Goal: Task Accomplishment & Management: Use online tool/utility

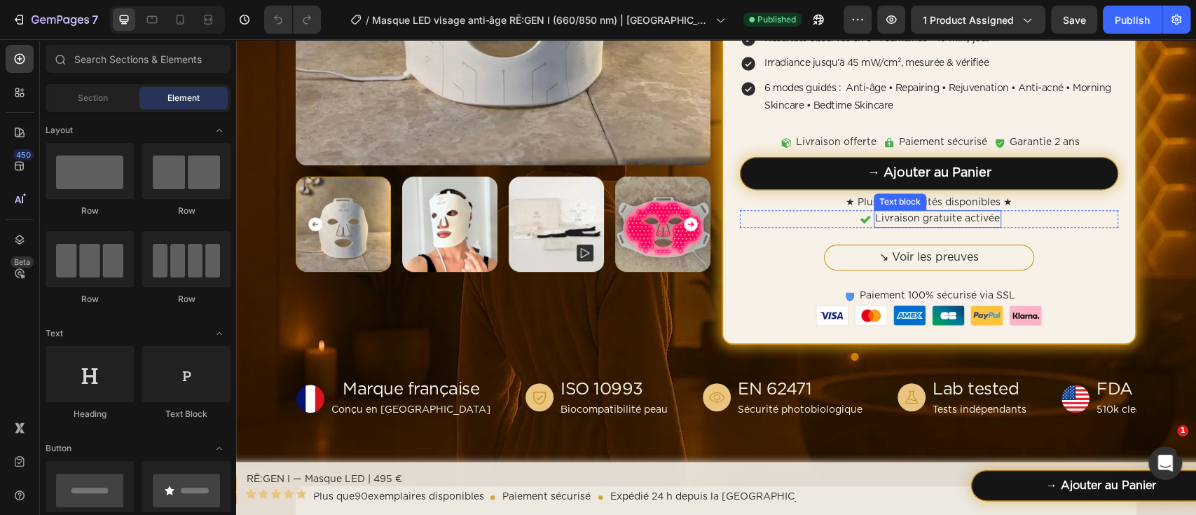
scroll to position [373, 0]
click at [1009, 218] on div "Icon Livraison gratuite activée Text block Row" at bounding box center [929, 219] width 378 height 18
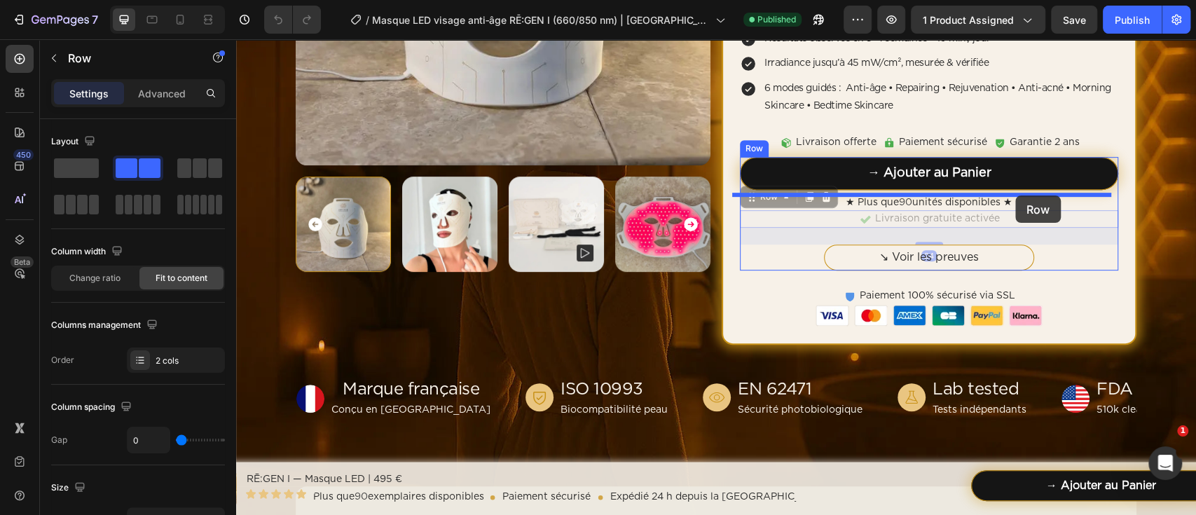
drag, startPoint x: 1009, startPoint y: 218, endPoint x: 1015, endPoint y: 195, distance: 23.3
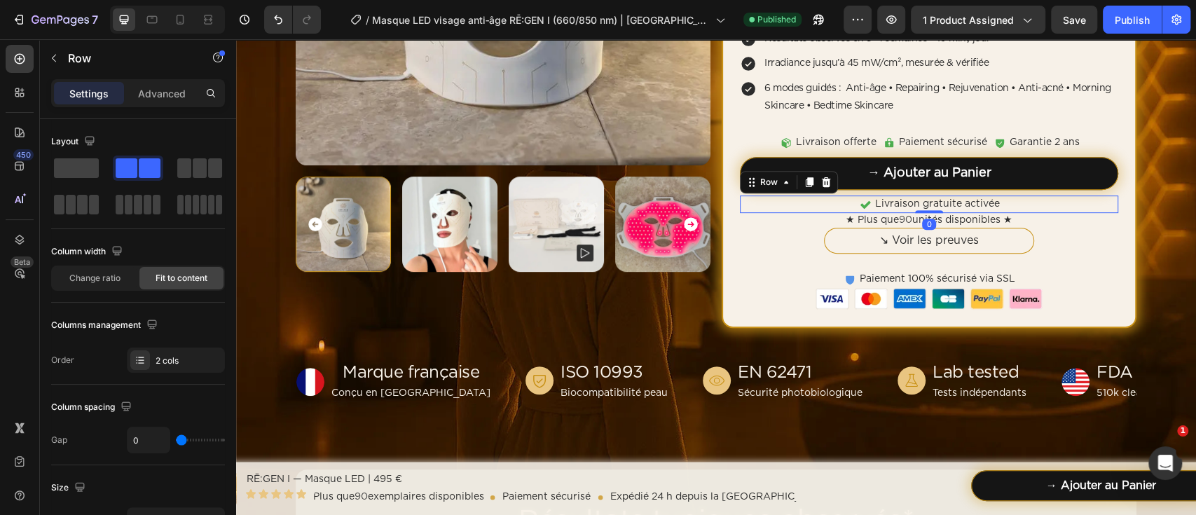
drag, startPoint x: 926, startPoint y: 226, endPoint x: 923, endPoint y: 191, distance: 35.1
click at [923, 191] on div "→ Ajouter au Panier Add to Cart Icon Livraison gratuite activée Text block Row …" at bounding box center [929, 205] width 378 height 97
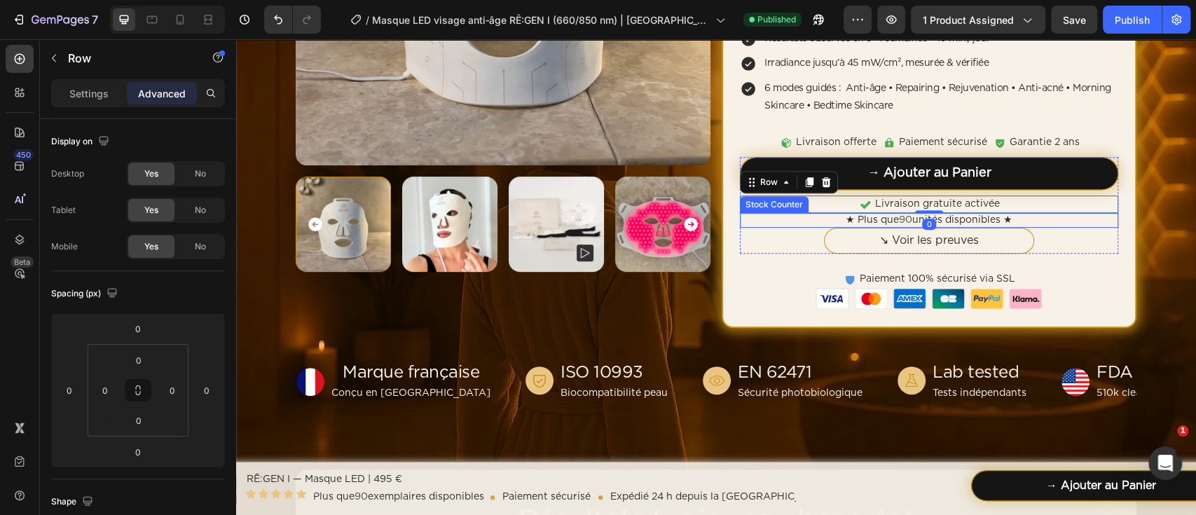
click at [1031, 217] on div "★ Plus que 90 unités disponibles ★" at bounding box center [929, 220] width 378 height 15
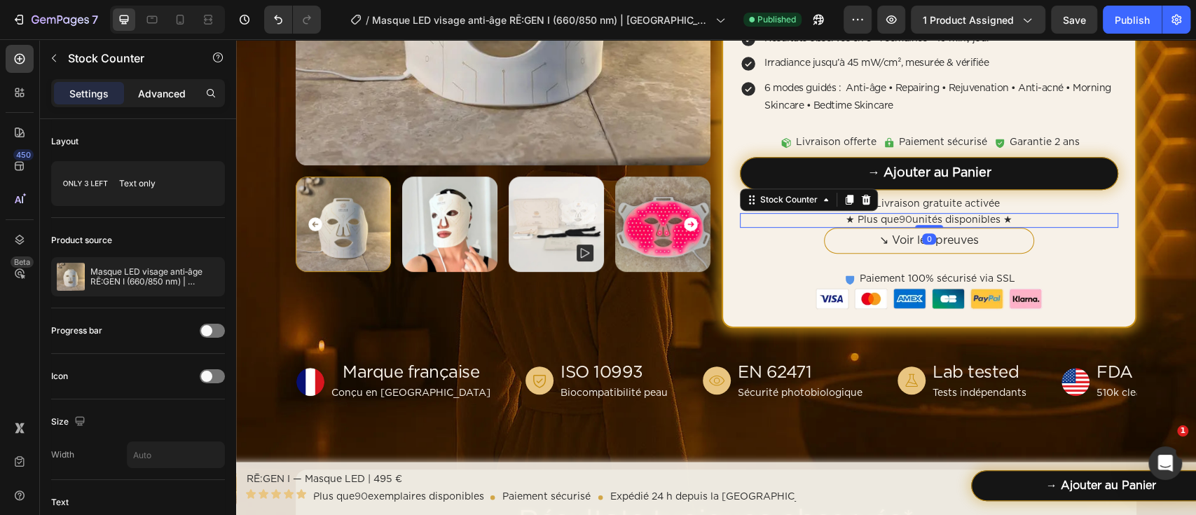
click at [184, 91] on p "Advanced" at bounding box center [162, 93] width 48 height 15
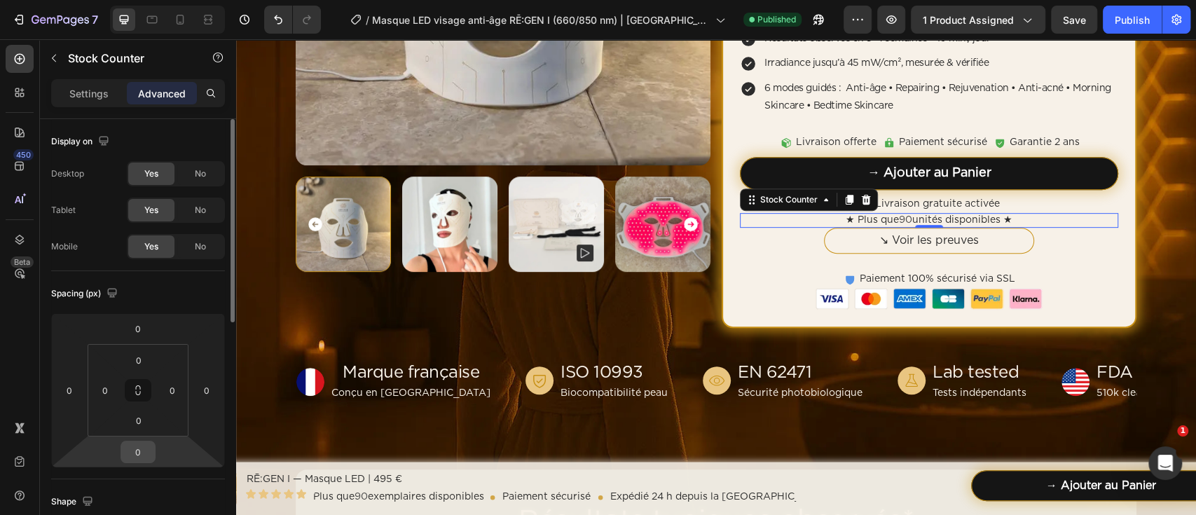
click at [141, 459] on input "0" at bounding box center [138, 451] width 28 height 21
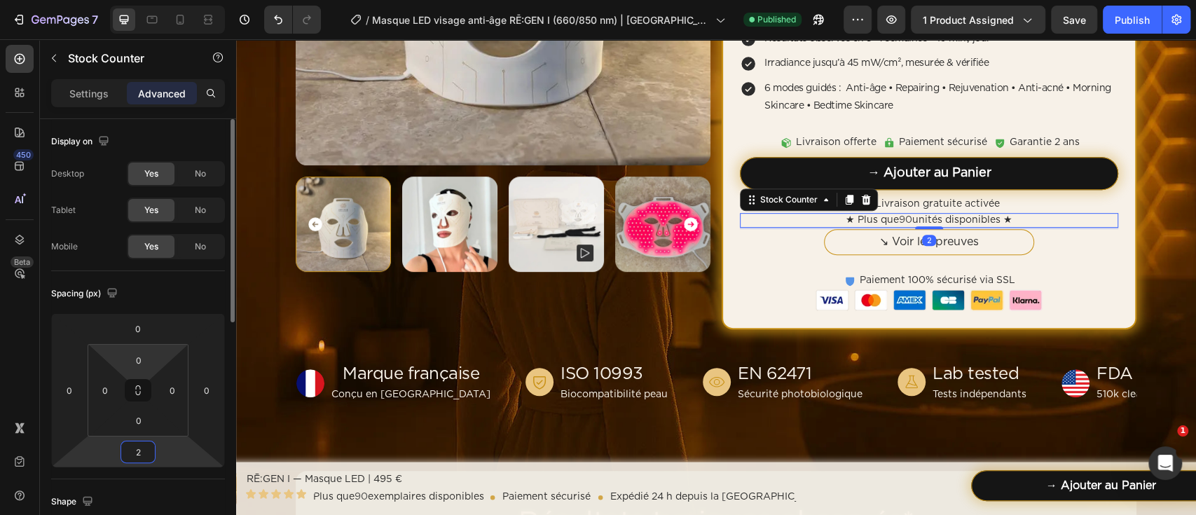
type input "24"
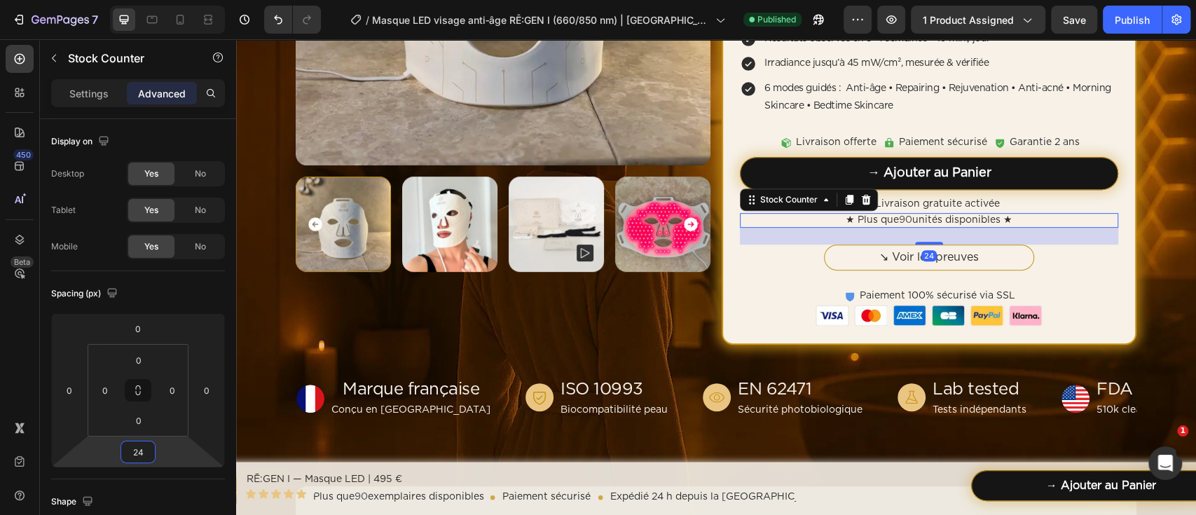
click at [1026, 201] on div "Icon Livraison gratuite activée Text block Row" at bounding box center [929, 204] width 378 height 18
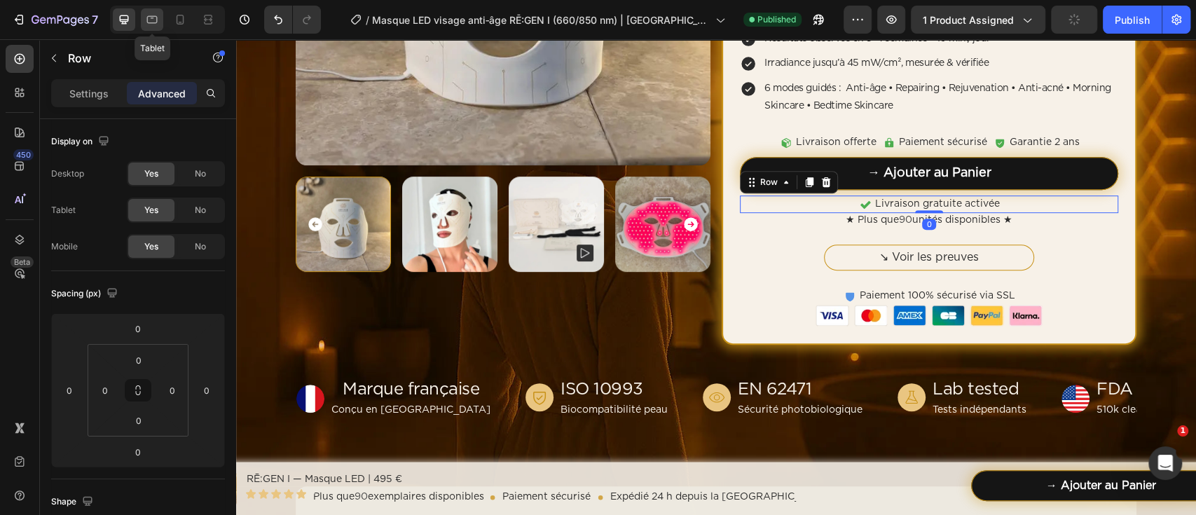
click at [155, 23] on icon at bounding box center [152, 20] width 14 height 14
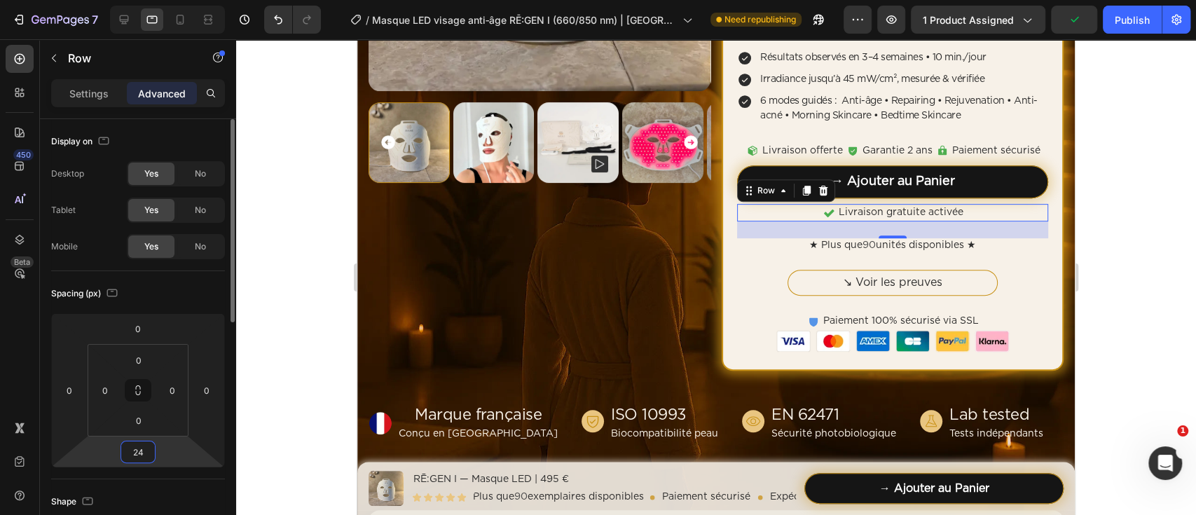
click at [137, 452] on input "24" at bounding box center [138, 451] width 28 height 21
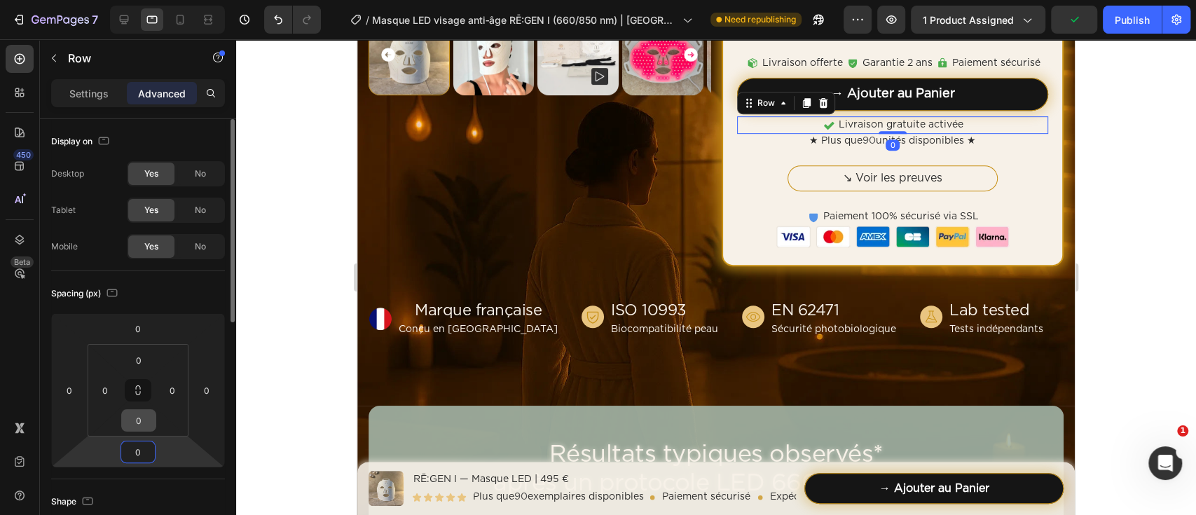
type input "0"
click at [185, 25] on icon at bounding box center [180, 20] width 14 height 14
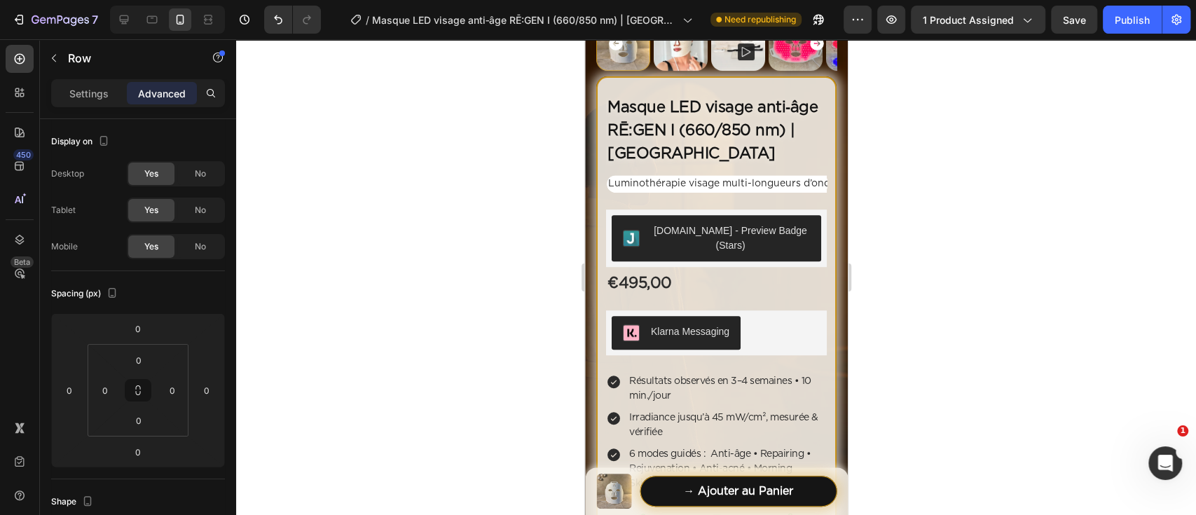
scroll to position [874, 0]
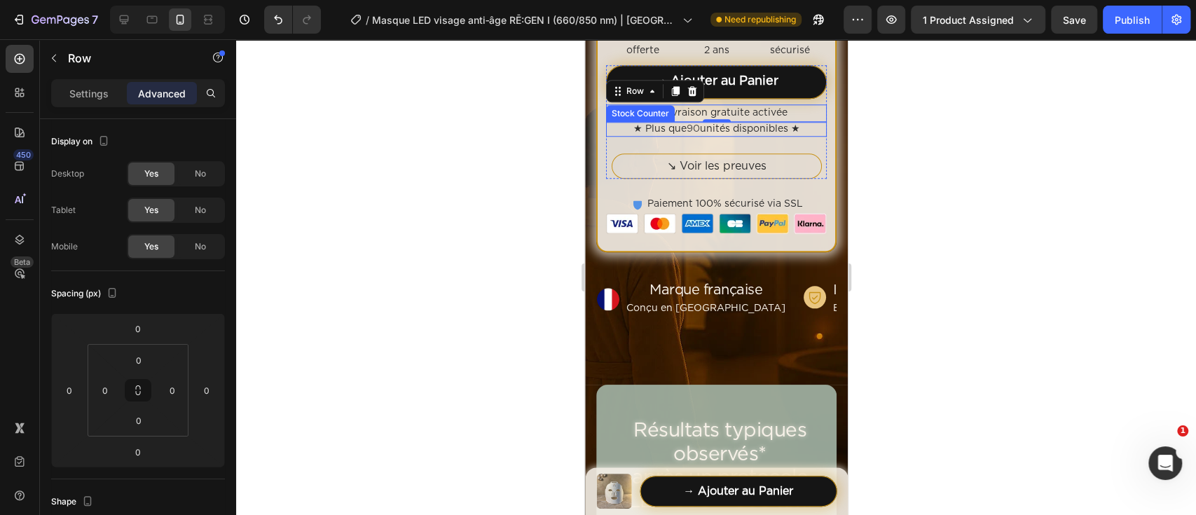
click at [609, 122] on div "★ Plus que 90 unités disponibles ★" at bounding box center [715, 129] width 221 height 15
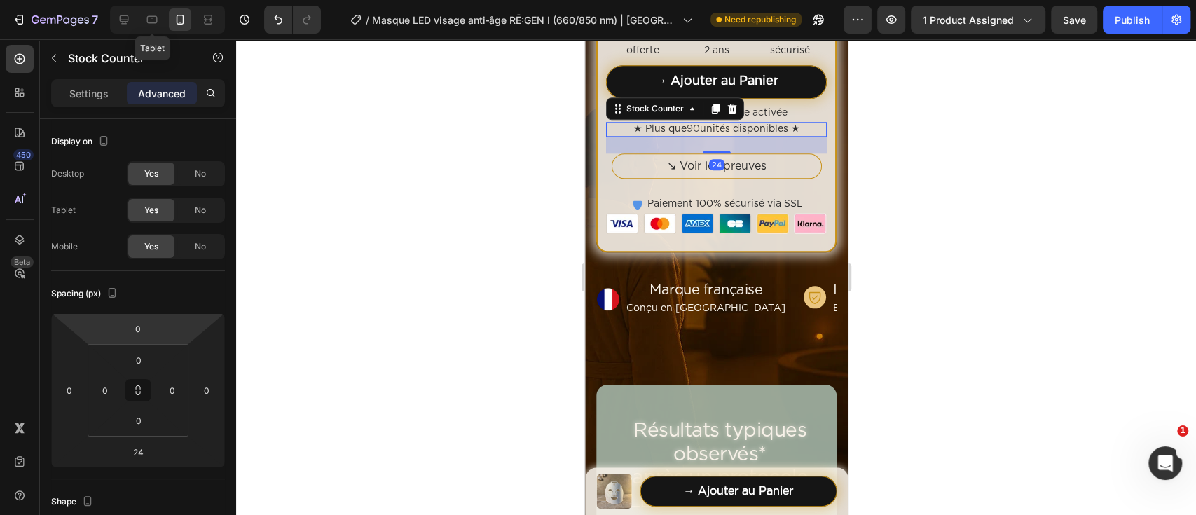
drag, startPoint x: 157, startPoint y: 20, endPoint x: 139, endPoint y: 24, distance: 18.7
click at [157, 20] on icon at bounding box center [152, 20] width 11 height 8
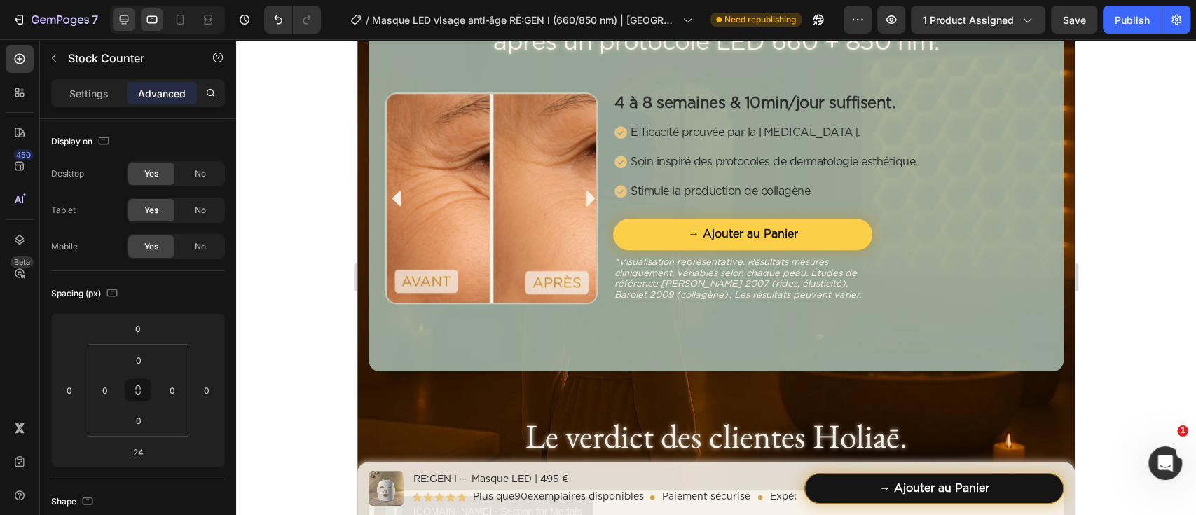
scroll to position [902, 0]
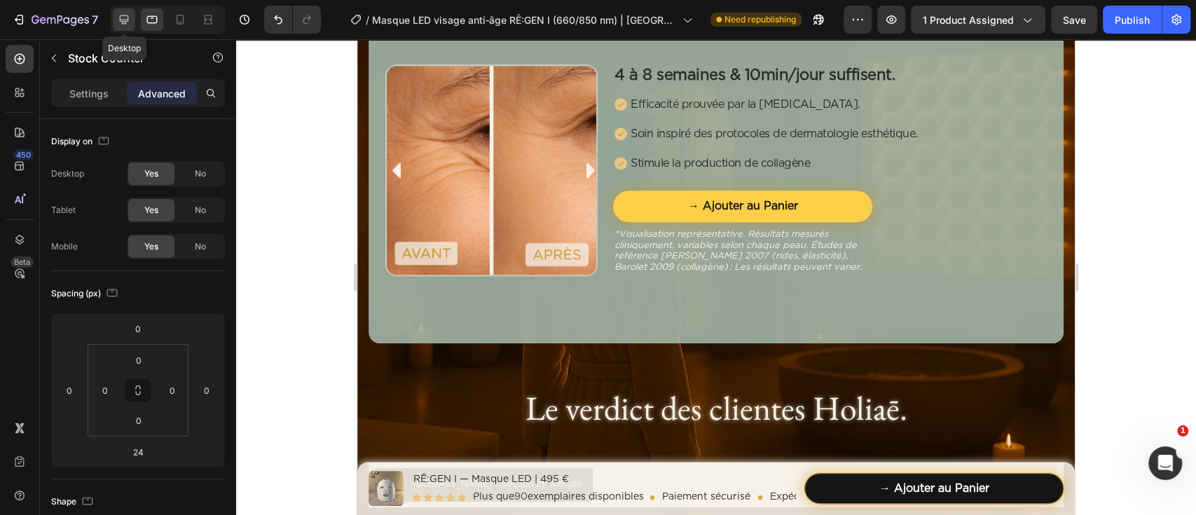
click at [133, 21] on div at bounding box center [124, 19] width 22 height 22
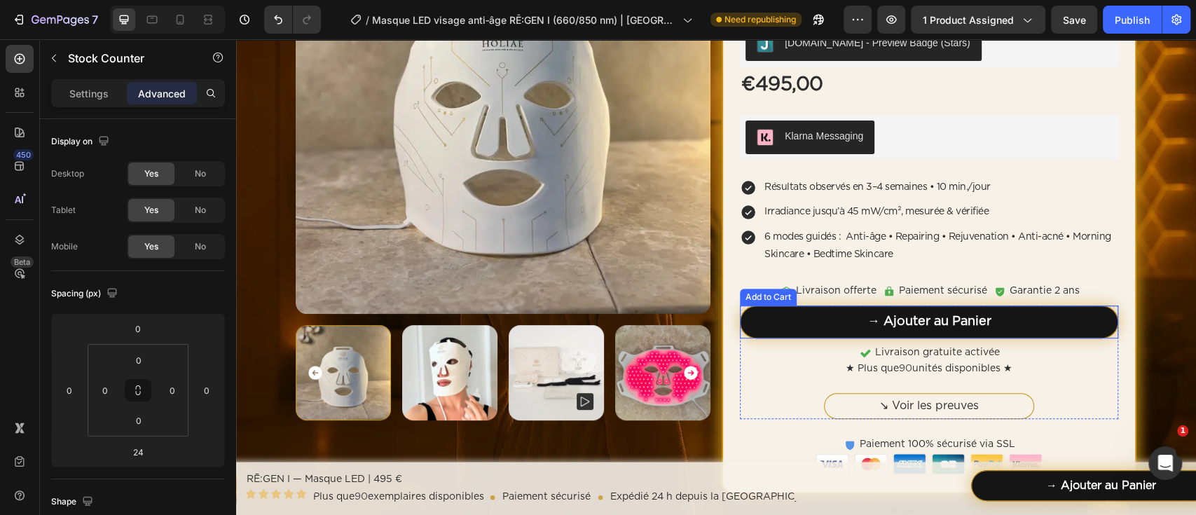
scroll to position [280, 0]
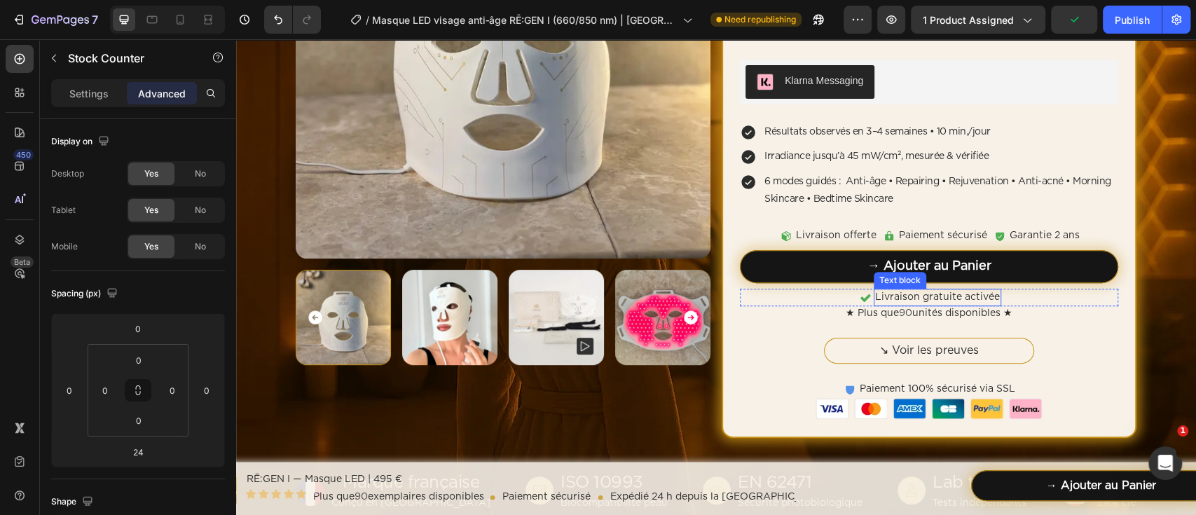
click at [980, 300] on p "Livraison gratuite activée" at bounding box center [937, 297] width 125 height 15
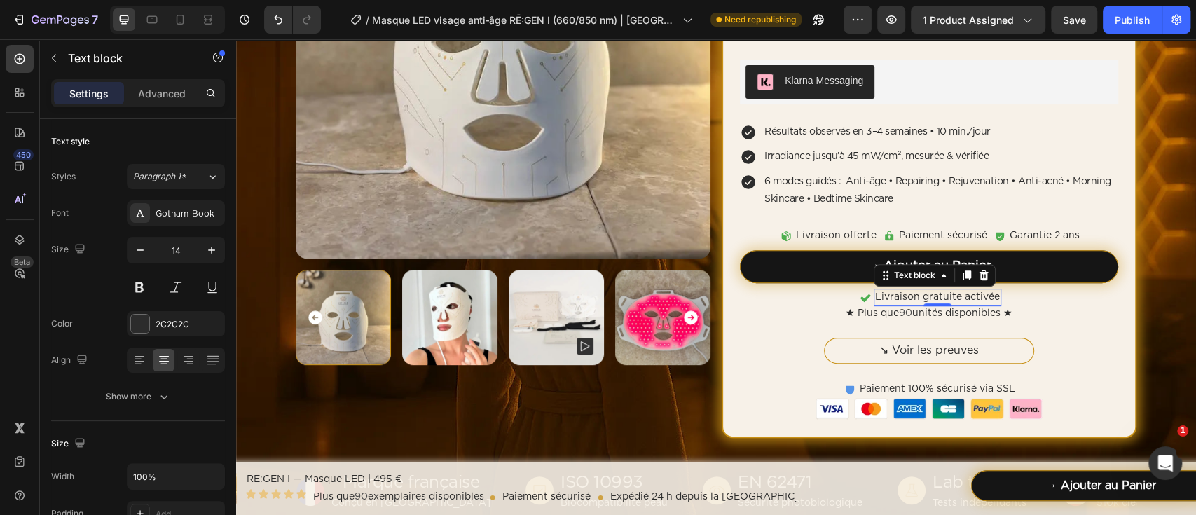
click at [918, 295] on p "Livraison gratuite activée" at bounding box center [937, 297] width 125 height 15
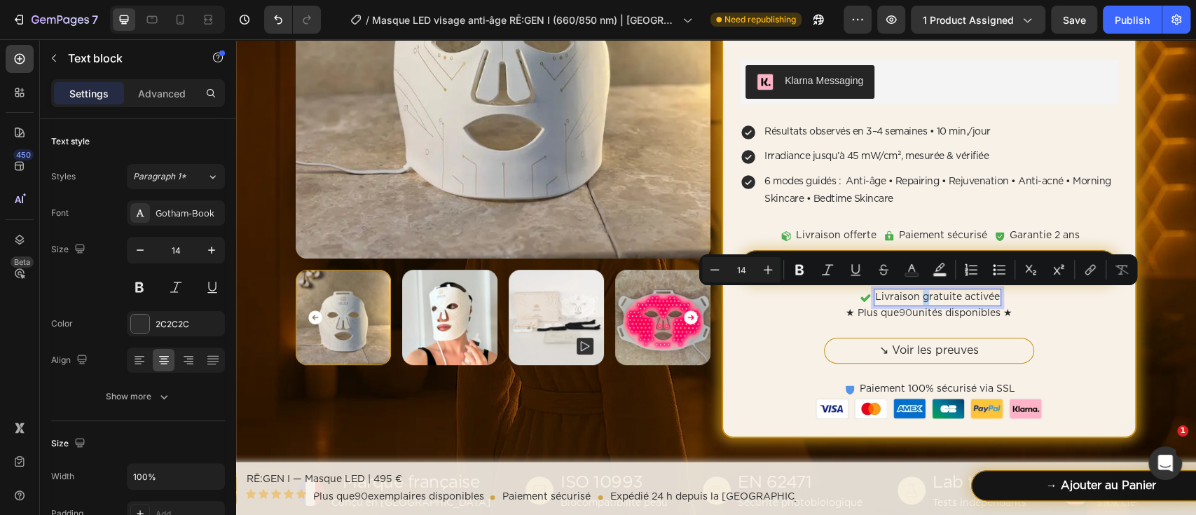
click at [919, 295] on p "Livraison gratuite activée" at bounding box center [937, 297] width 125 height 15
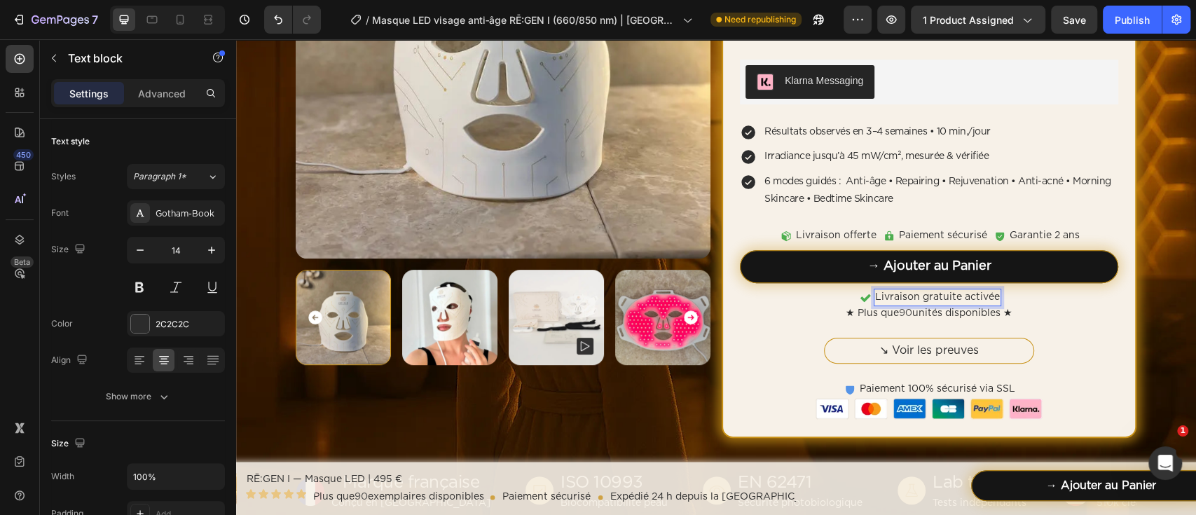
click at [914, 298] on p "Livraison gratuite activée" at bounding box center [937, 297] width 125 height 15
click at [1016, 294] on p "Livraison standard offertegratuite activée" at bounding box center [938, 297] width 204 height 15
click at [152, 378] on div "Font Gotham-Book Size 14 Color 2C2C2C Align Show more" at bounding box center [138, 304] width 174 height 209
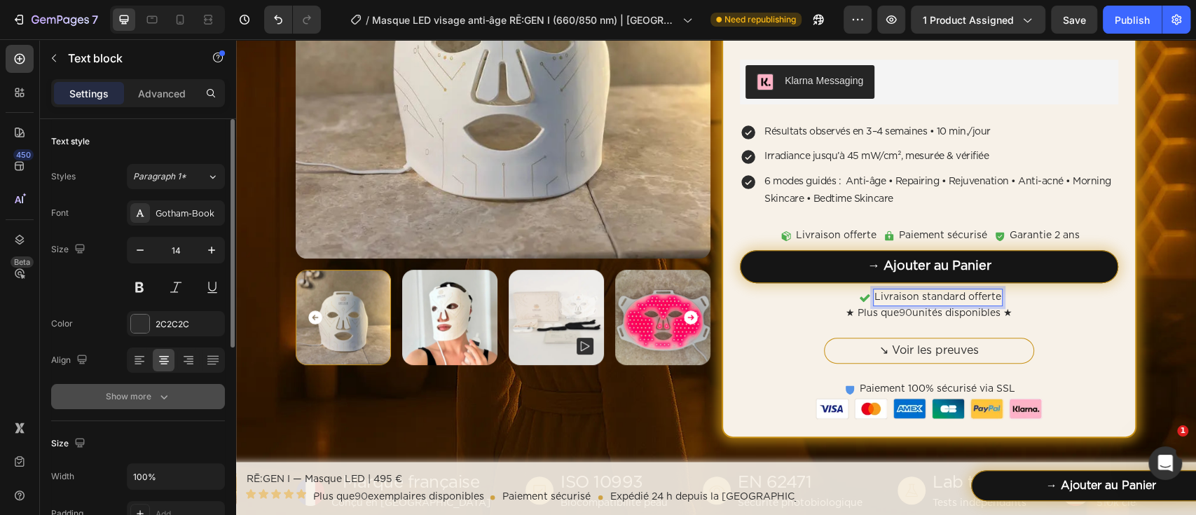
click at [150, 389] on div "Show more" at bounding box center [138, 396] width 65 height 14
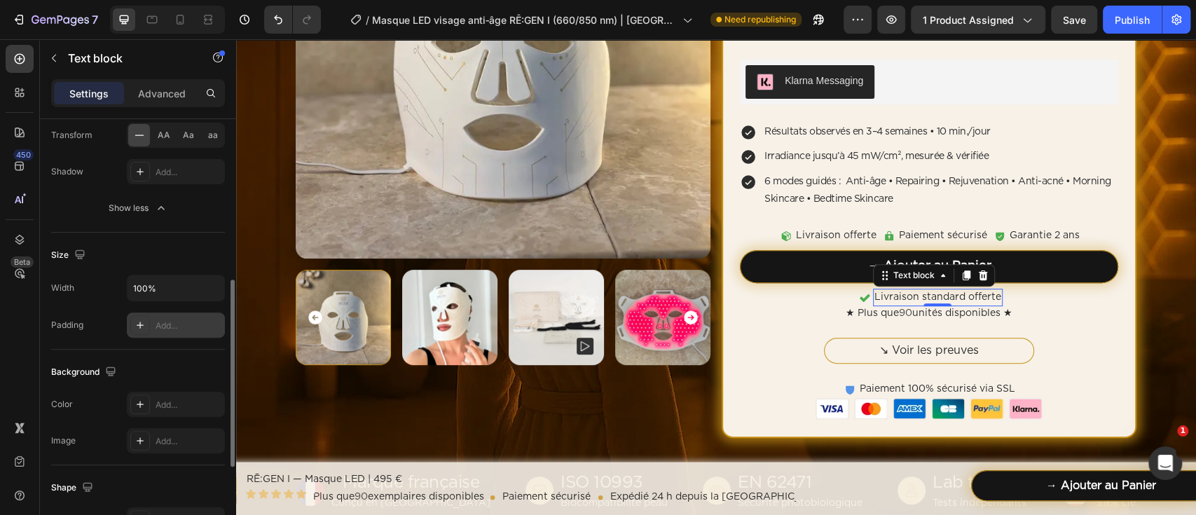
scroll to position [466, 0]
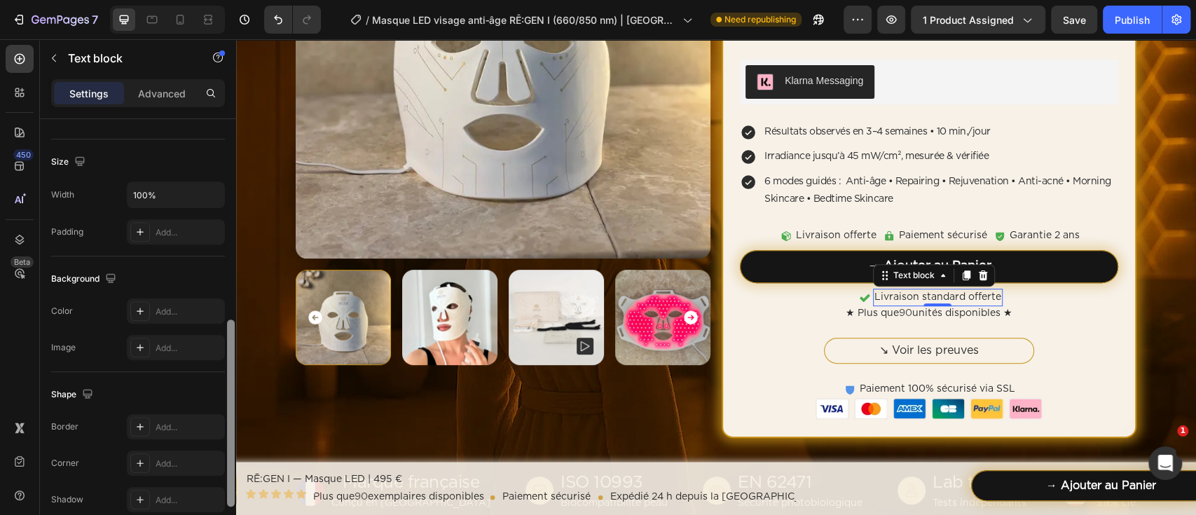
drag, startPoint x: 173, startPoint y: 314, endPoint x: 228, endPoint y: 352, distance: 66.4
click at [173, 313] on div "Add..." at bounding box center [188, 311] width 66 height 13
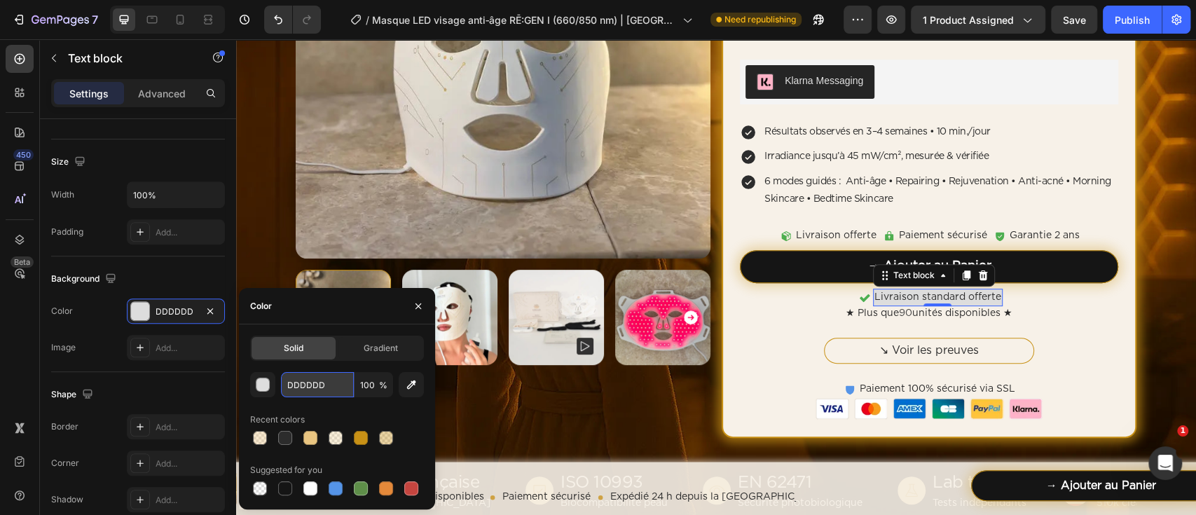
click at [305, 384] on input "DDDDDD" at bounding box center [317, 384] width 73 height 25
paste input "#d4f8d4"
type input "D4F8D4"
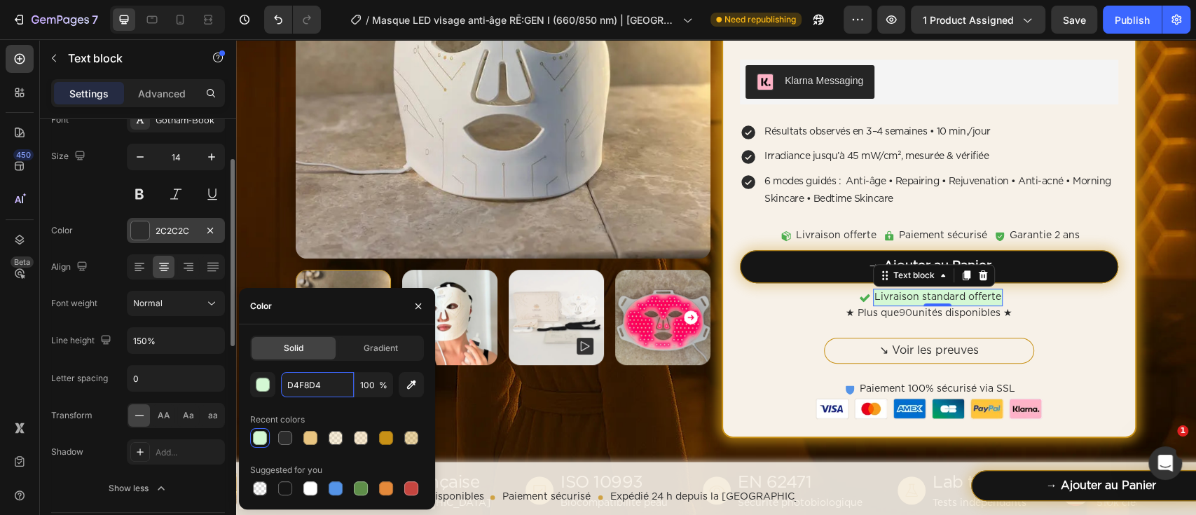
scroll to position [0, 0]
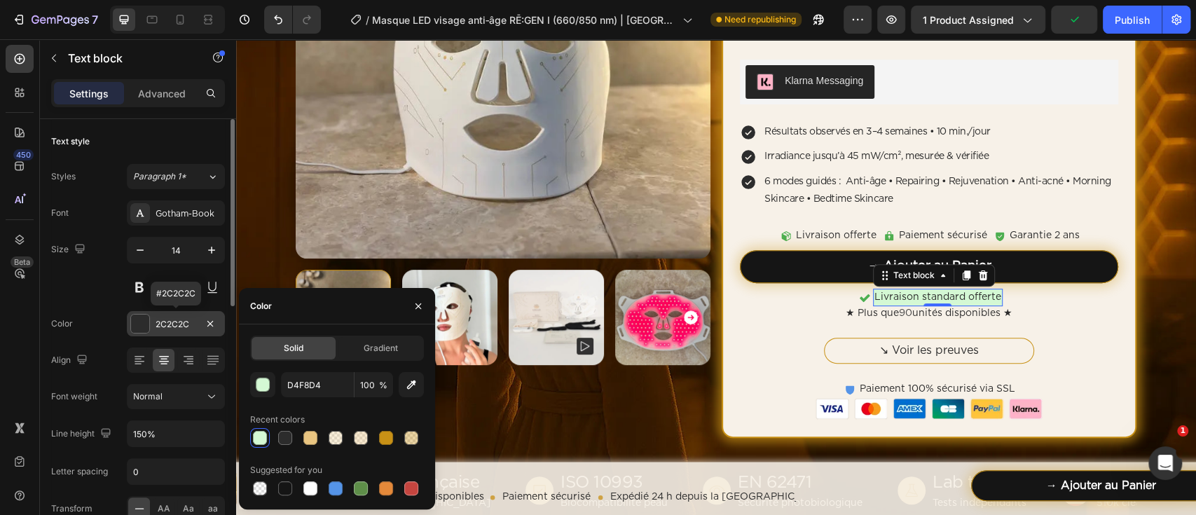
click at [169, 329] on div "2C2C2C" at bounding box center [175, 324] width 41 height 13
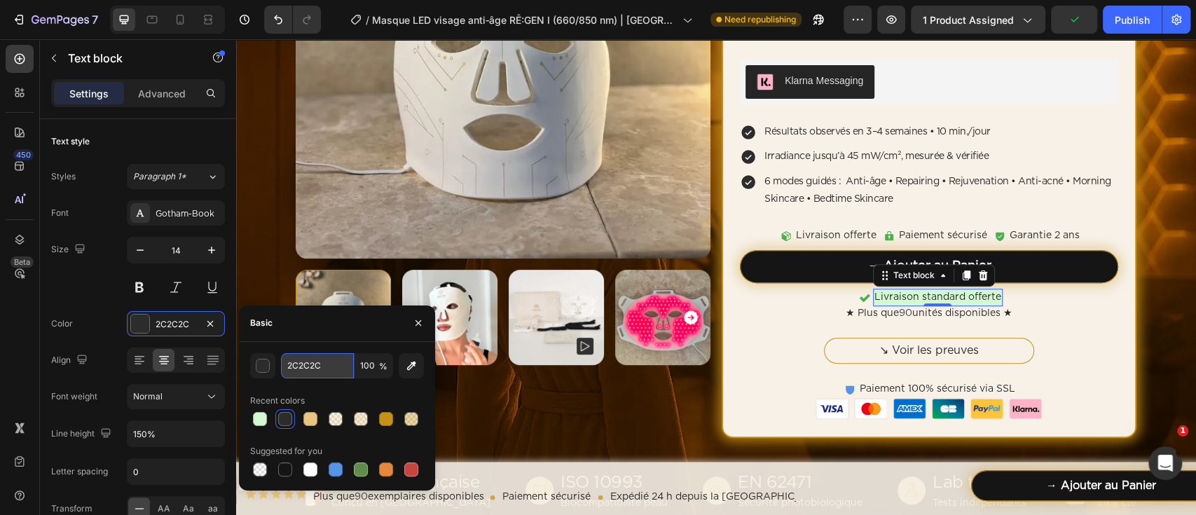
click at [324, 378] on input "2C2C2C" at bounding box center [317, 365] width 73 height 25
paste input "#1f8a1f"
type input "#1f8a1f"
click at [111, 275] on div "Size 14" at bounding box center [138, 268] width 174 height 63
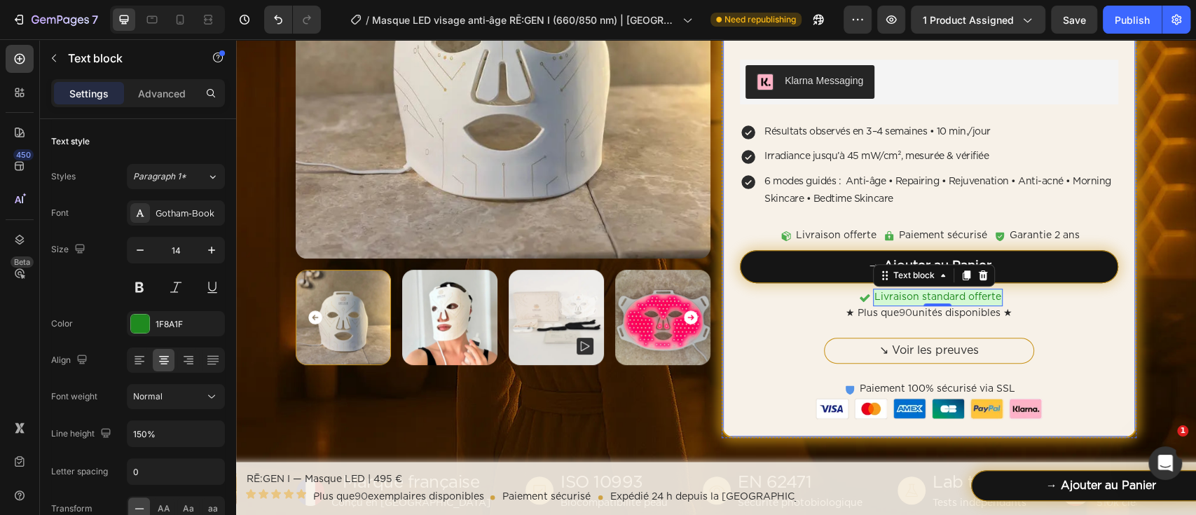
click at [1128, 310] on div "Home Masque LED visage anti‑âge RĒ:GEN I (660/850 nm) | HOLIAĒ Breadcrumb Produ…" at bounding box center [716, 166] width 960 height 691
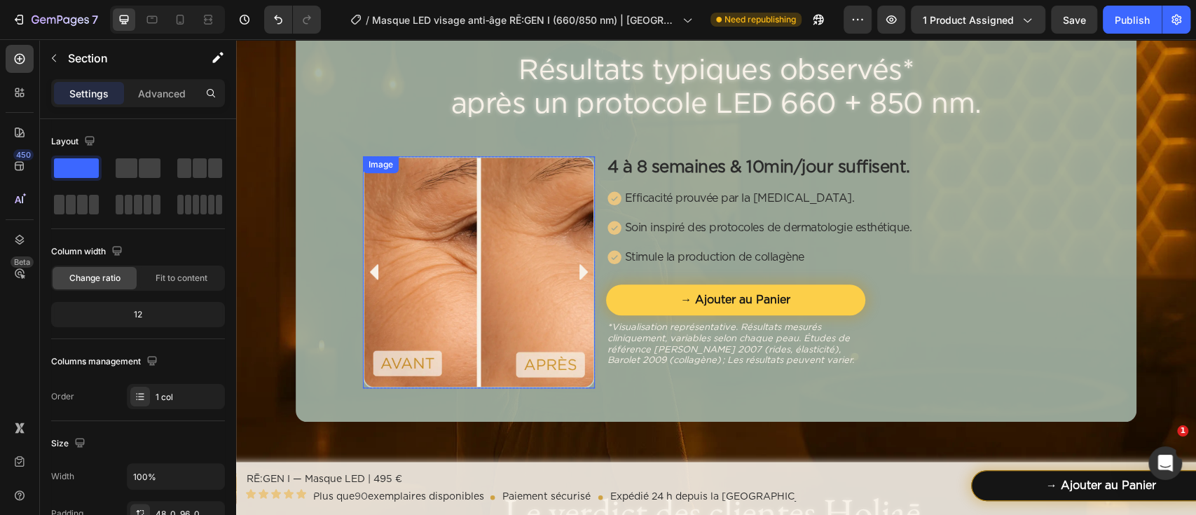
scroll to position [560, 0]
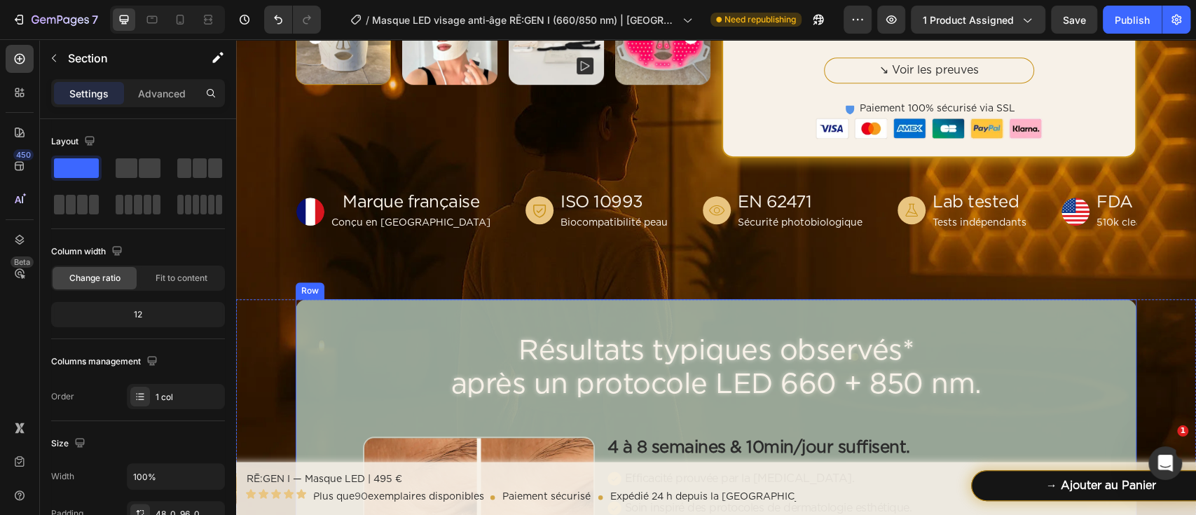
click at [518, 311] on div "Résultats typiques observés* après un protocole LED 660 + 850 nm. Text Block Im…" at bounding box center [716, 500] width 840 height 403
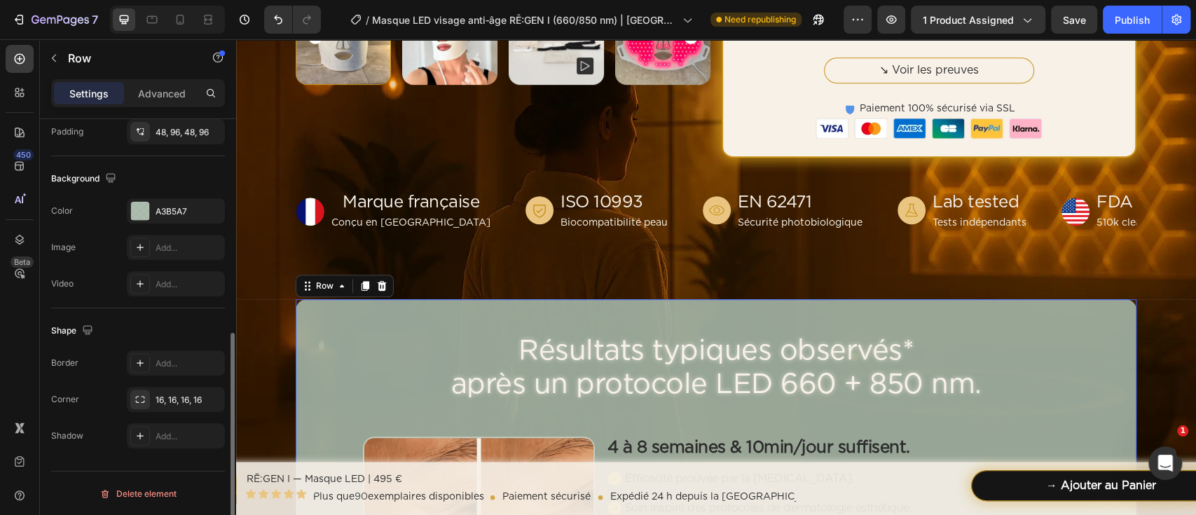
scroll to position [231, 0]
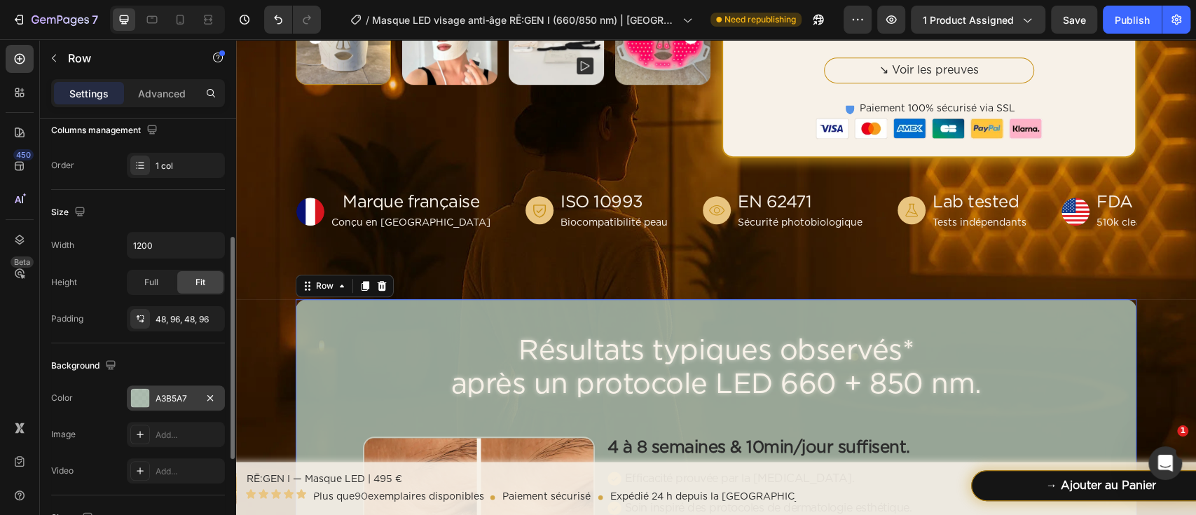
click at [172, 390] on div "A3B5A7" at bounding box center [176, 397] width 98 height 25
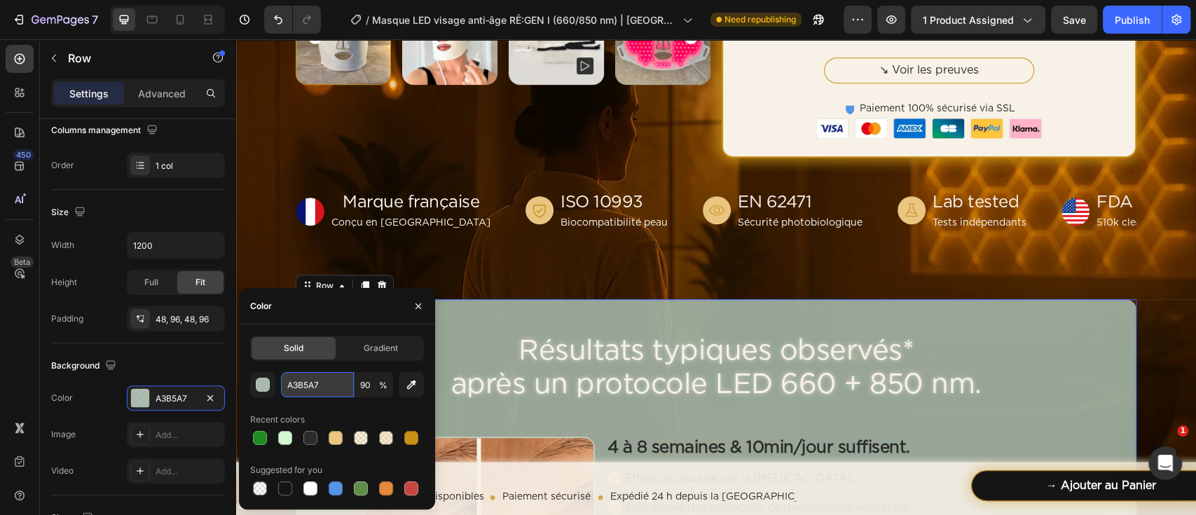
click at [293, 385] on input "A3B5A7" at bounding box center [317, 384] width 73 height 25
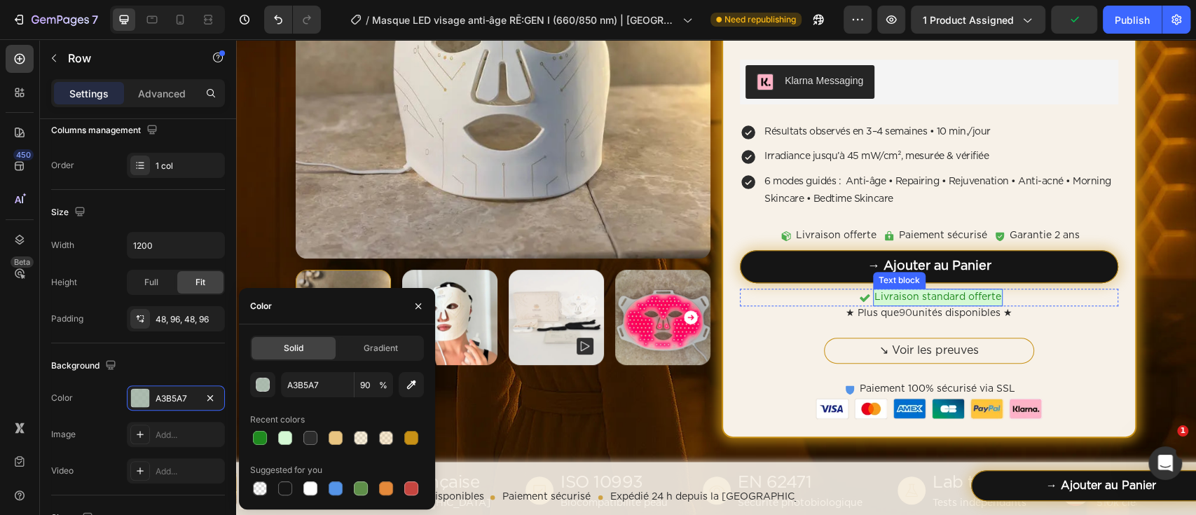
click at [987, 304] on div "Livraison standard offerte" at bounding box center [938, 298] width 130 height 18
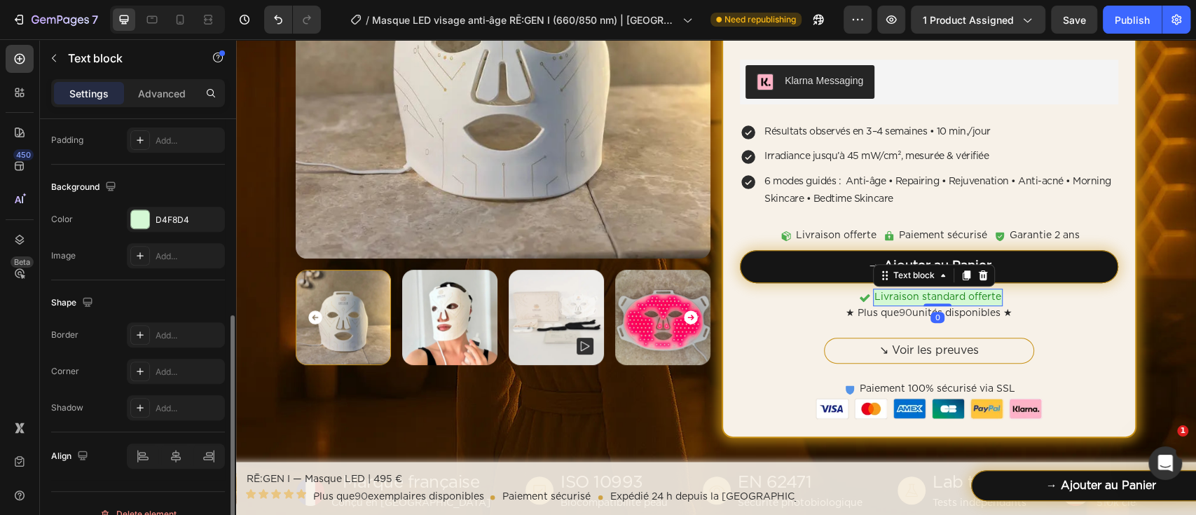
scroll to position [393, 0]
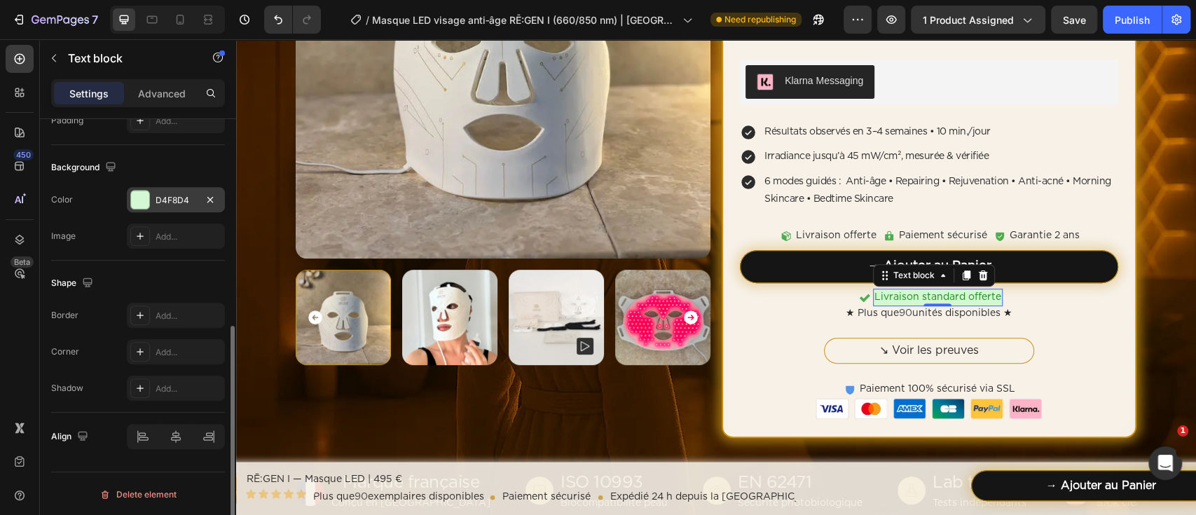
click at [176, 205] on div "D4F8D4" at bounding box center [176, 199] width 98 height 25
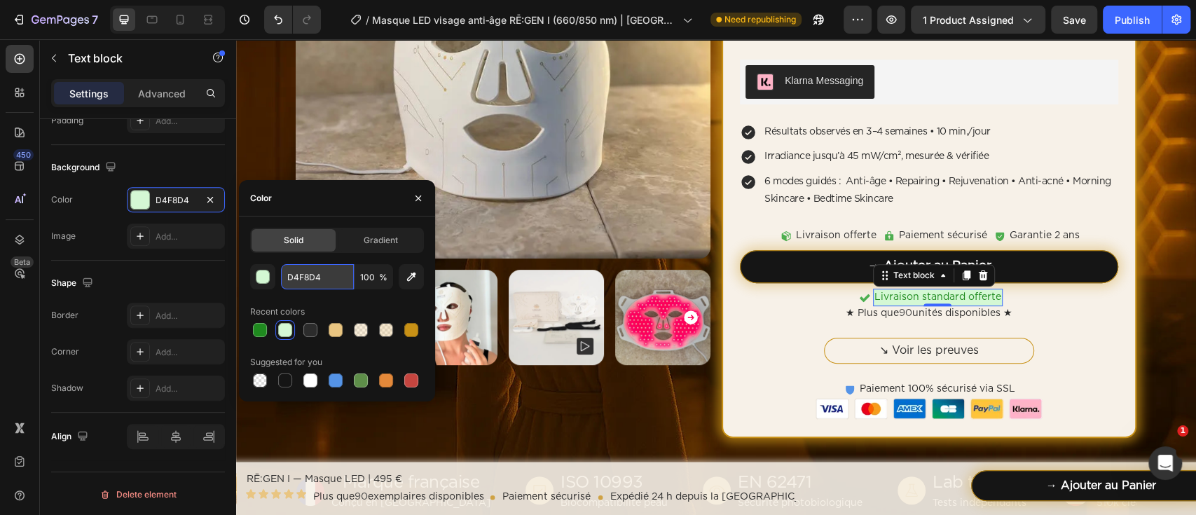
click at [307, 285] on input "D4F8D4" at bounding box center [317, 276] width 73 height 25
paste input "A3B5A7"
type input "A3B5A7"
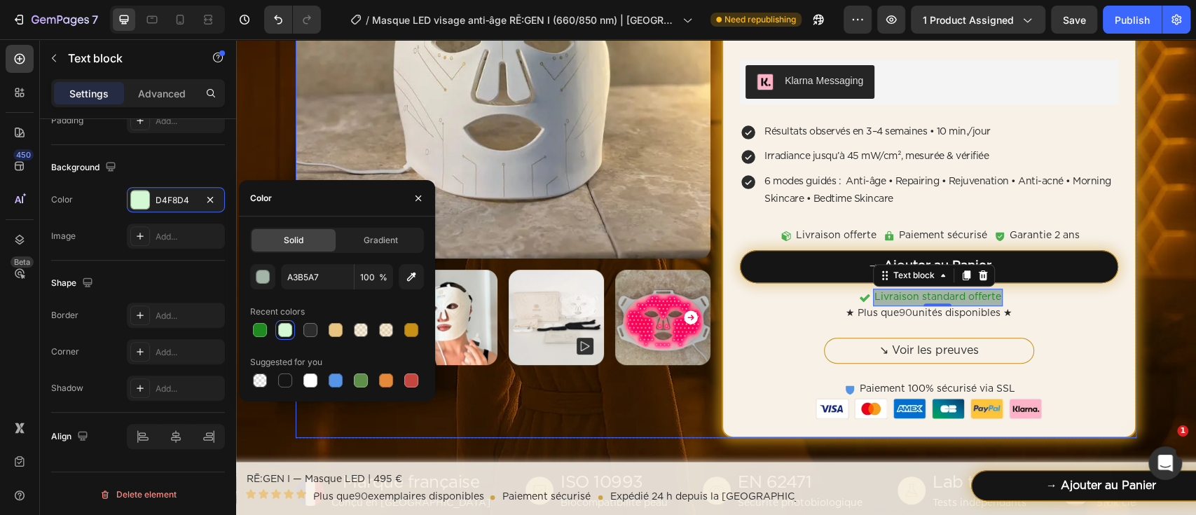
click at [688, 395] on div "Product Images" at bounding box center [503, 141] width 415 height 594
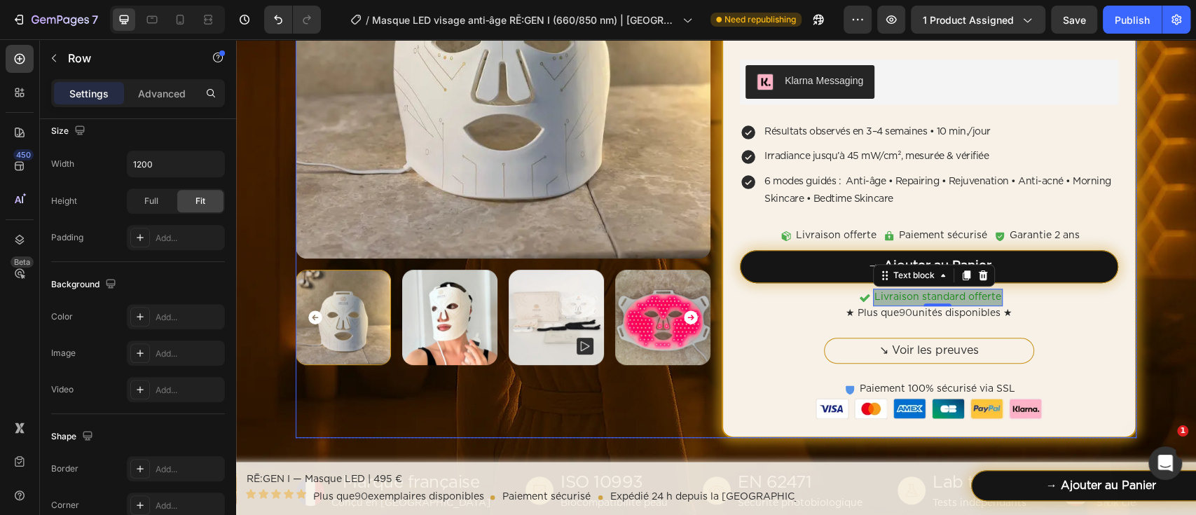
click at [688, 395] on div "Product Images" at bounding box center [503, 141] width 415 height 594
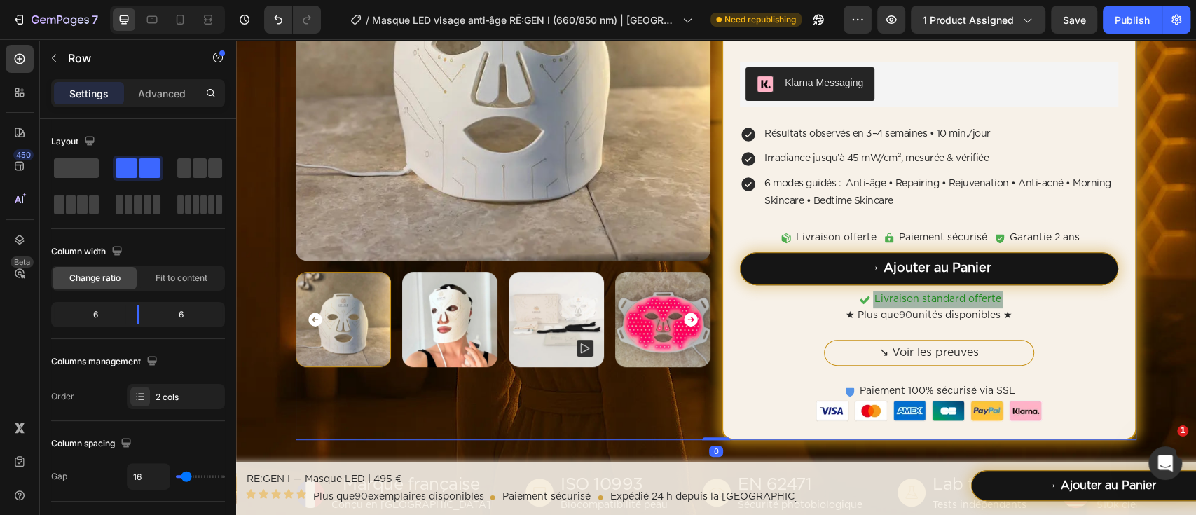
scroll to position [186, 0]
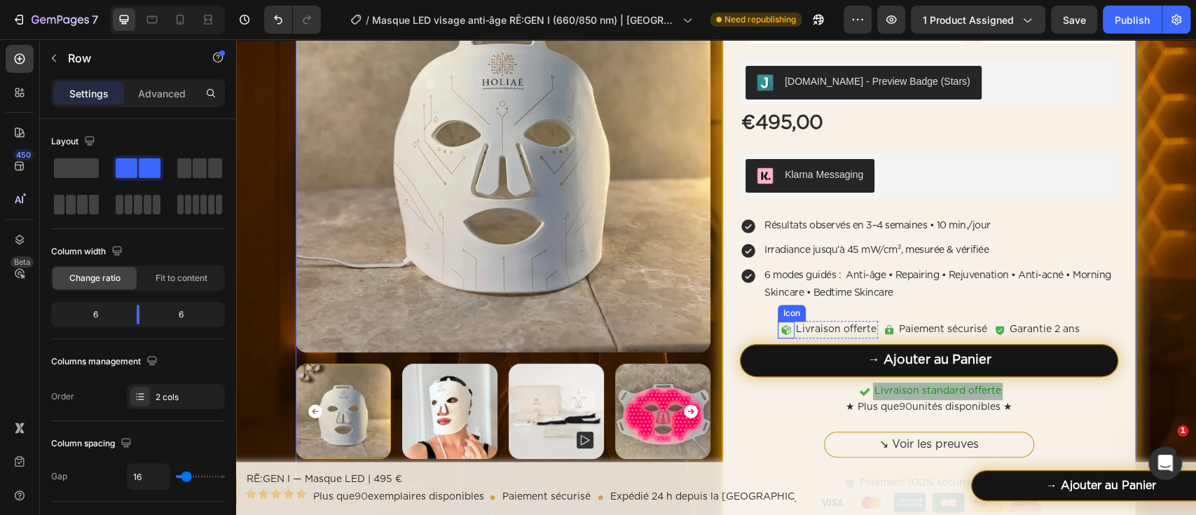
click at [781, 328] on icon at bounding box center [785, 330] width 9 height 10
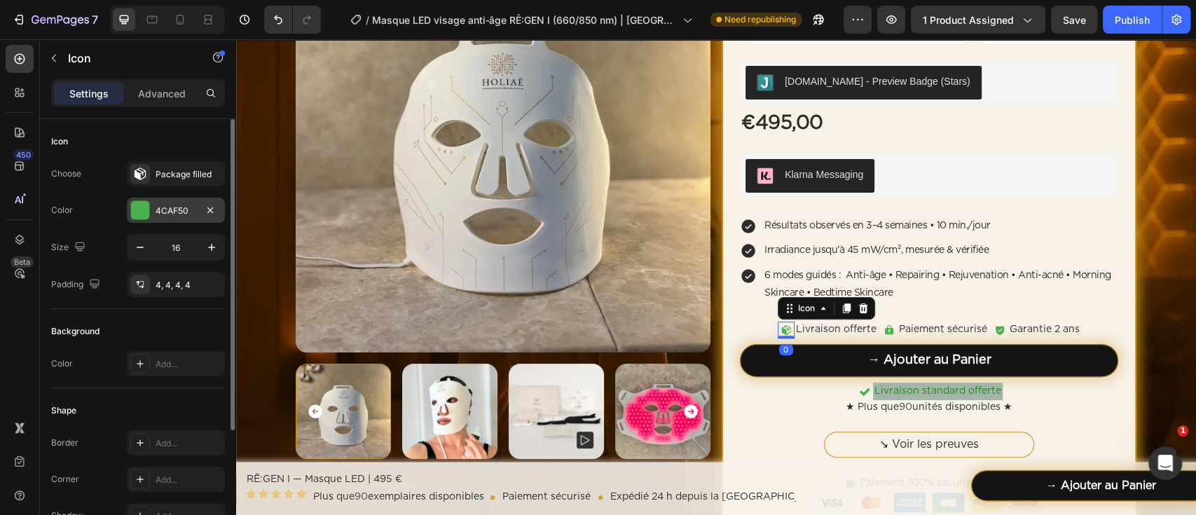
click at [191, 212] on div "4CAF50" at bounding box center [175, 211] width 41 height 13
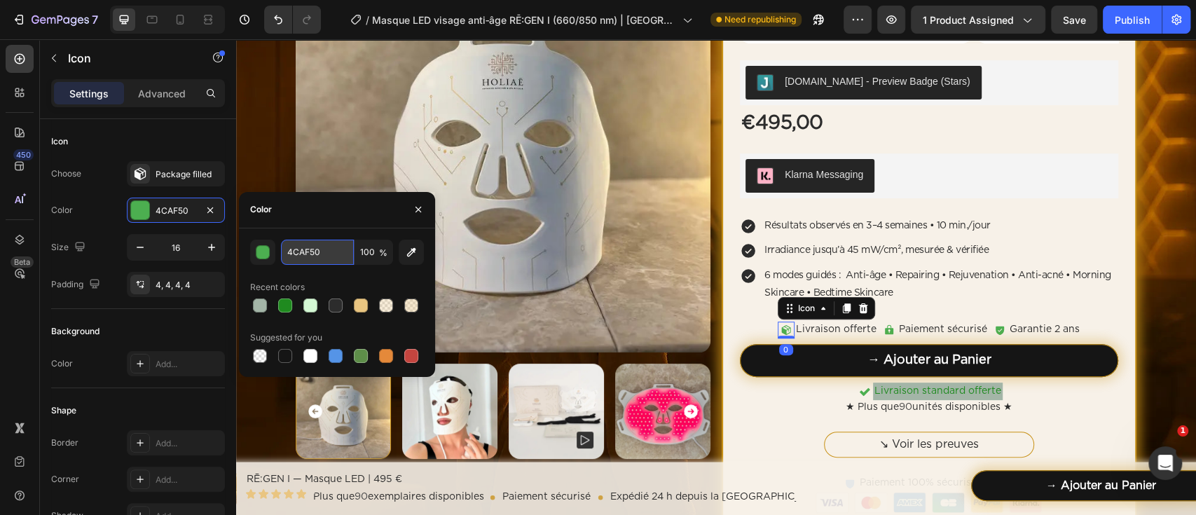
click at [291, 255] on input "4CAF50" at bounding box center [317, 252] width 73 height 25
click at [890, 386] on p "Livraison standard offerte" at bounding box center [937, 391] width 127 height 15
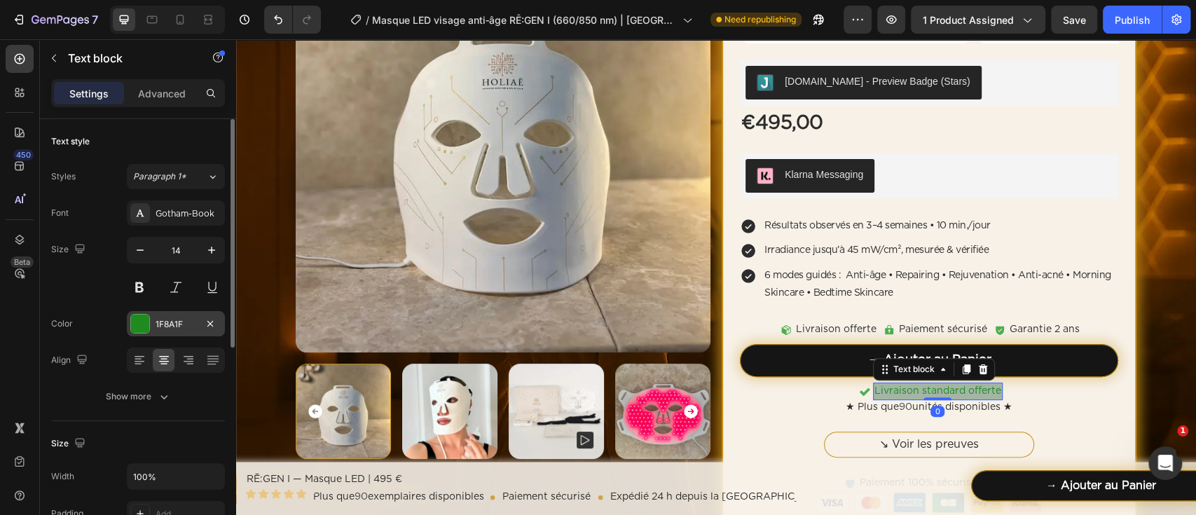
click at [186, 323] on div "1F8A1F" at bounding box center [175, 324] width 41 height 13
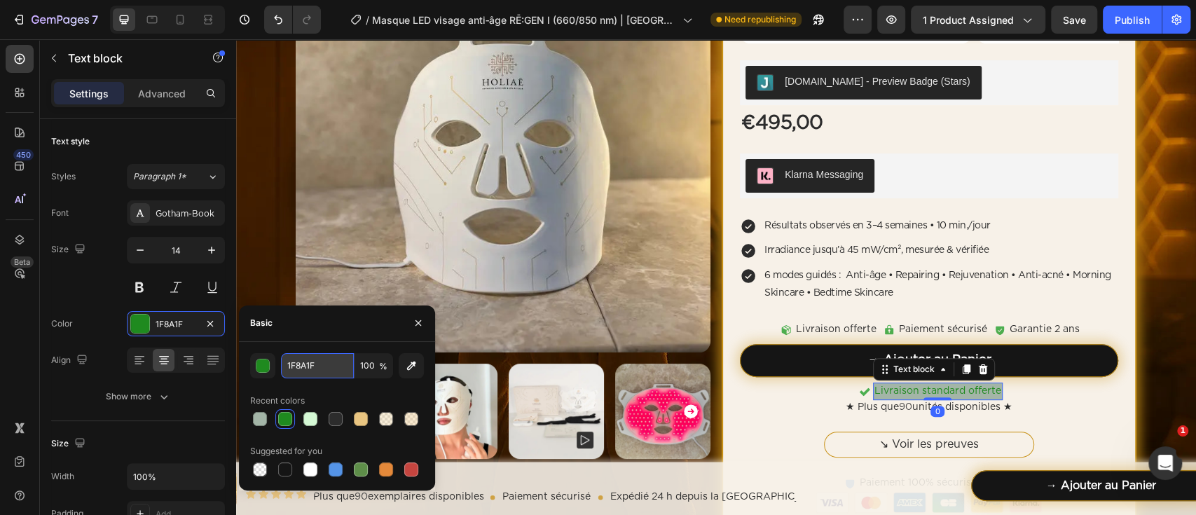
click at [338, 359] on input "1F8A1F" at bounding box center [317, 365] width 73 height 25
paste input "4CAF50"
type input "4CAF50"
click at [335, 336] on div "Basic" at bounding box center [337, 323] width 196 height 36
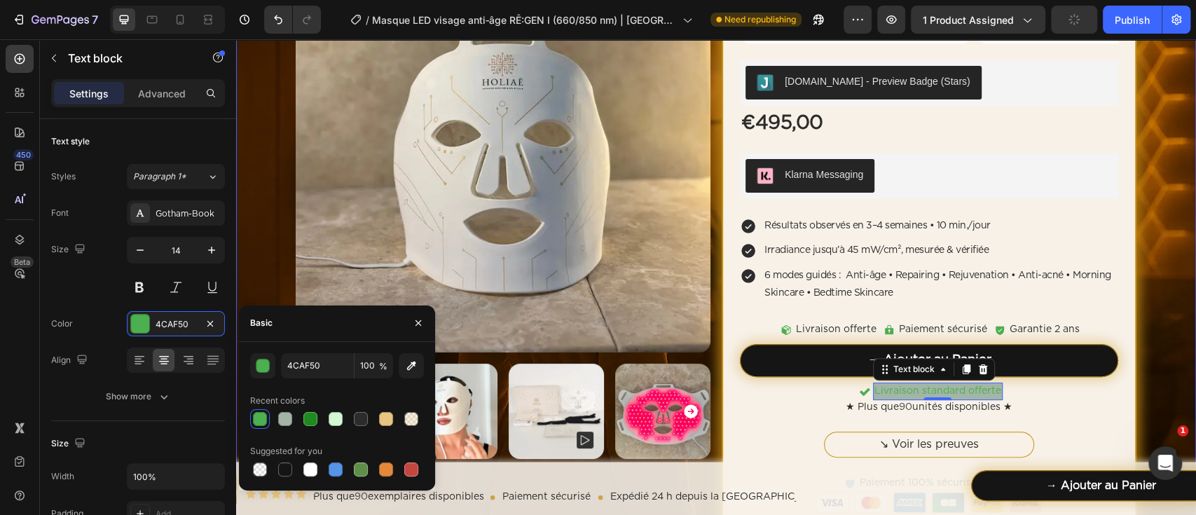
click at [1130, 225] on div "Home Masque LED visage anti‑âge RĒ:GEN I (660/850 nm) | HOLIAĒ Breadcrumb Produ…" at bounding box center [716, 260] width 960 height 691
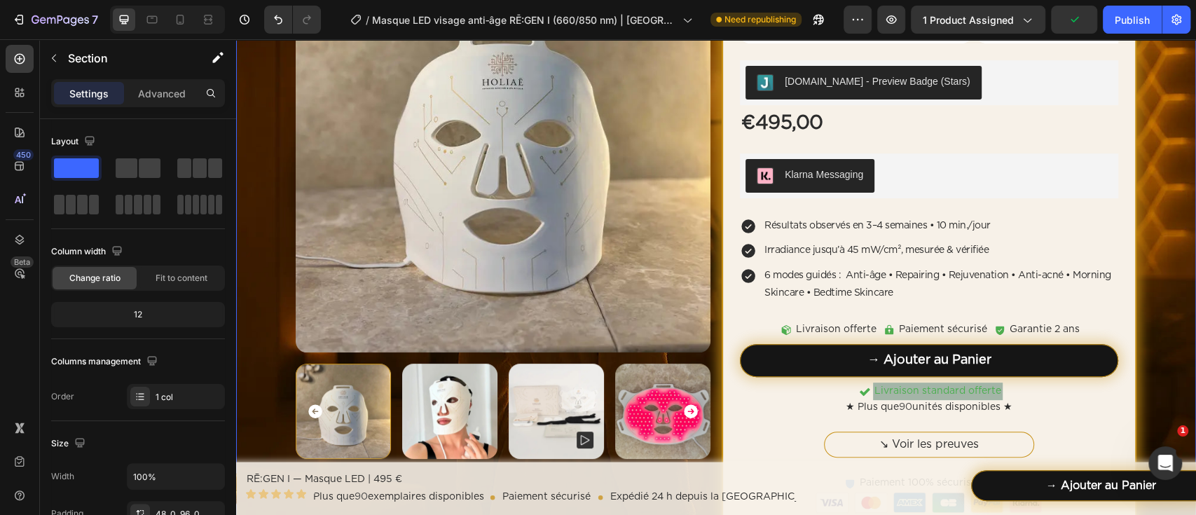
click at [1130, 225] on div "Home Masque LED visage anti‑âge RĒ:GEN I (660/850 nm) | HOLIAĒ Breadcrumb Produ…" at bounding box center [716, 260] width 960 height 691
click at [782, 331] on icon at bounding box center [785, 330] width 9 height 10
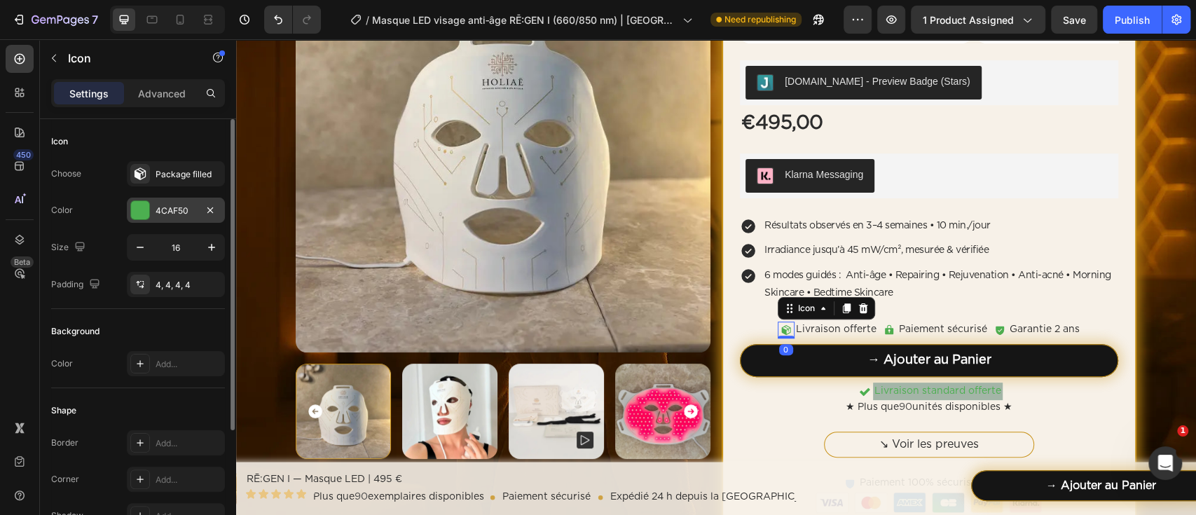
click at [186, 200] on div "4CAF50" at bounding box center [176, 210] width 98 height 25
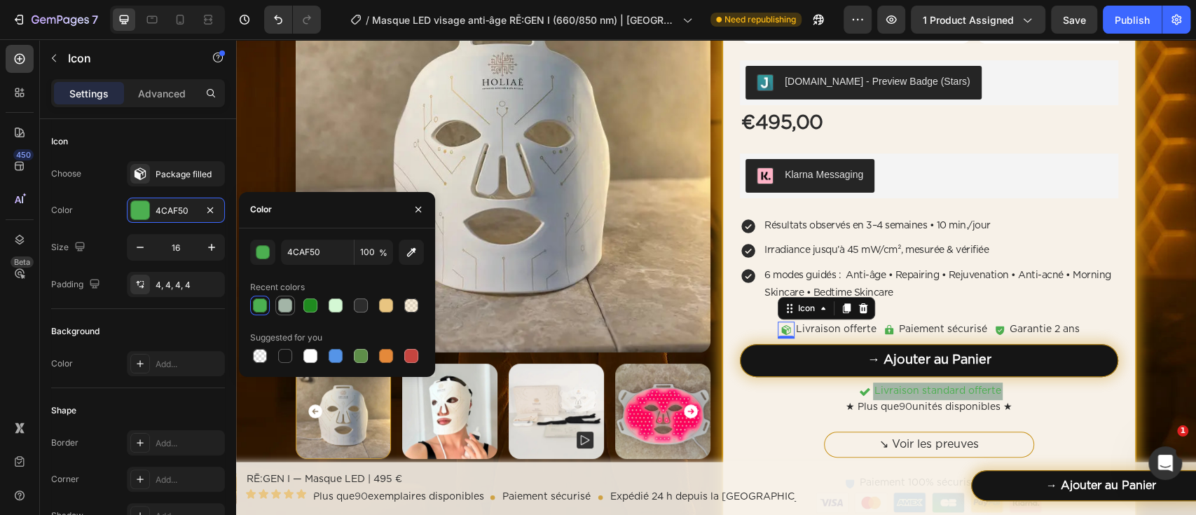
click at [289, 308] on div at bounding box center [285, 305] width 14 height 14
type input "A3B5A7"
click at [1139, 244] on div "Home Masque LED visage anti‑âge RĒ:GEN I (660/850 nm) | HOLIAĒ Breadcrumb Produ…" at bounding box center [716, 260] width 960 height 691
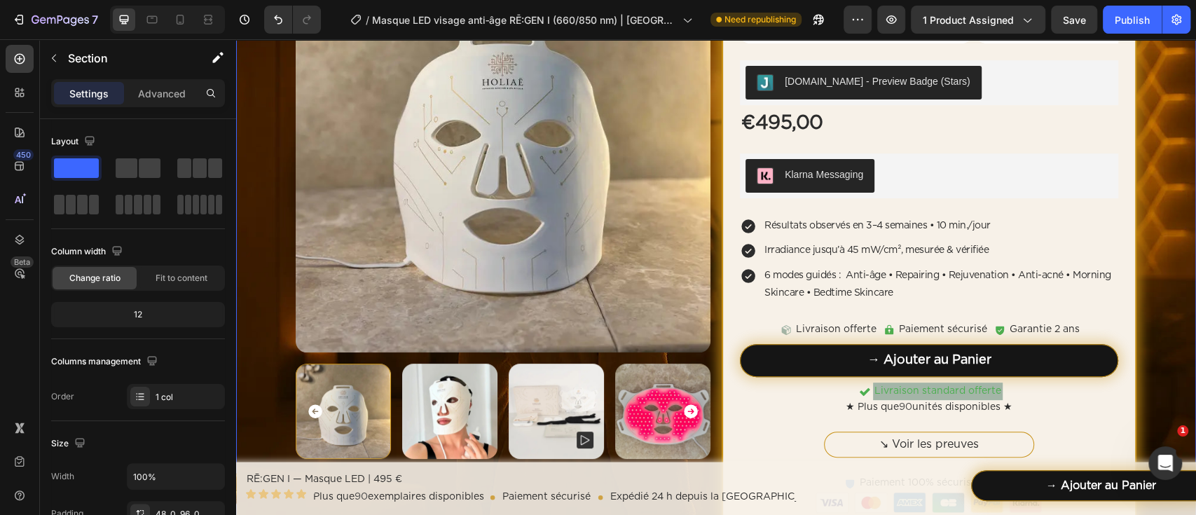
click at [1139, 243] on div "Home Masque LED visage anti‑âge RĒ:GEN I (660/850 nm) | HOLIAĒ Breadcrumb Produ…" at bounding box center [716, 260] width 960 height 691
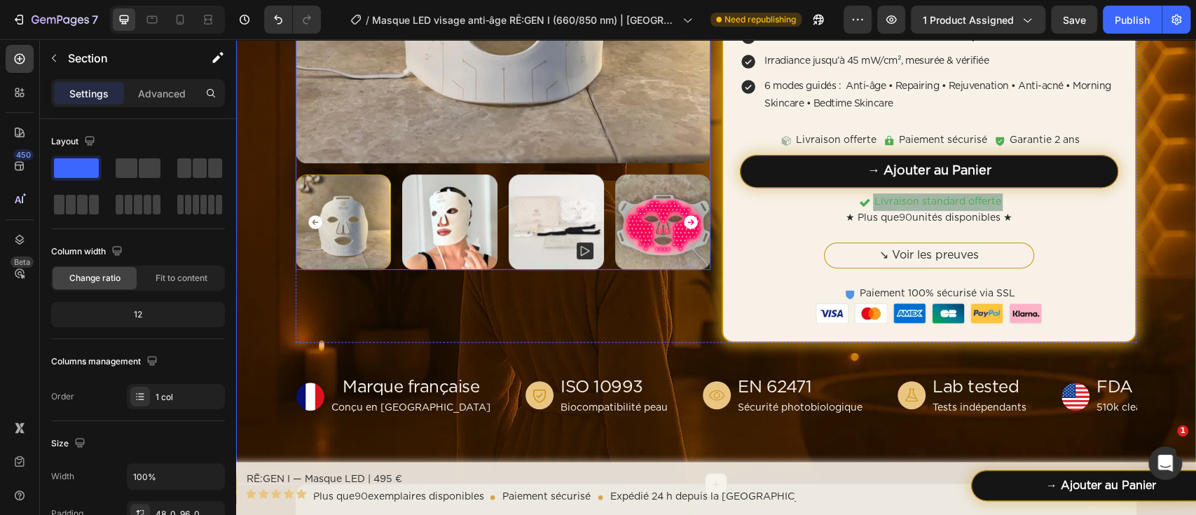
scroll to position [373, 0]
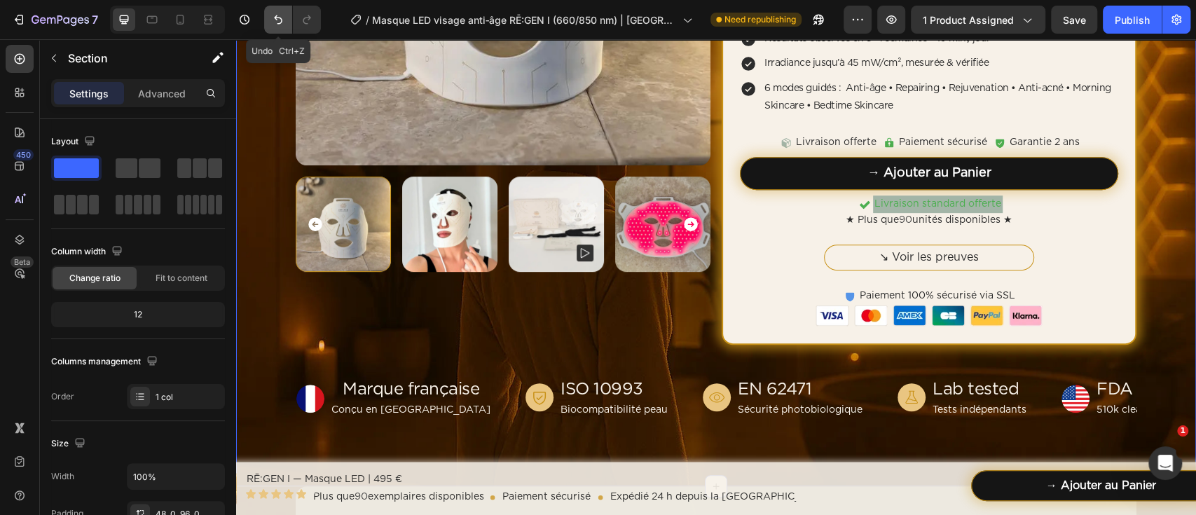
click at [277, 13] on icon "Undo/Redo" at bounding box center [278, 20] width 14 height 14
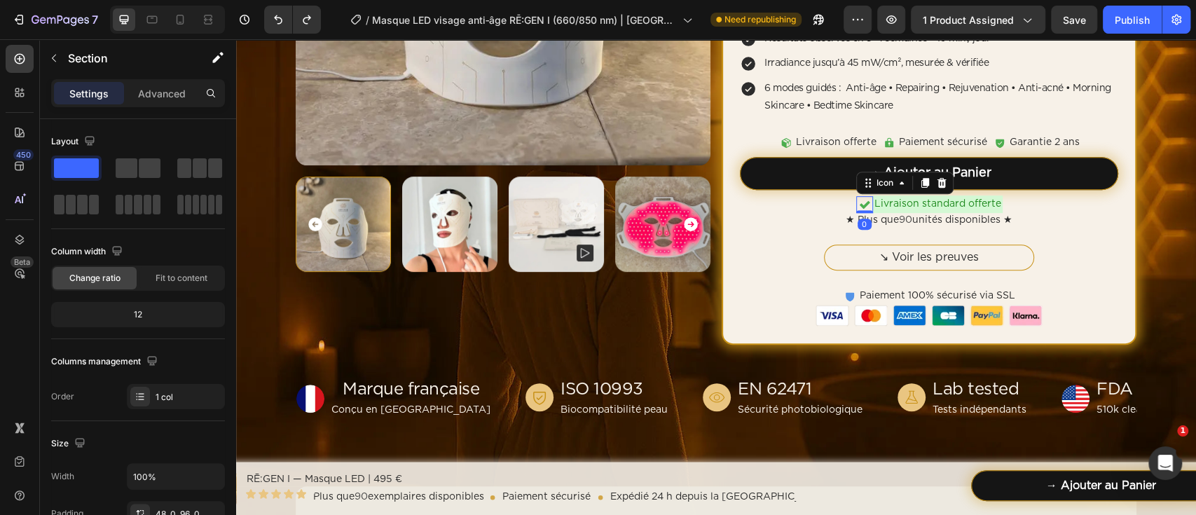
click at [859, 205] on icon at bounding box center [864, 205] width 11 height 8
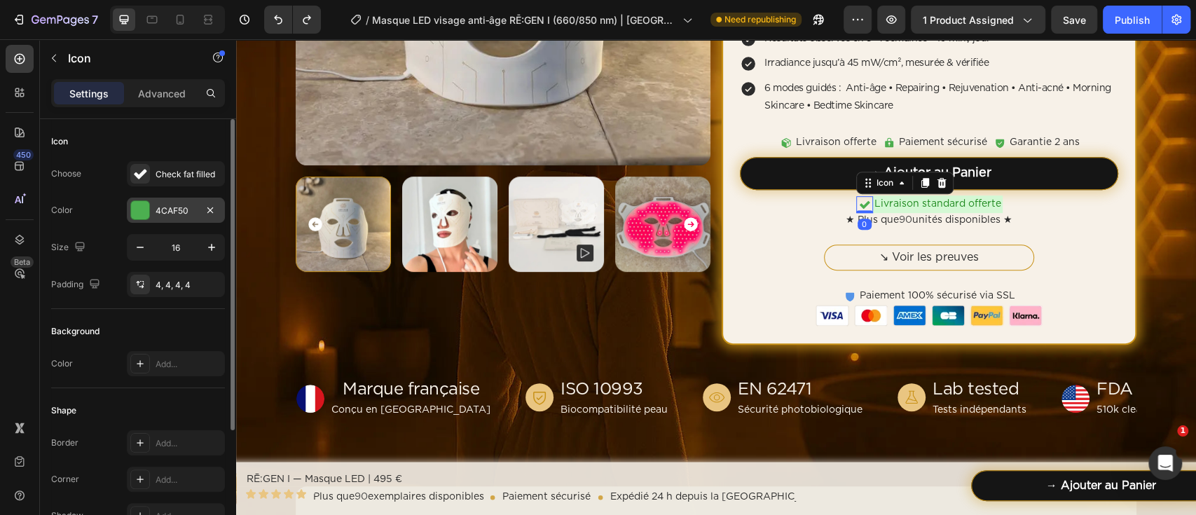
click at [147, 215] on div at bounding box center [140, 210] width 18 height 18
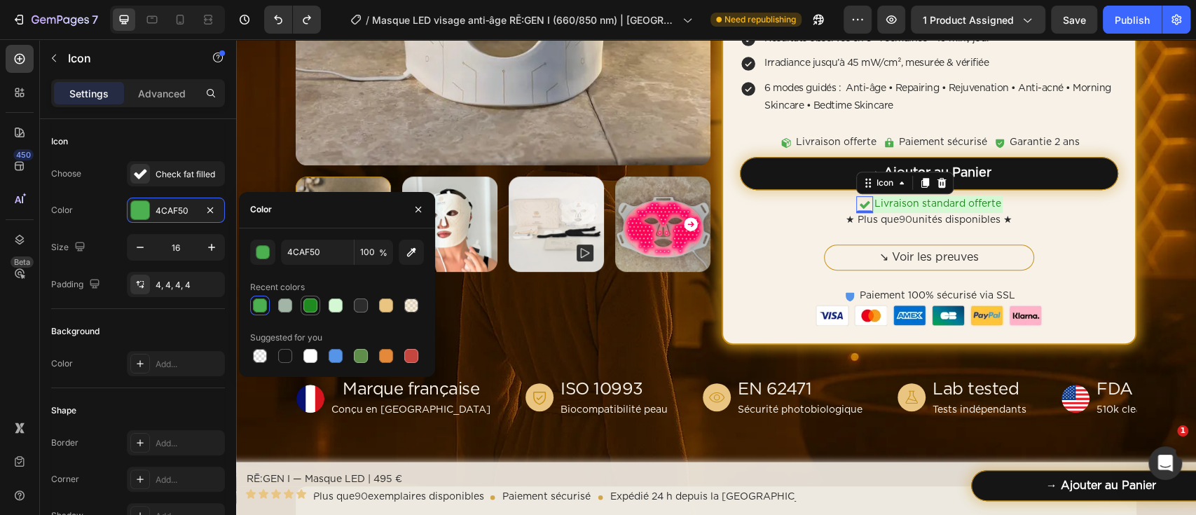
click at [311, 307] on div at bounding box center [310, 305] width 14 height 14
type input "1F8A1F"
click at [885, 207] on p "Livraison standard offerte" at bounding box center [937, 204] width 127 height 15
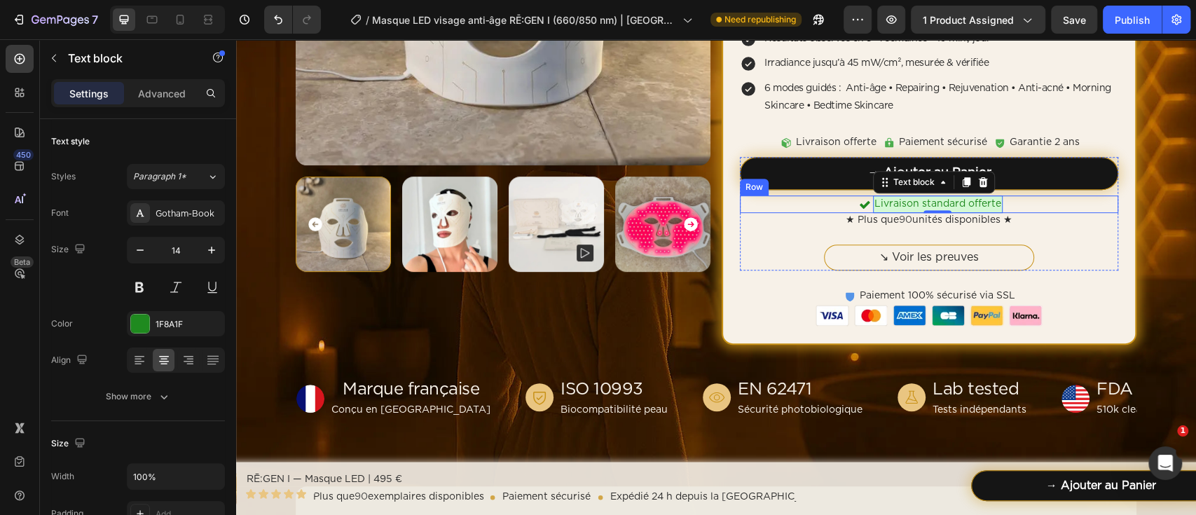
click at [825, 209] on div "Icon Livraison standard offerte Text block 0 Row" at bounding box center [929, 204] width 378 height 18
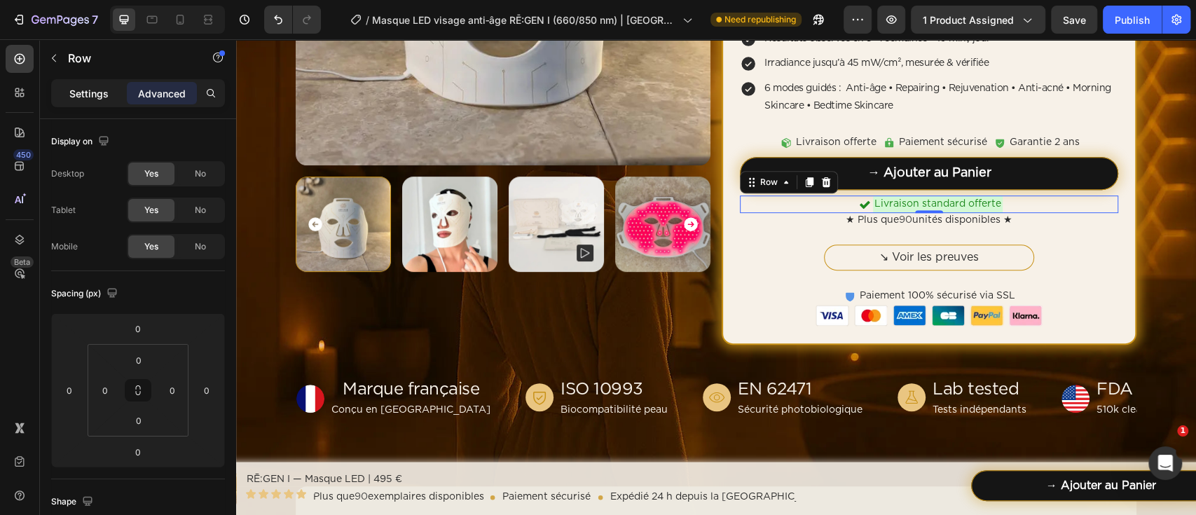
click at [105, 96] on p "Settings" at bounding box center [88, 93] width 39 height 15
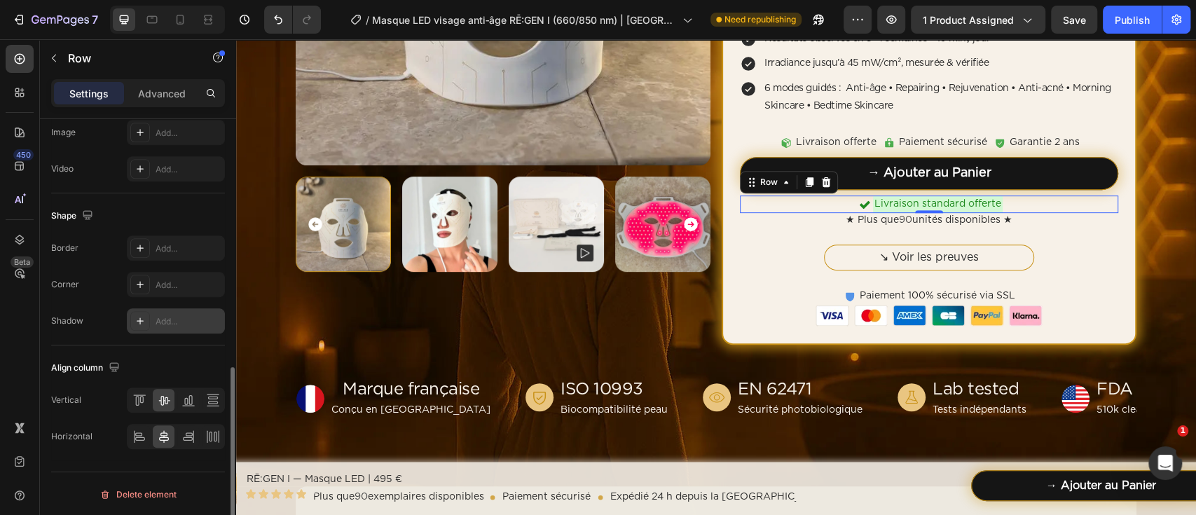
scroll to position [391, 0]
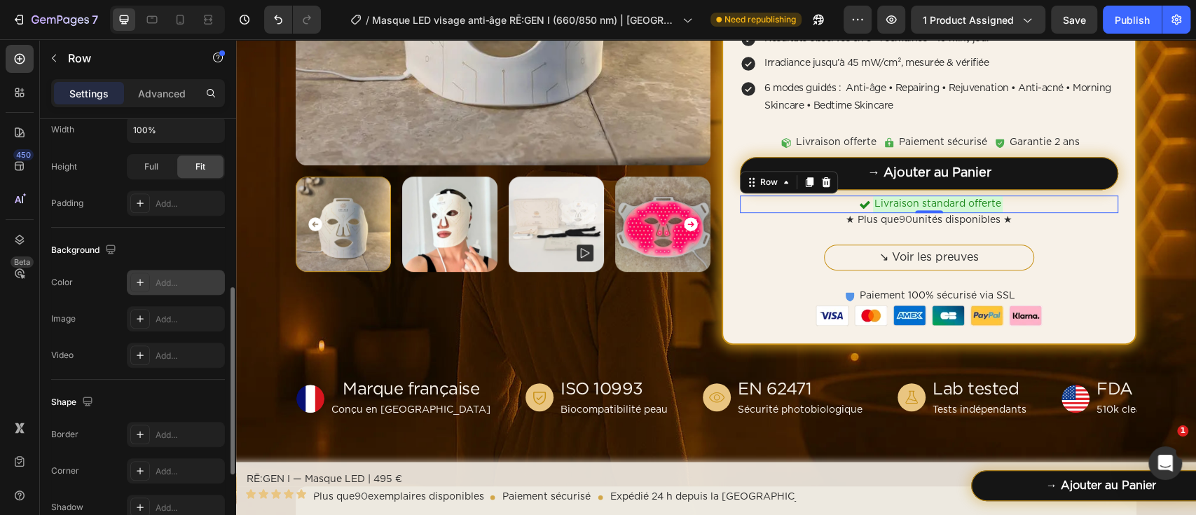
click at [173, 279] on div "Add..." at bounding box center [188, 283] width 66 height 13
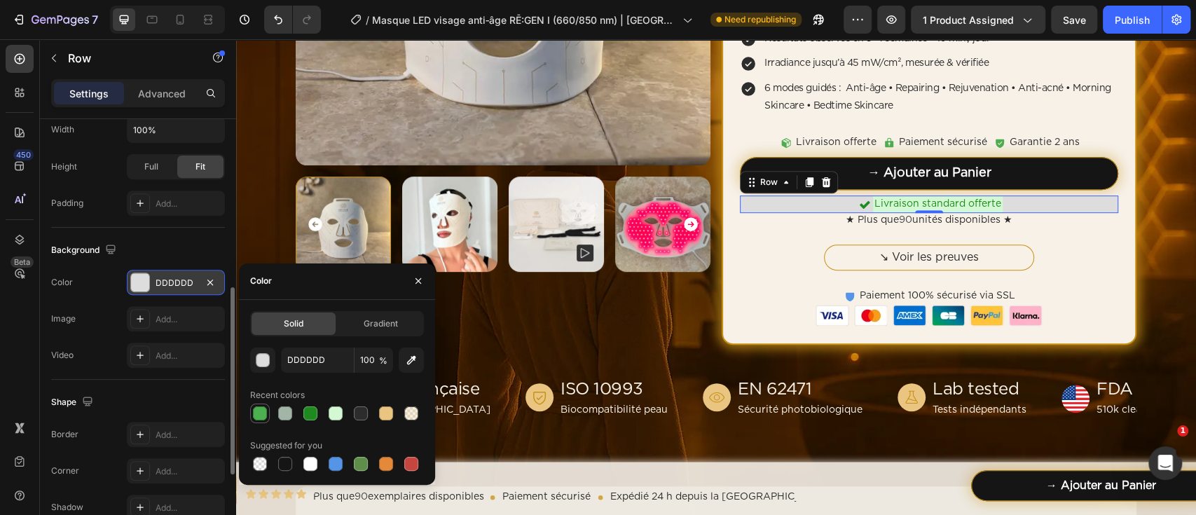
click at [263, 408] on div at bounding box center [260, 413] width 14 height 14
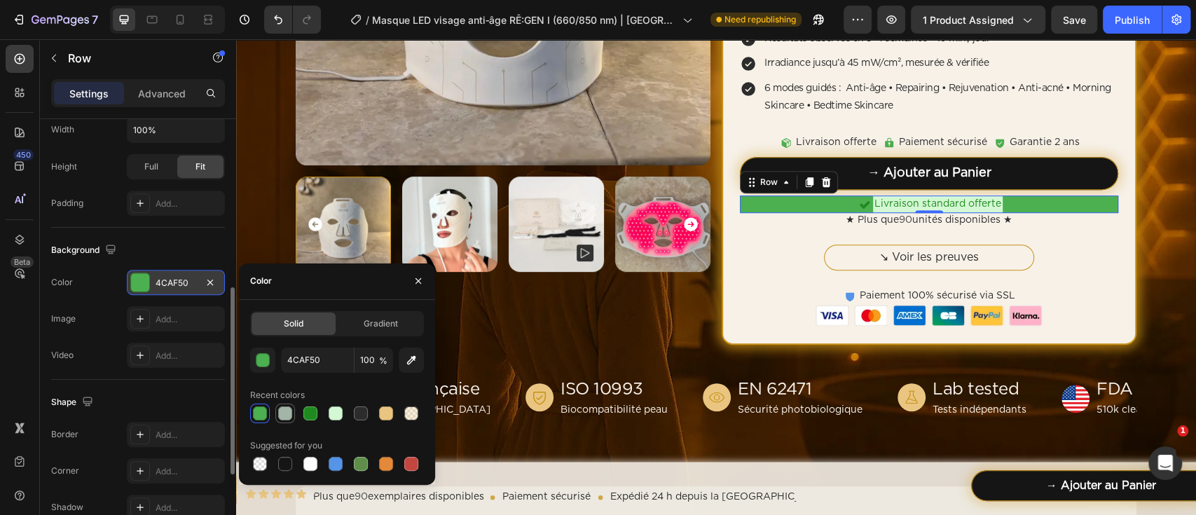
click at [277, 413] on div at bounding box center [285, 413] width 17 height 17
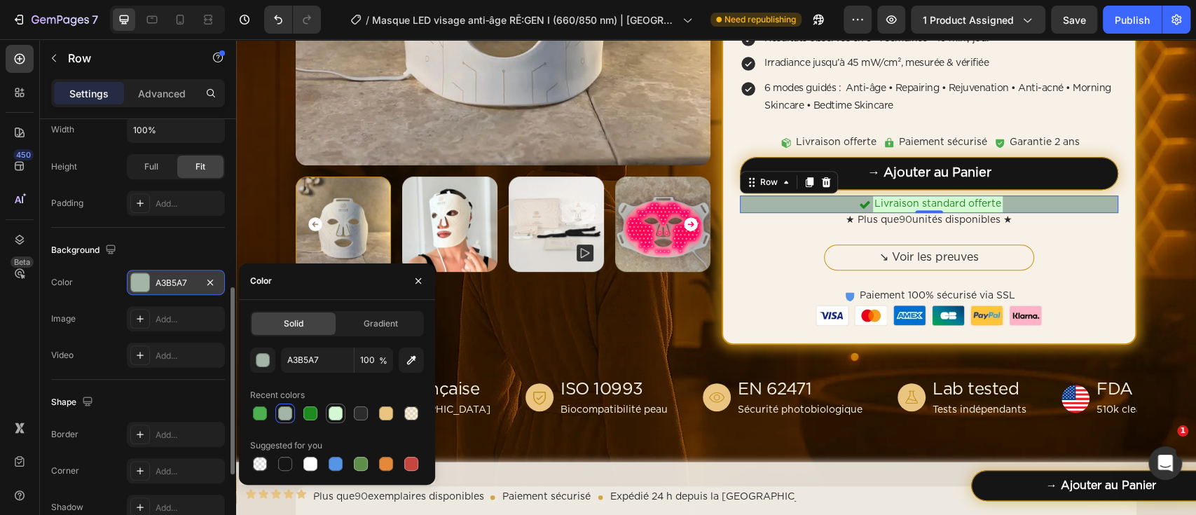
click at [340, 417] on div at bounding box center [335, 413] width 14 height 14
type input "D4F8D4"
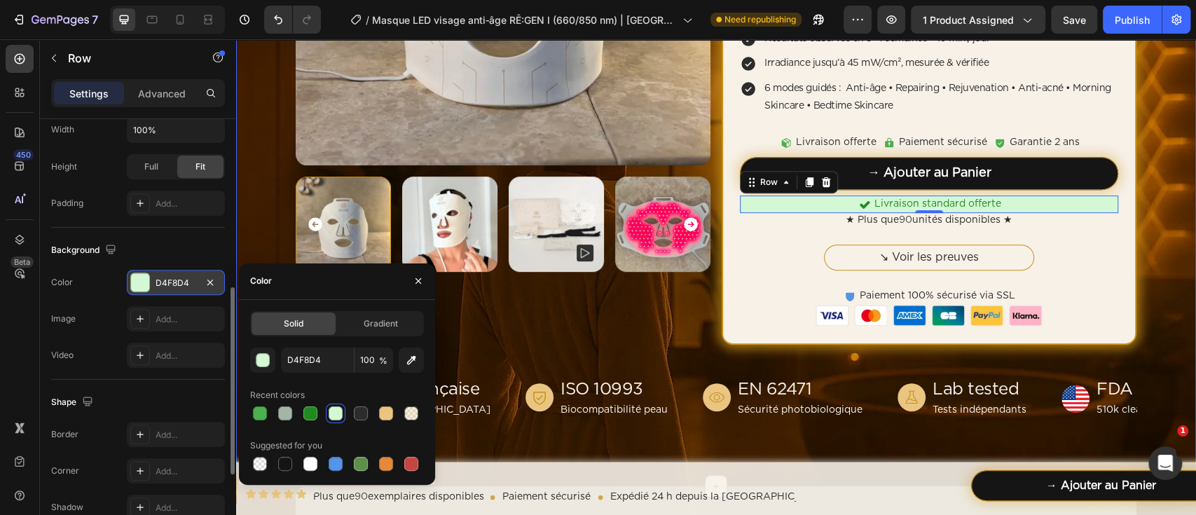
click at [1152, 299] on div "Home Masque LED visage anti‑âge RĒ:GEN I (660/850 nm) | HOLIAĒ Breadcrumb Produ…" at bounding box center [716, 73] width 960 height 691
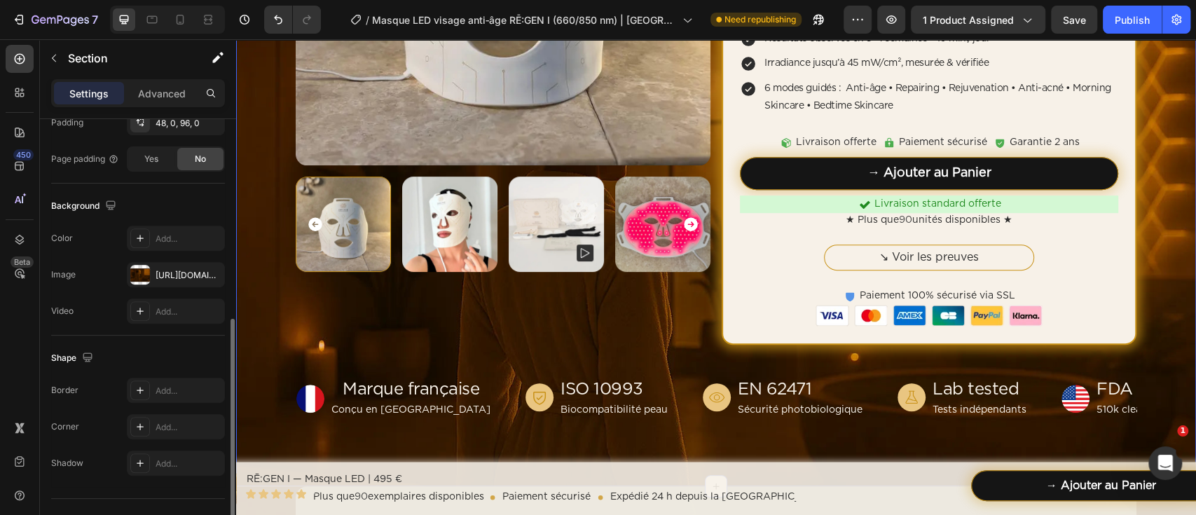
scroll to position [0, 0]
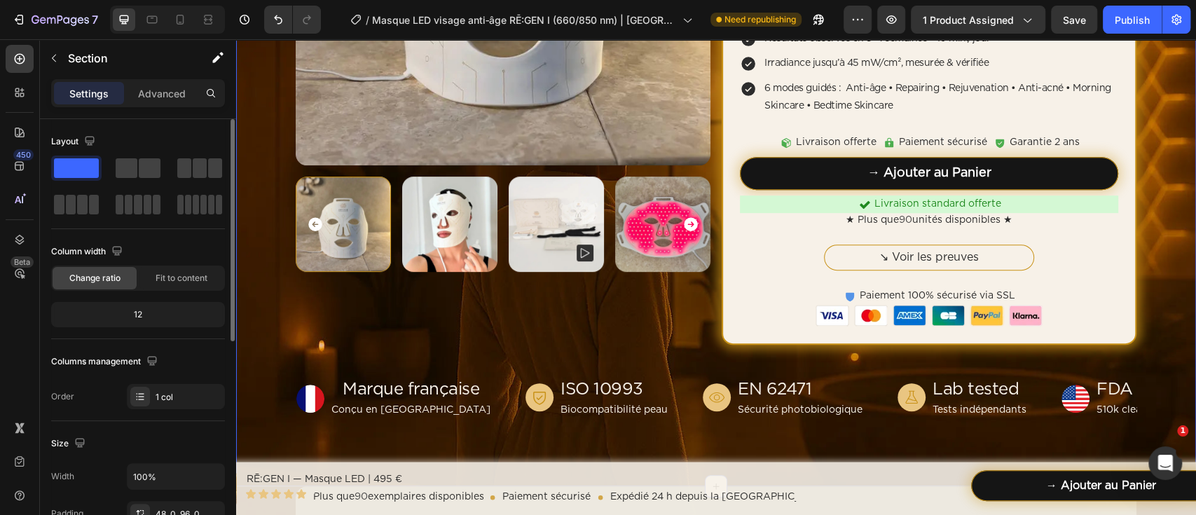
click at [1152, 299] on div "Home Masque LED visage anti‑âge RĒ:GEN I (660/850 nm) | HOLIAĒ Breadcrumb Produ…" at bounding box center [716, 73] width 960 height 691
click at [1048, 202] on div "Icon Livraison standard offerte Text block Row" at bounding box center [929, 204] width 378 height 18
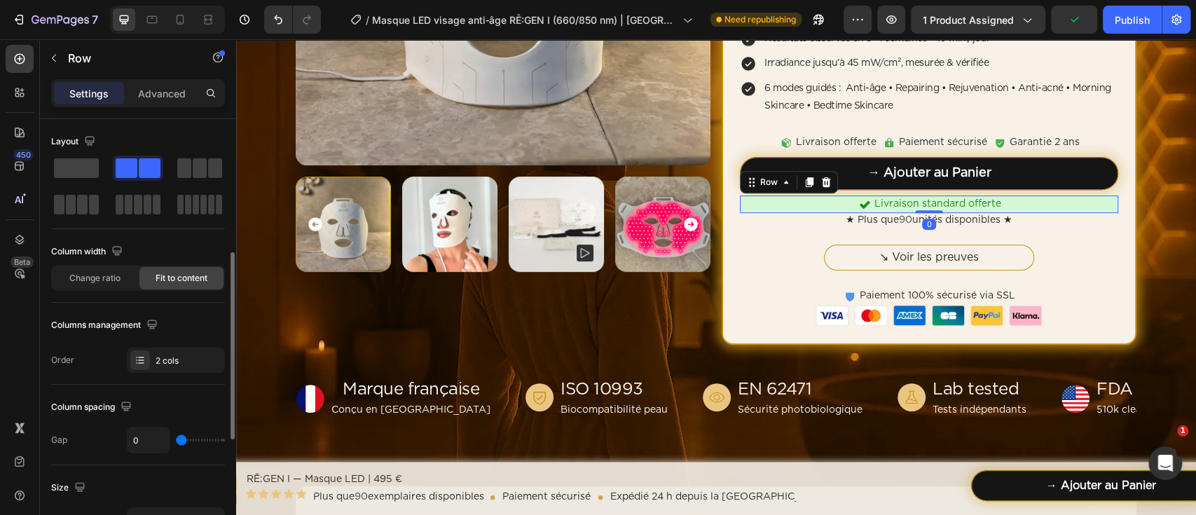
scroll to position [186, 0]
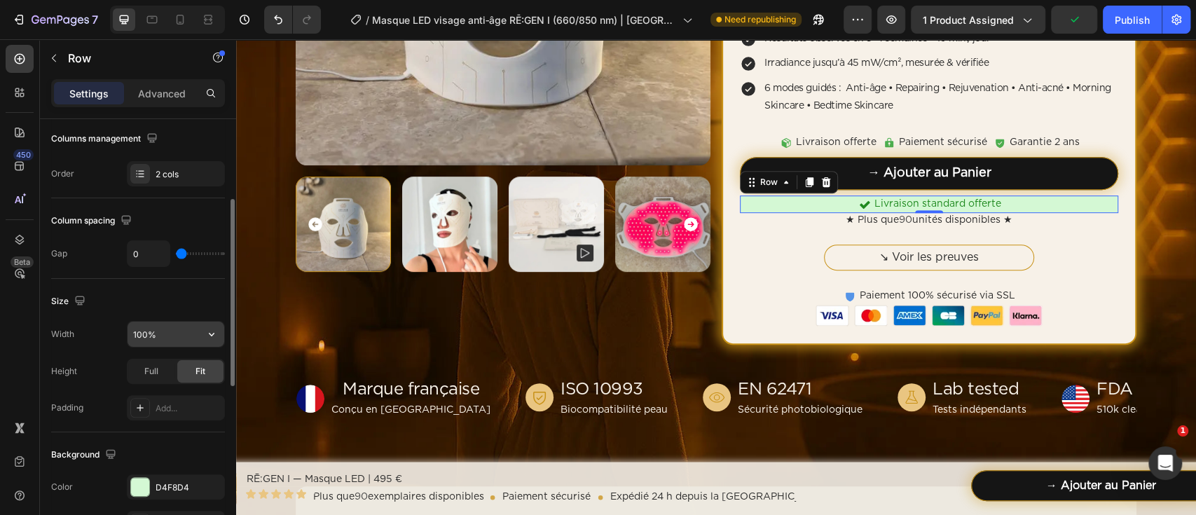
click at [168, 336] on input "100%" at bounding box center [175, 333] width 97 height 25
click at [167, 335] on input "100%" at bounding box center [175, 333] width 97 height 25
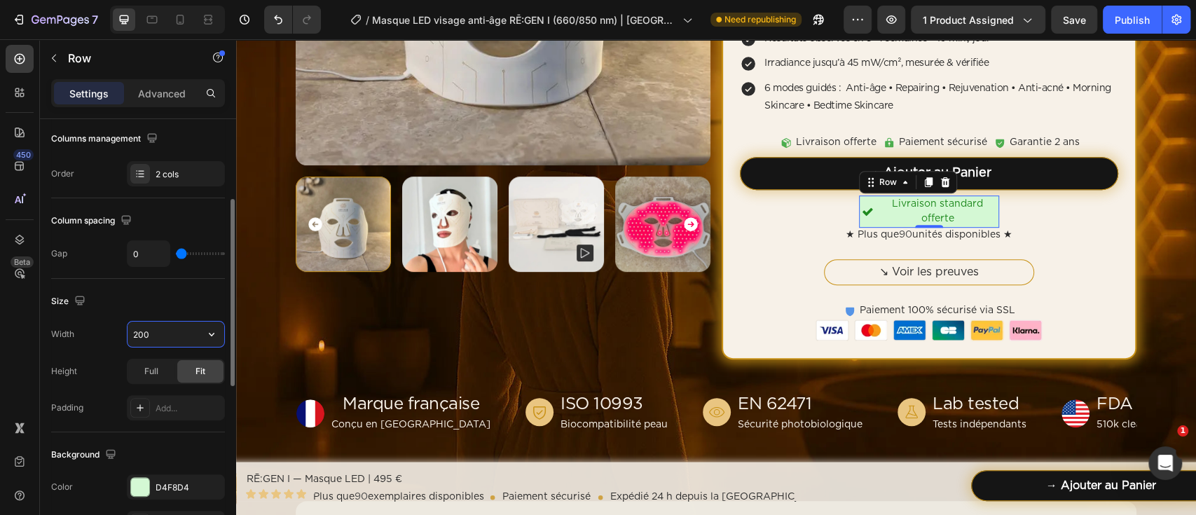
click at [167, 335] on input "200" at bounding box center [175, 333] width 97 height 25
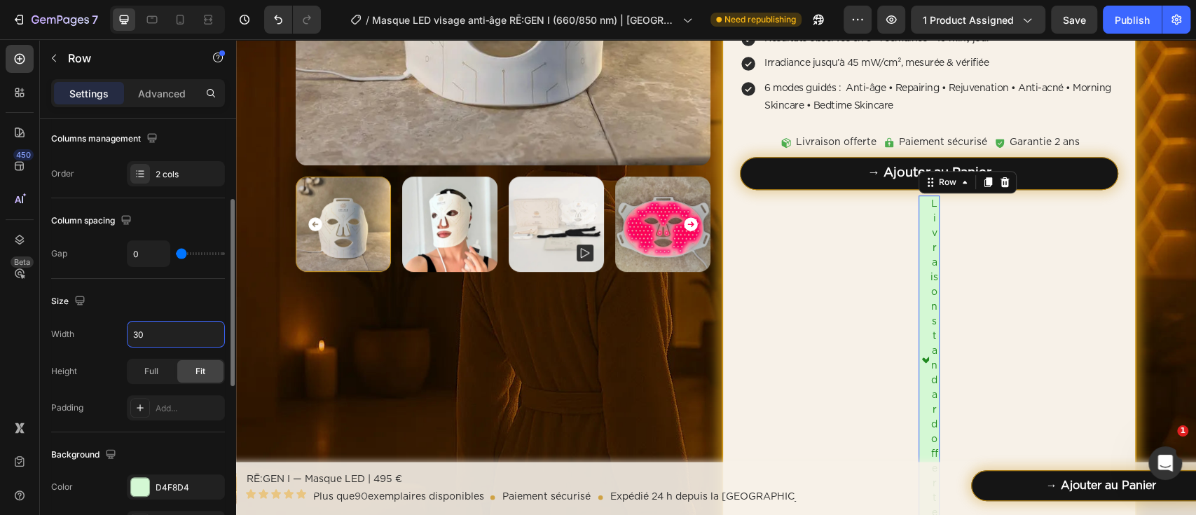
type input "300"
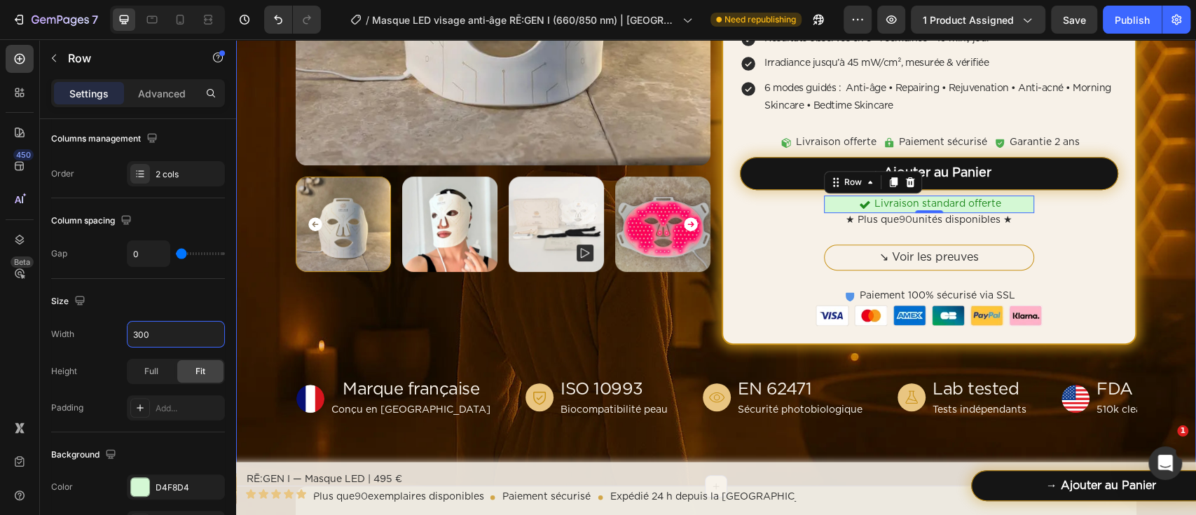
click at [1158, 252] on div "Home Masque LED visage anti‑âge RĒ:GEN I (660/850 nm) | HOLIAĒ Breadcrumb Produ…" at bounding box center [716, 73] width 960 height 691
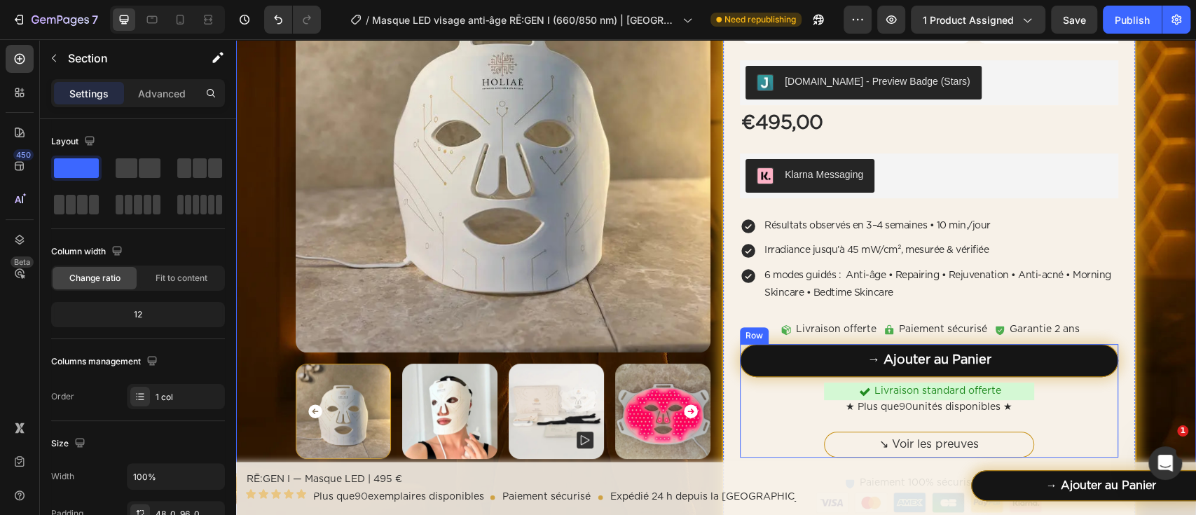
click at [1023, 392] on div "Icon Livraison standard offerte Text block Row" at bounding box center [929, 391] width 210 height 18
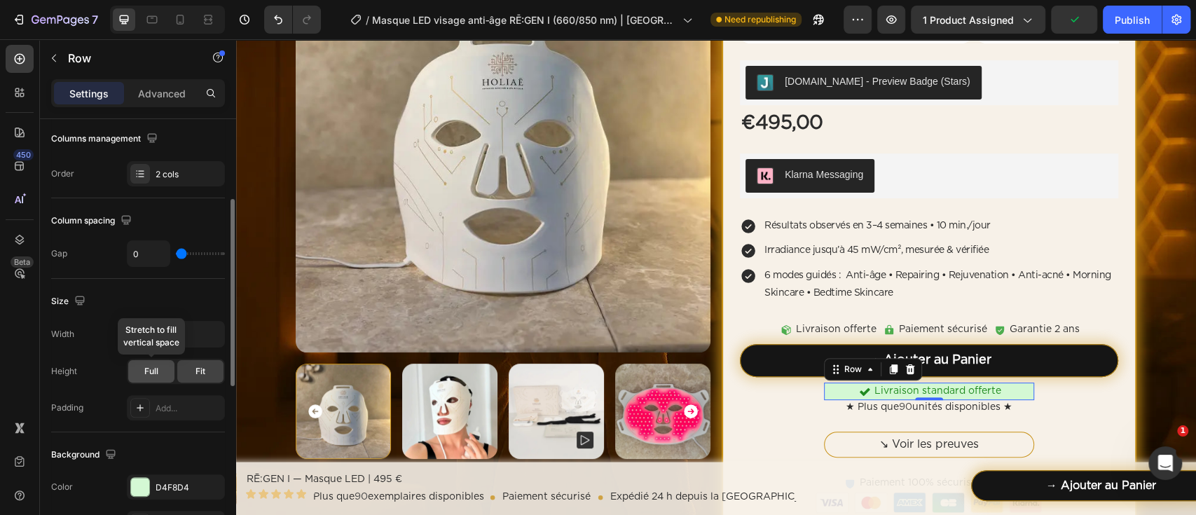
click at [160, 367] on div "Full" at bounding box center [151, 371] width 46 height 22
click at [179, 340] on input "300" at bounding box center [175, 333] width 97 height 25
drag, startPoint x: 209, startPoint y: 330, endPoint x: 227, endPoint y: 330, distance: 18.2
click at [209, 330] on icon "button" at bounding box center [212, 334] width 14 height 14
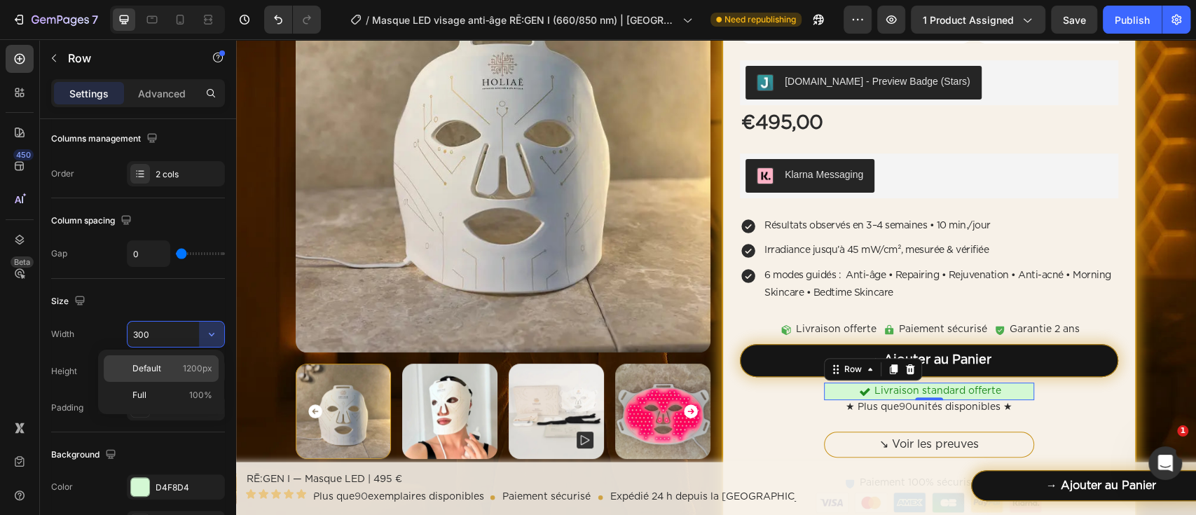
click at [191, 368] on span "1200px" at bounding box center [197, 368] width 29 height 13
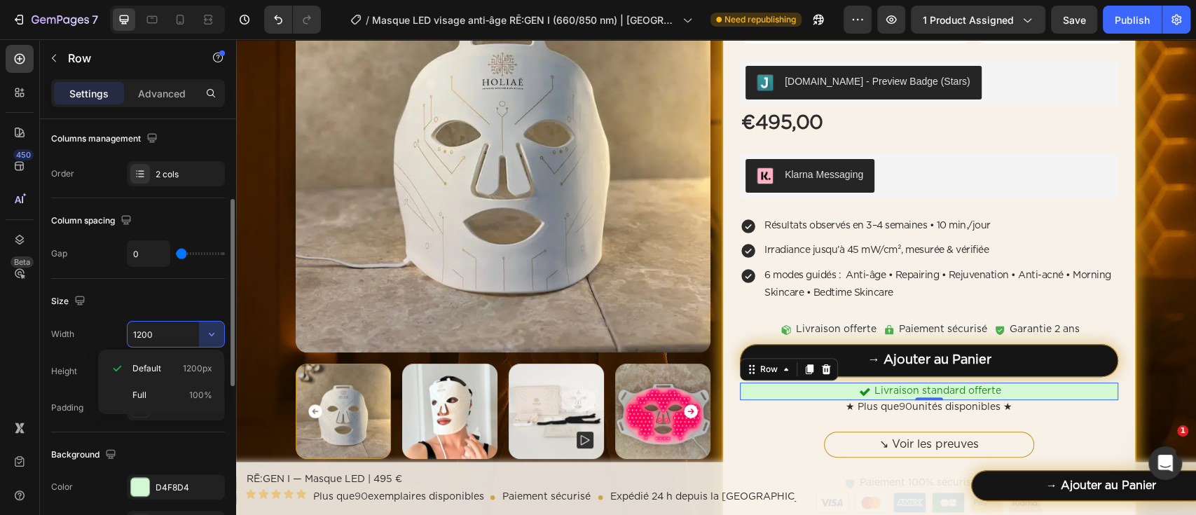
click at [196, 384] on div "Full 100%" at bounding box center [161, 395] width 115 height 27
type input "100%"
click at [187, 363] on div "Fit" at bounding box center [200, 371] width 46 height 22
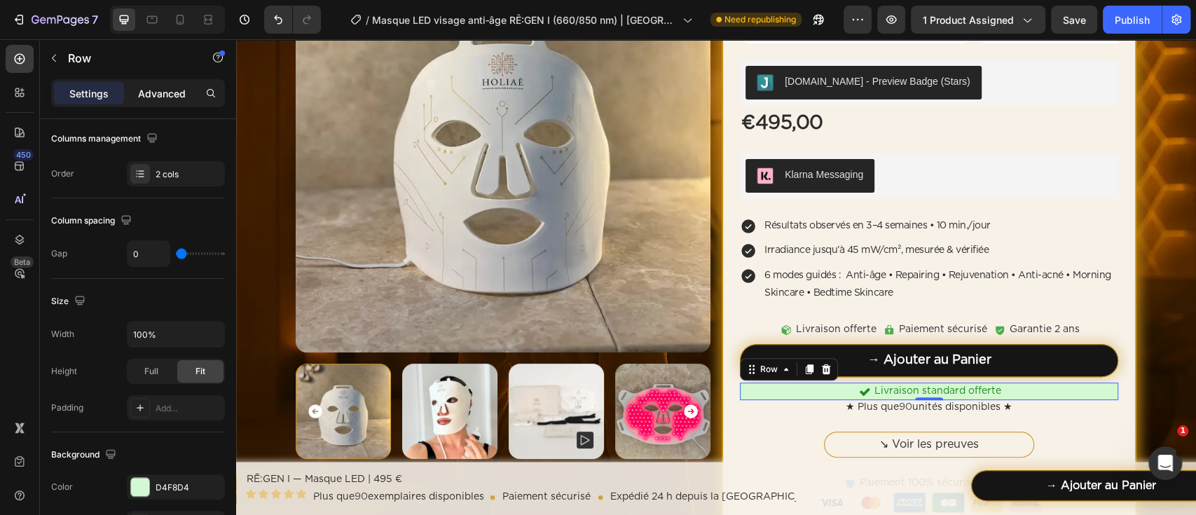
click at [168, 85] on div "Advanced" at bounding box center [162, 93] width 70 height 22
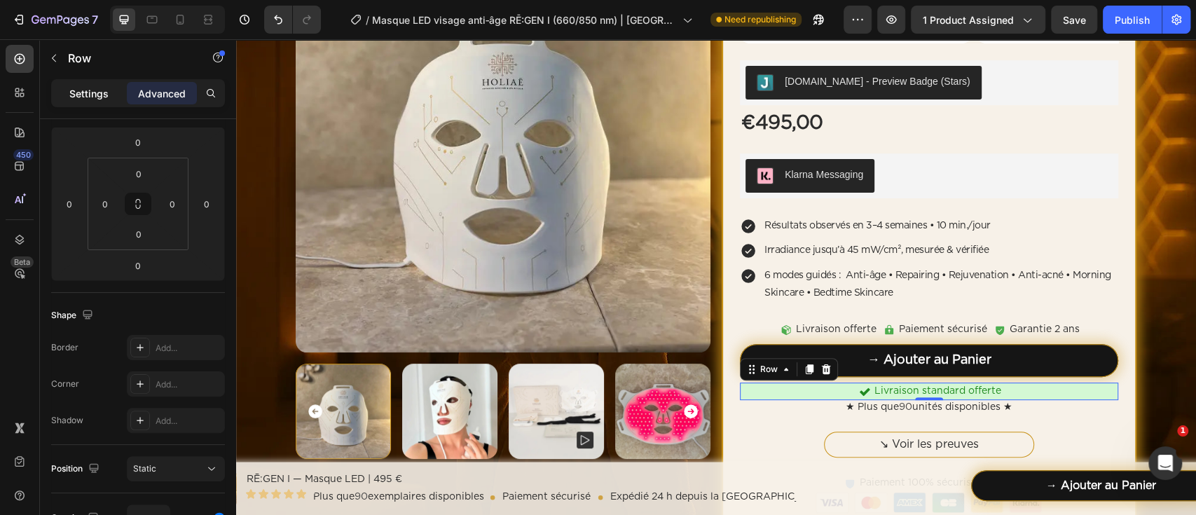
click at [100, 104] on div "Settings" at bounding box center [89, 93] width 70 height 22
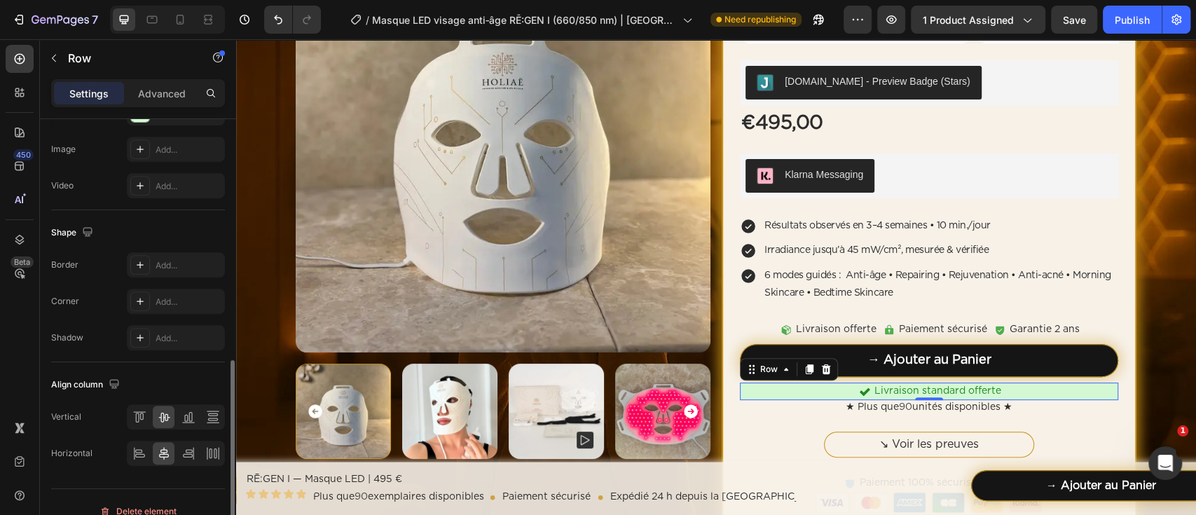
scroll to position [577, 0]
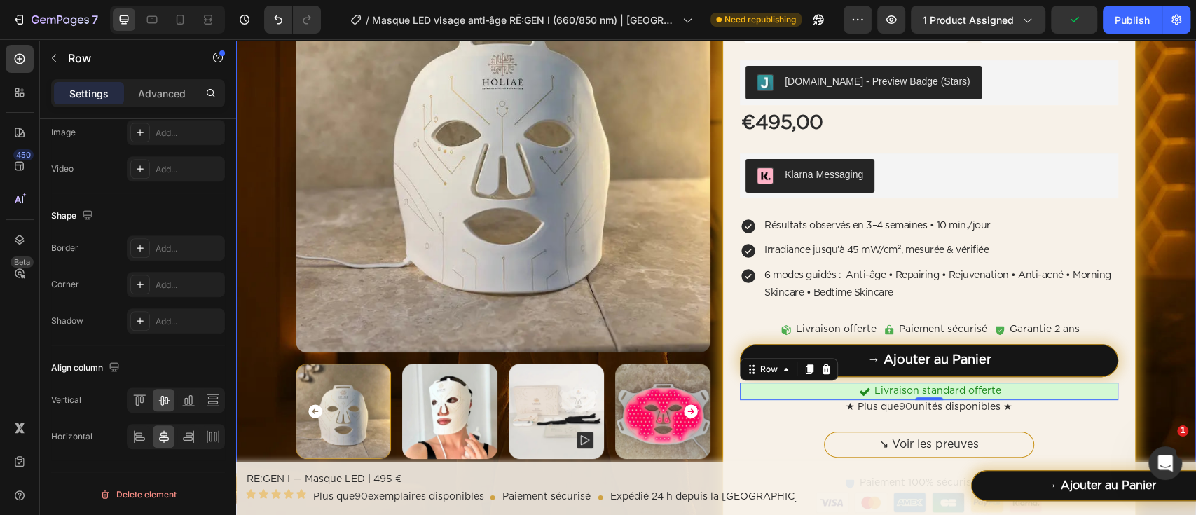
click at [1147, 375] on div "Home Masque LED visage anti‑âge RĒ:GEN I (660/850 nm) | HOLIAĒ Breadcrumb Produ…" at bounding box center [716, 260] width 960 height 691
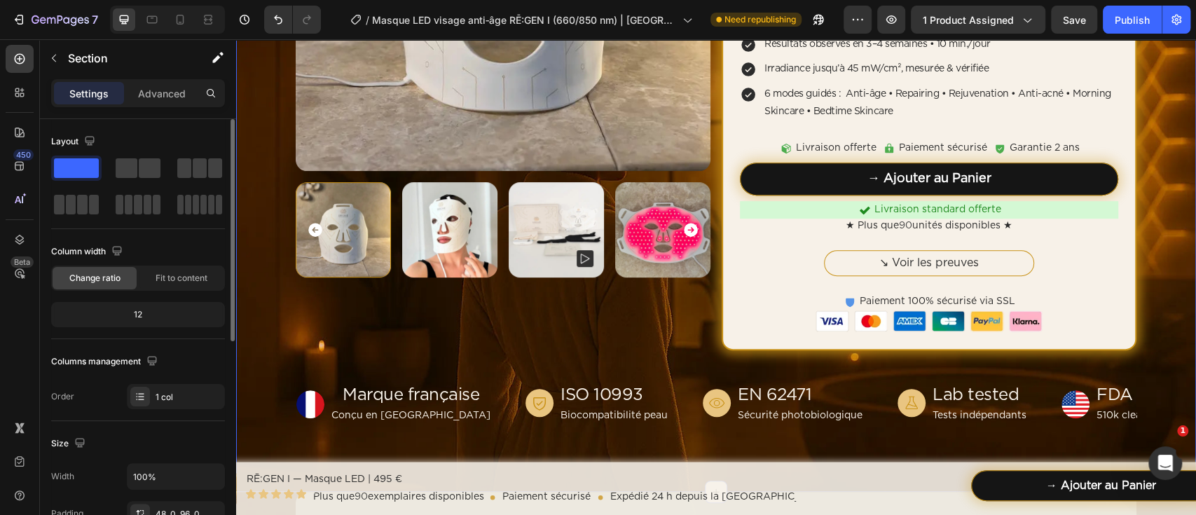
scroll to position [373, 0]
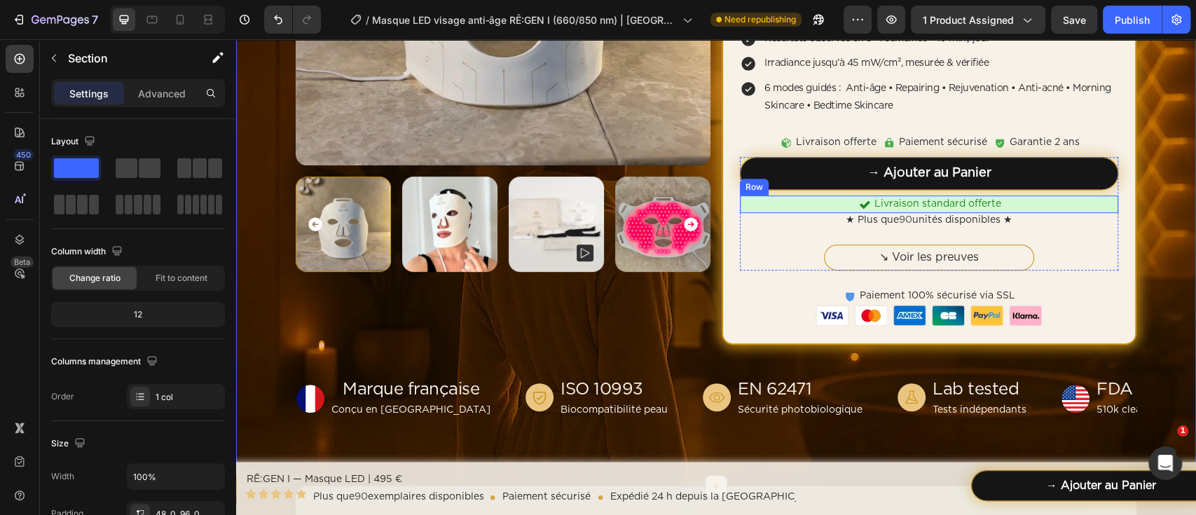
click at [1097, 198] on div "Icon Livraison standard offerte Text block Row" at bounding box center [929, 204] width 378 height 18
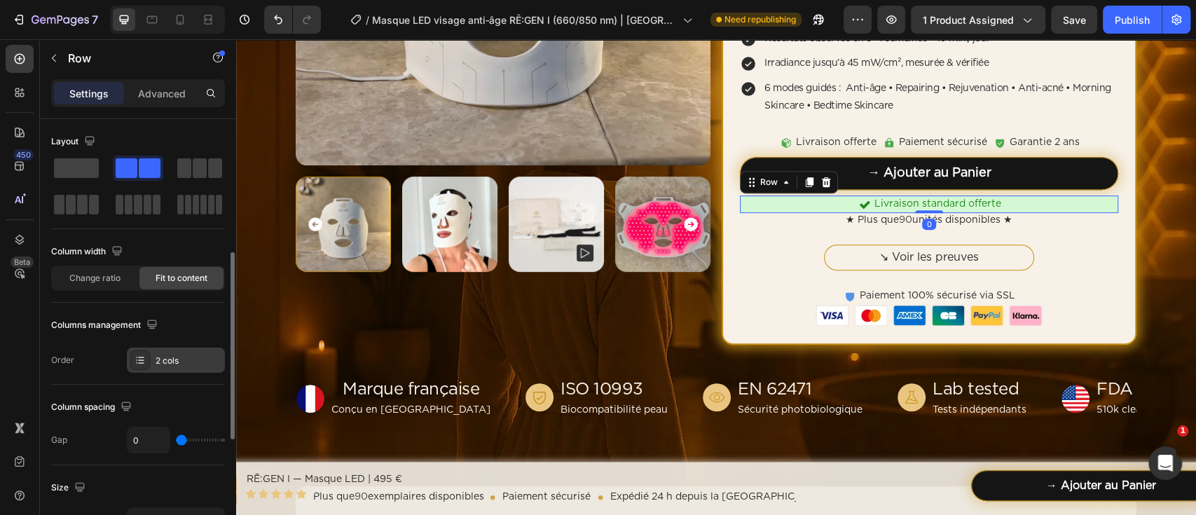
scroll to position [186, 0]
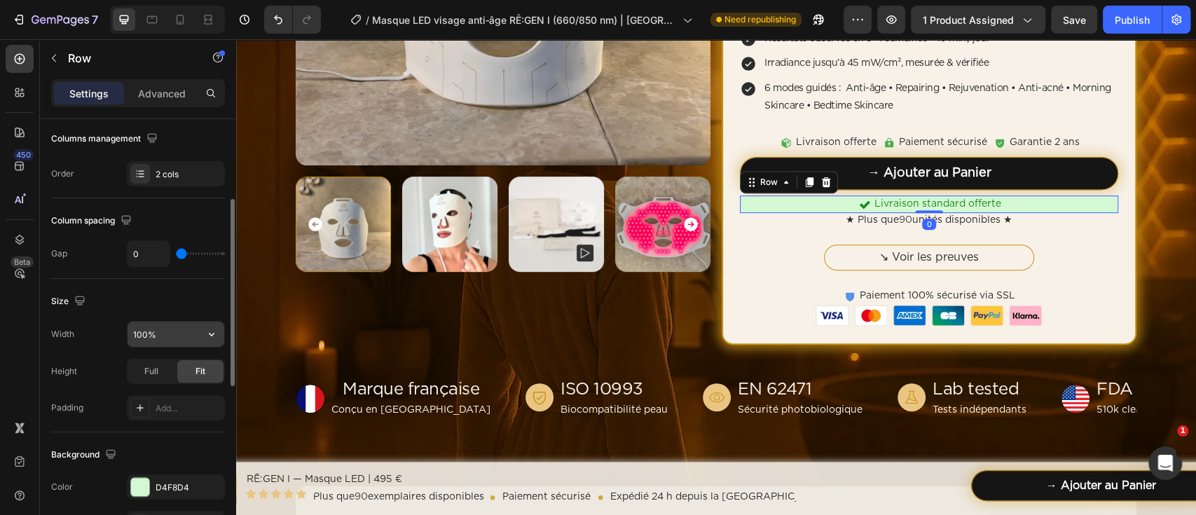
click at [184, 328] on input "100%" at bounding box center [175, 333] width 97 height 25
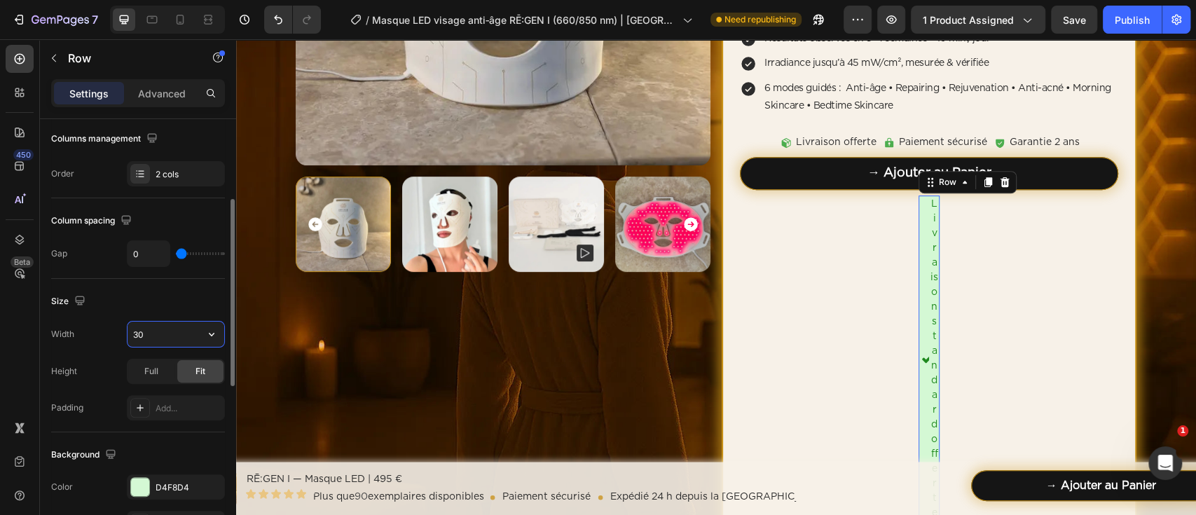
type input "3"
type input "220"
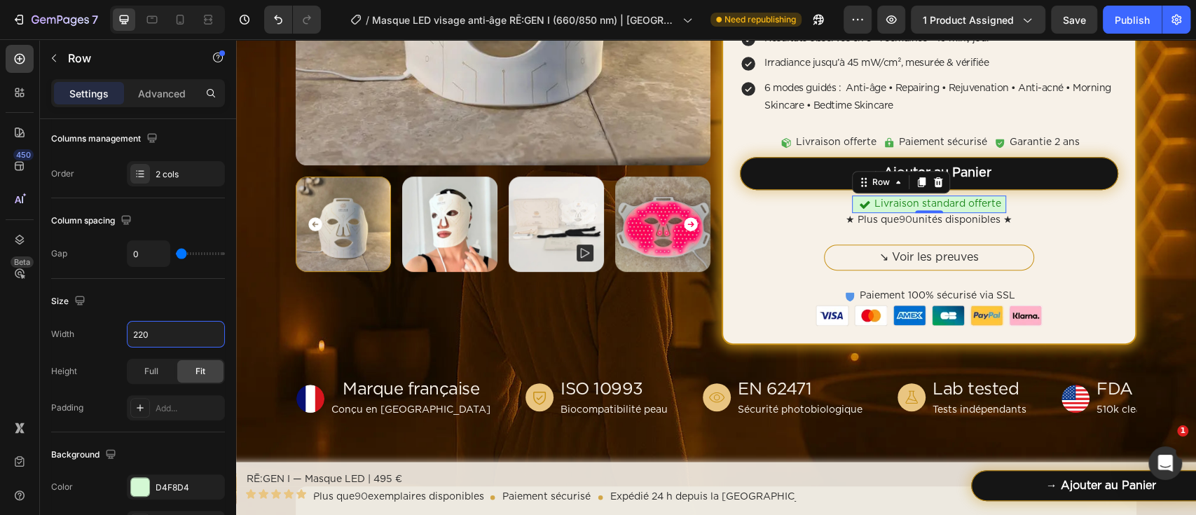
click at [1175, 311] on div "Home Masque LED visage anti‑âge RĒ:GEN I (660/850 nm) | HOLIAĒ Breadcrumb Produ…" at bounding box center [716, 73] width 960 height 691
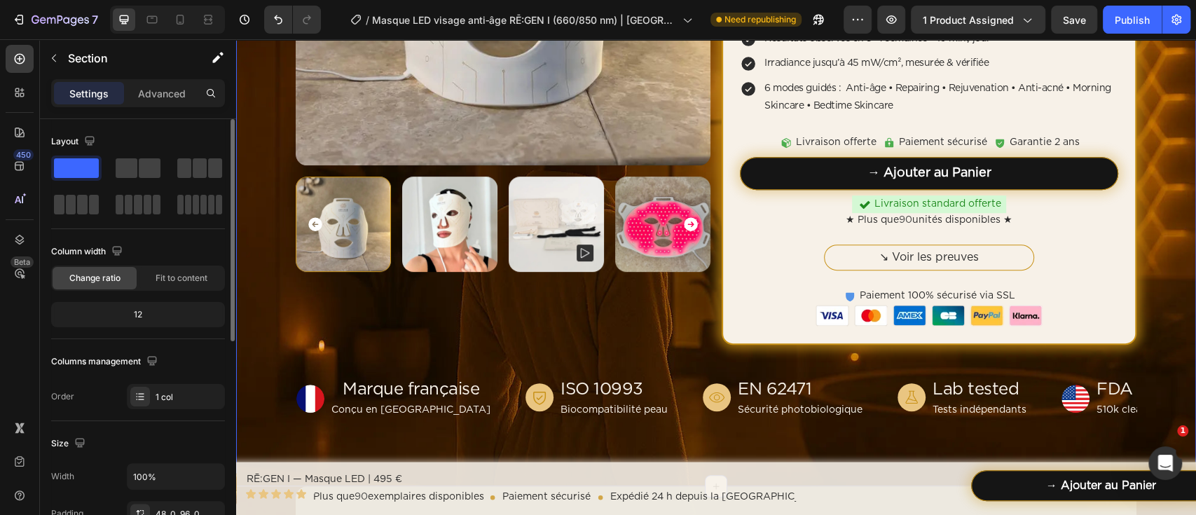
scroll to position [280, 0]
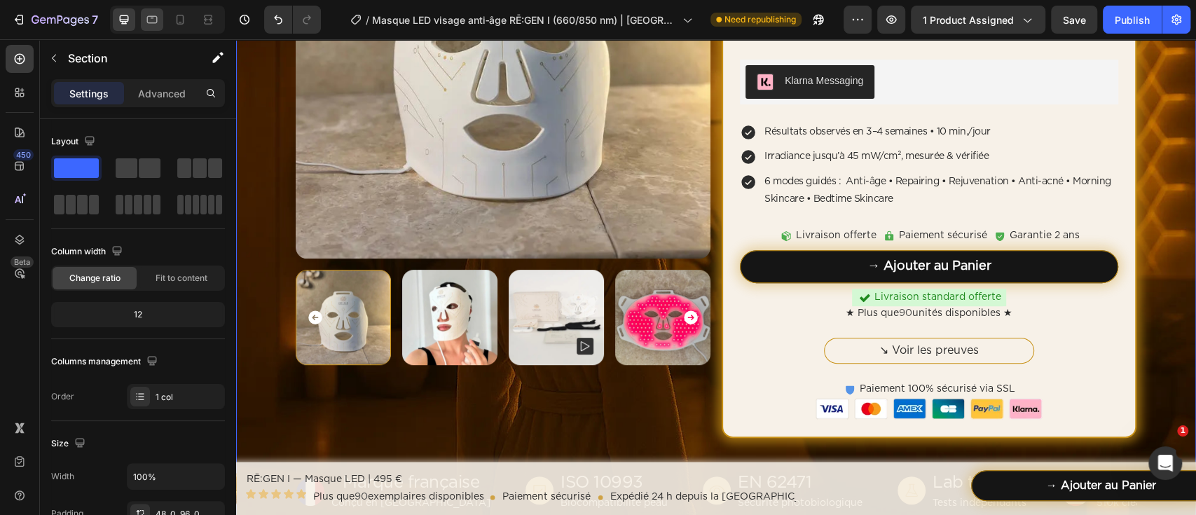
click at [145, 15] on icon at bounding box center [152, 20] width 14 height 14
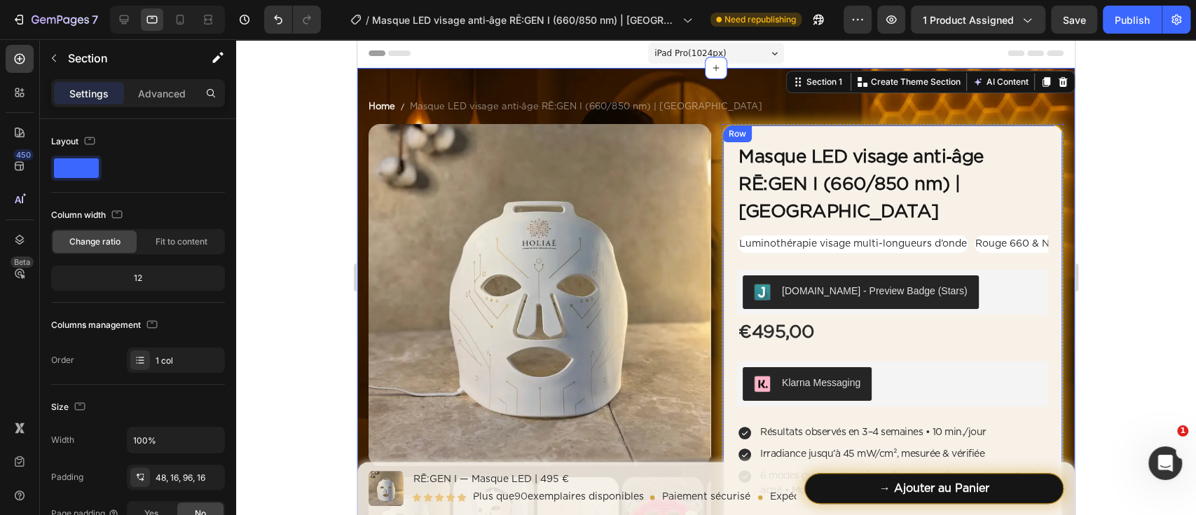
scroll to position [186, 0]
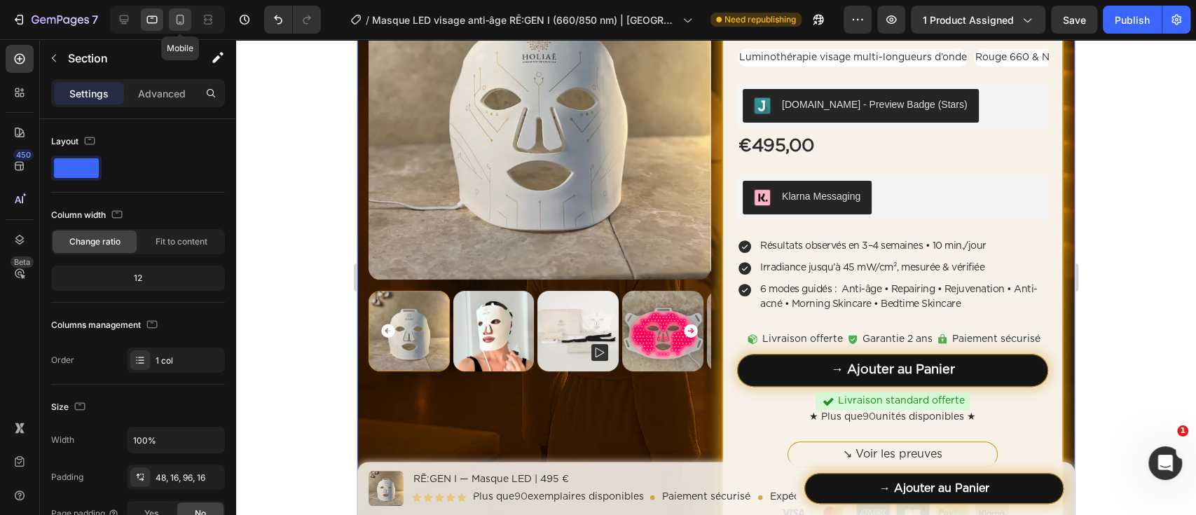
click at [180, 14] on icon at bounding box center [180, 20] width 14 height 14
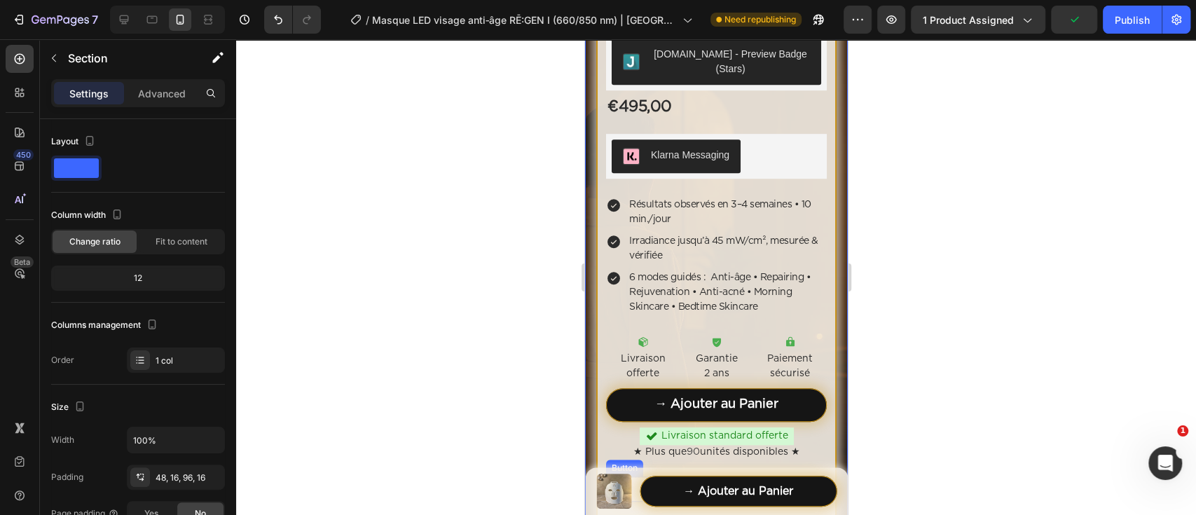
scroll to position [466, 0]
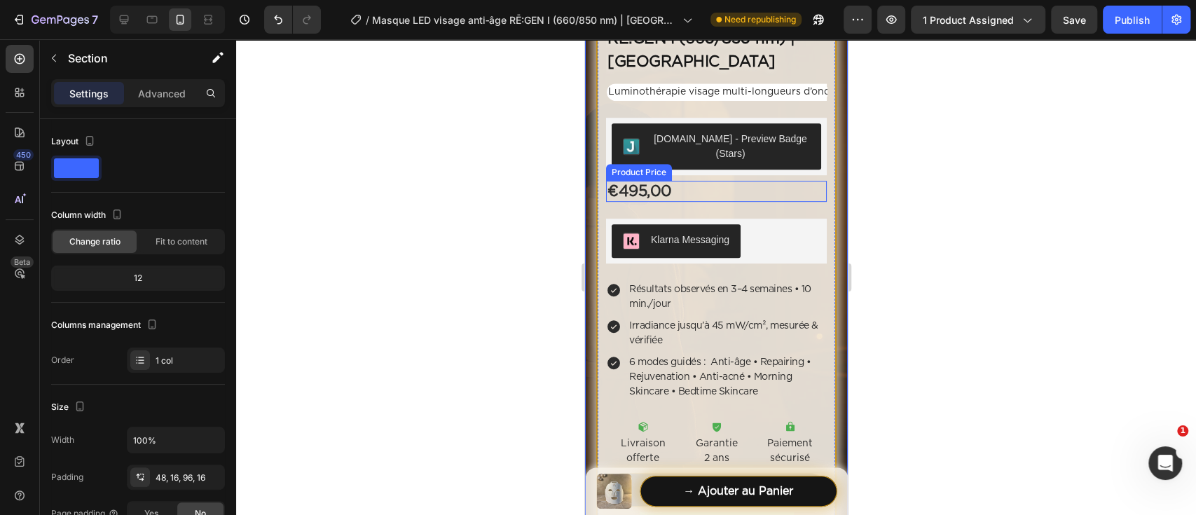
click at [693, 181] on div "€495,00" at bounding box center [715, 191] width 221 height 21
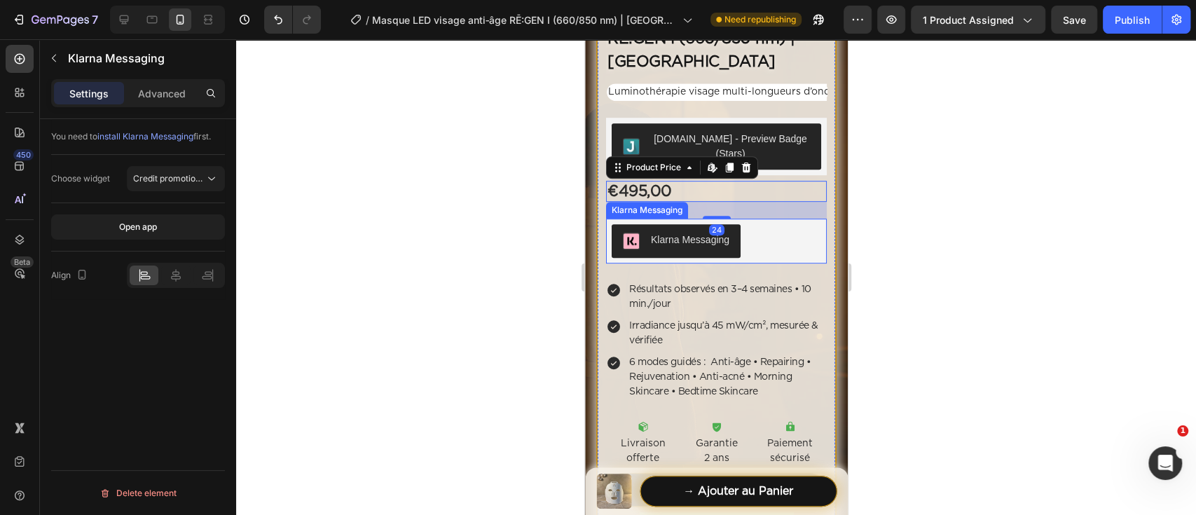
click at [791, 229] on div "Klarna Messaging" at bounding box center [715, 241] width 209 height 34
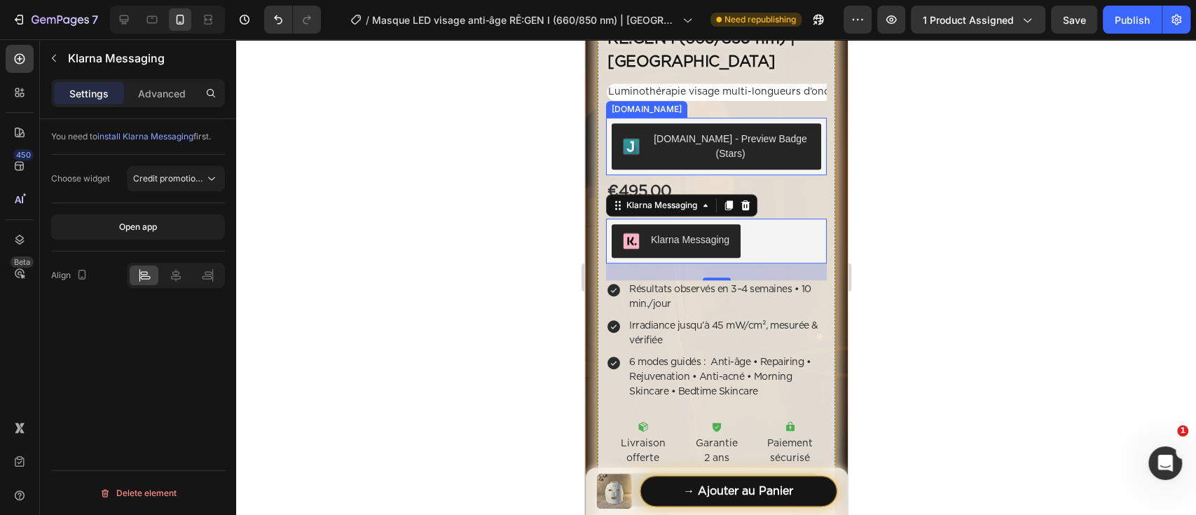
click at [770, 154] on div "[DOMAIN_NAME] - Preview Badge (Stars)" at bounding box center [715, 146] width 221 height 57
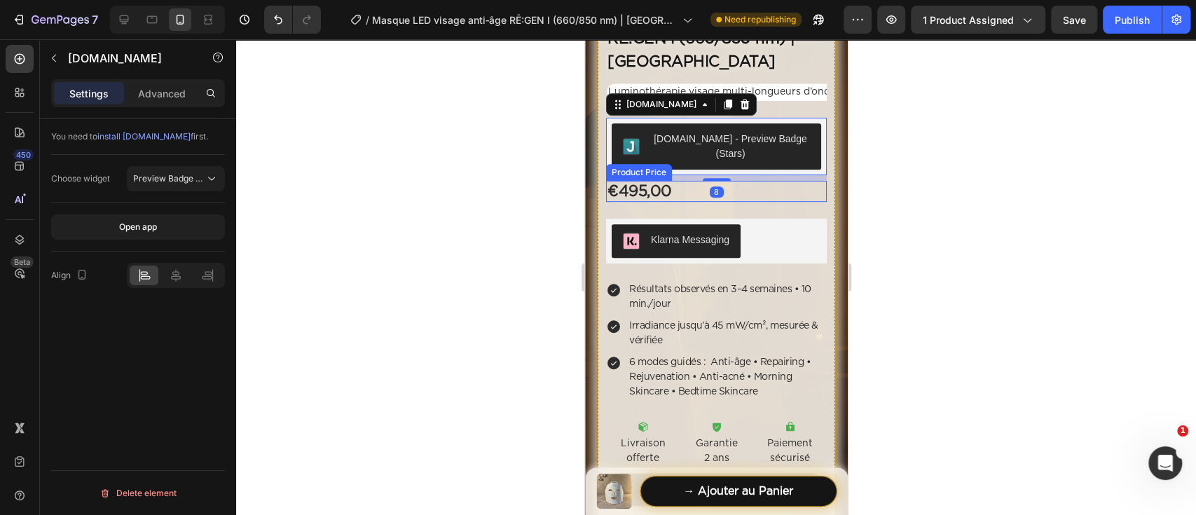
click at [770, 181] on div "€495,00" at bounding box center [715, 191] width 221 height 21
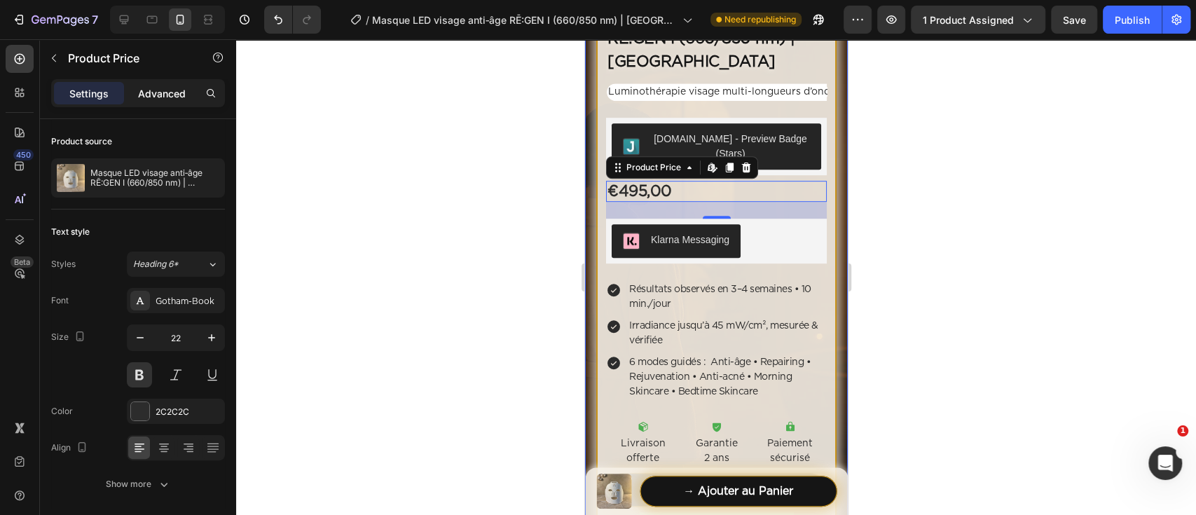
click at [168, 99] on div "Advanced" at bounding box center [162, 93] width 70 height 22
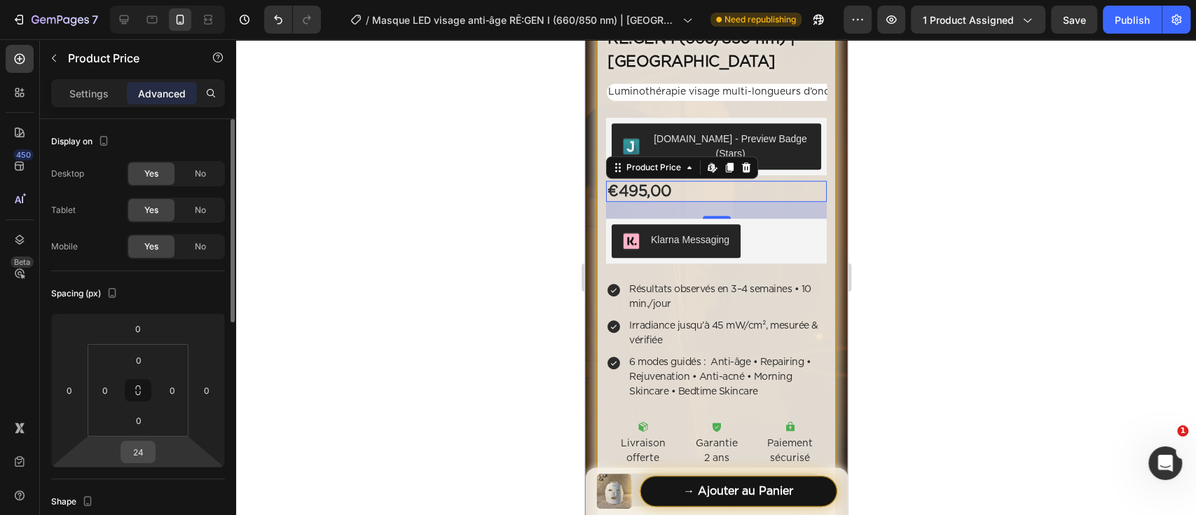
click at [144, 450] on input "24" at bounding box center [138, 451] width 28 height 21
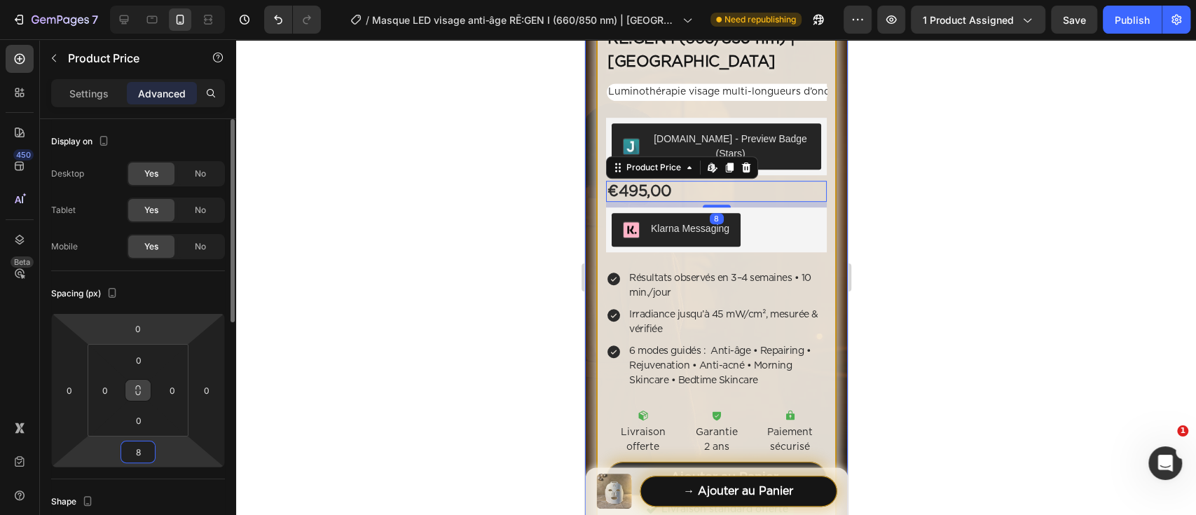
click at [151, 25] on icon at bounding box center [152, 20] width 14 height 14
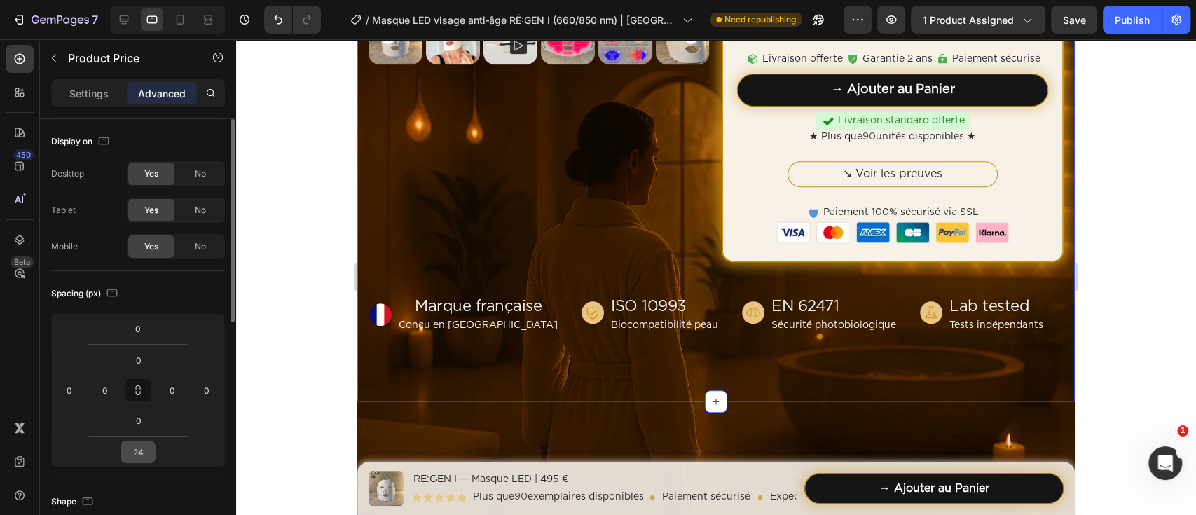
click at [132, 451] on input "24" at bounding box center [138, 451] width 28 height 21
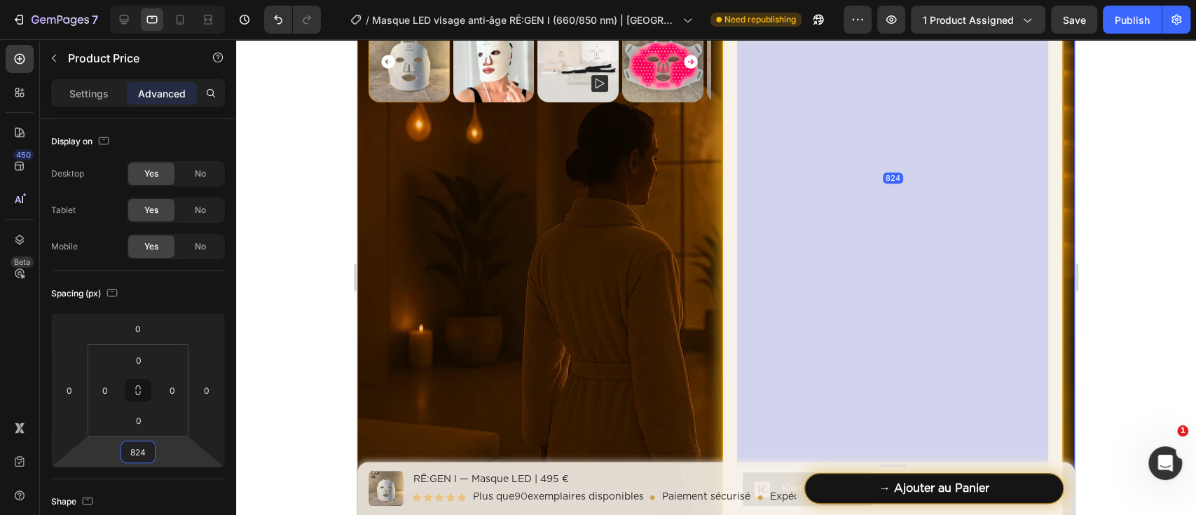
scroll to position [204, 0]
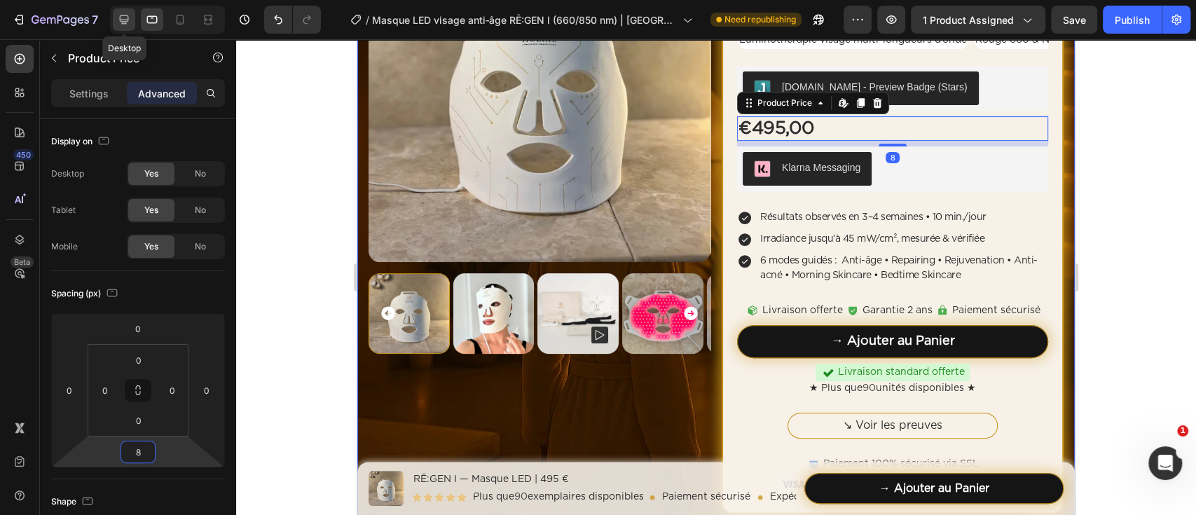
click at [129, 11] on div at bounding box center [124, 19] width 22 height 22
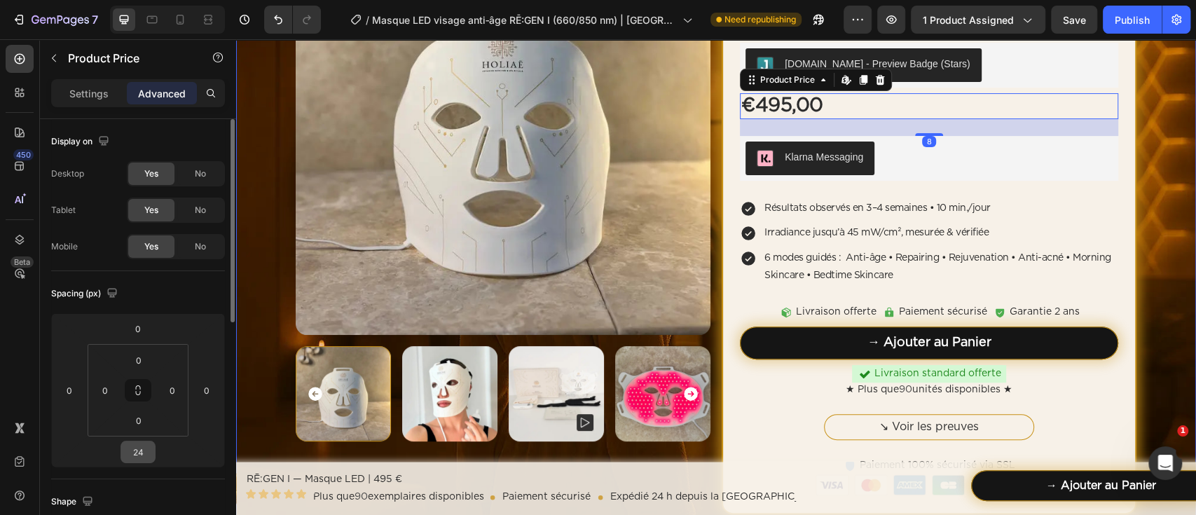
scroll to position [207, 0]
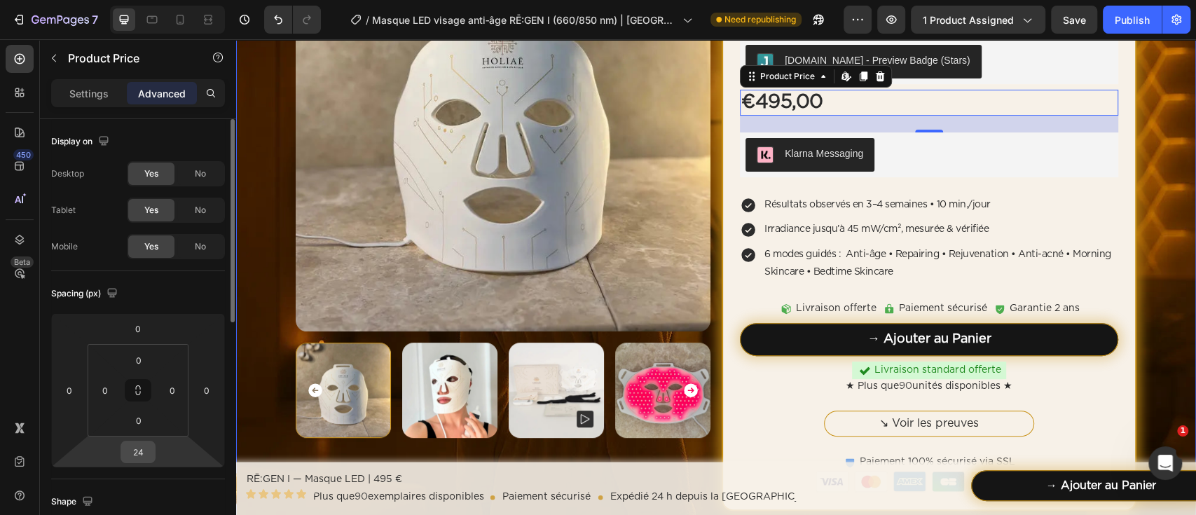
click at [146, 453] on input "24" at bounding box center [138, 451] width 28 height 21
type input "8"
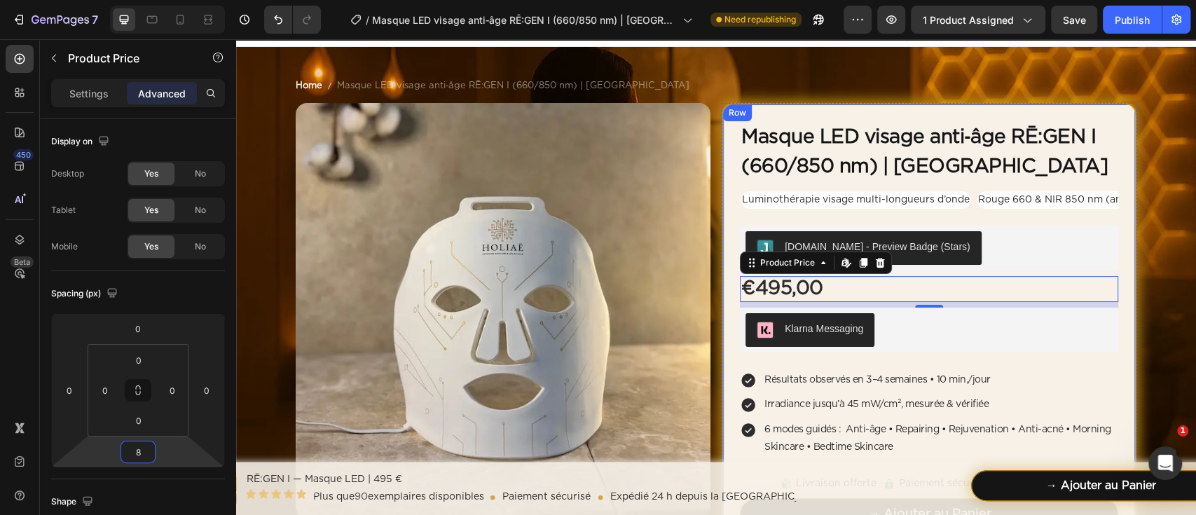
scroll to position [0, 0]
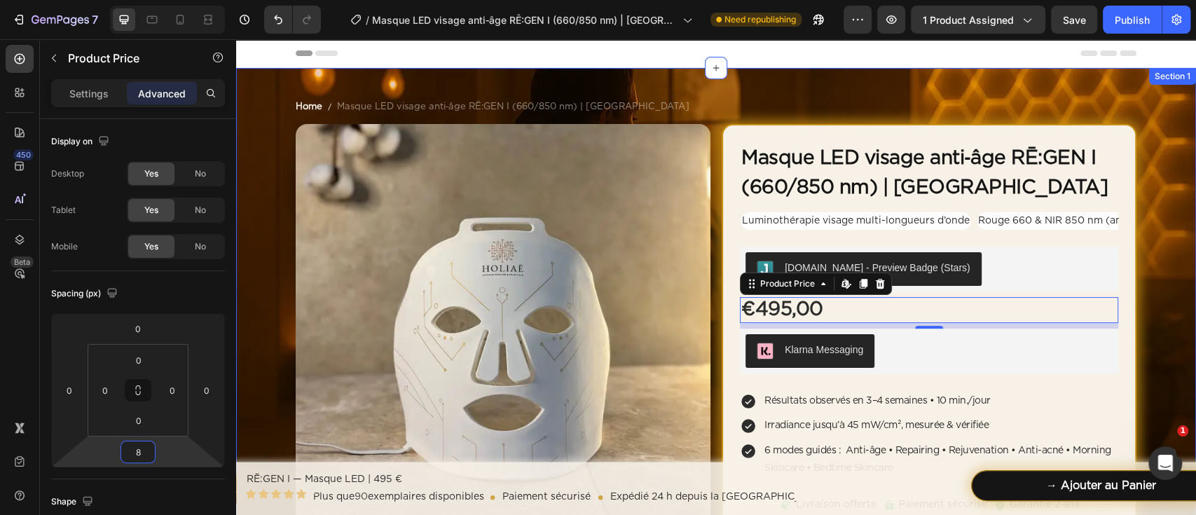
click at [1161, 212] on div "Home Masque LED visage anti‑âge RĒ:GEN I (660/850 nm) | HOLIAĒ Breadcrumb Produ…" at bounding box center [716, 441] width 960 height 679
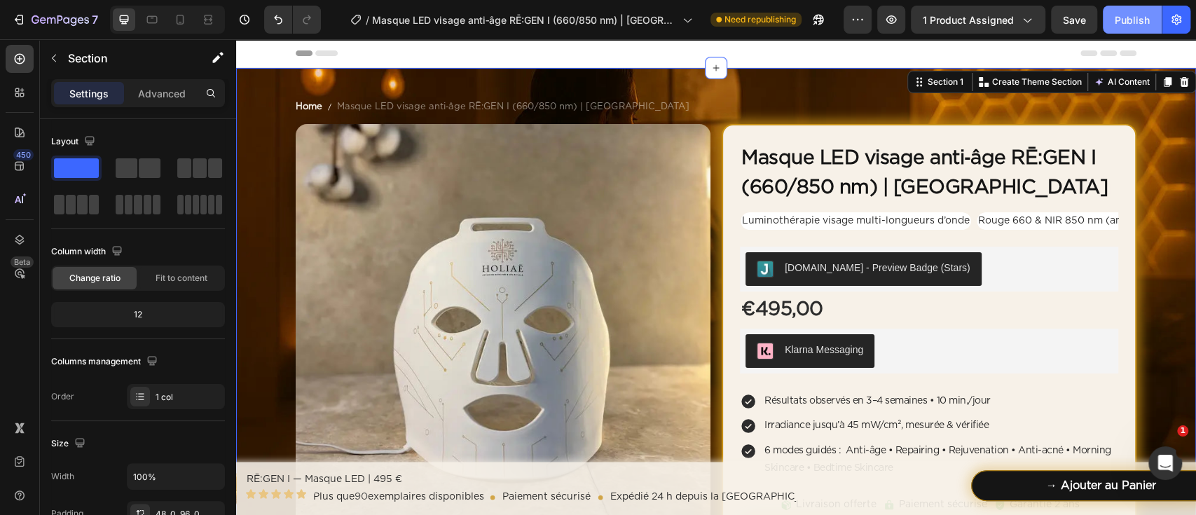
click at [1137, 14] on div "Publish" at bounding box center [1131, 20] width 35 height 15
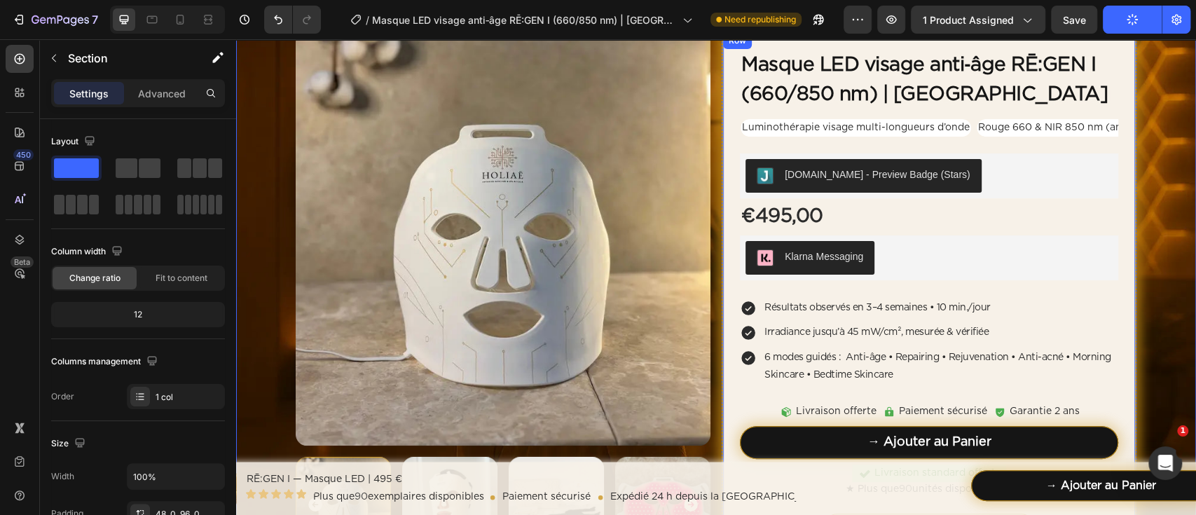
scroll to position [186, 0]
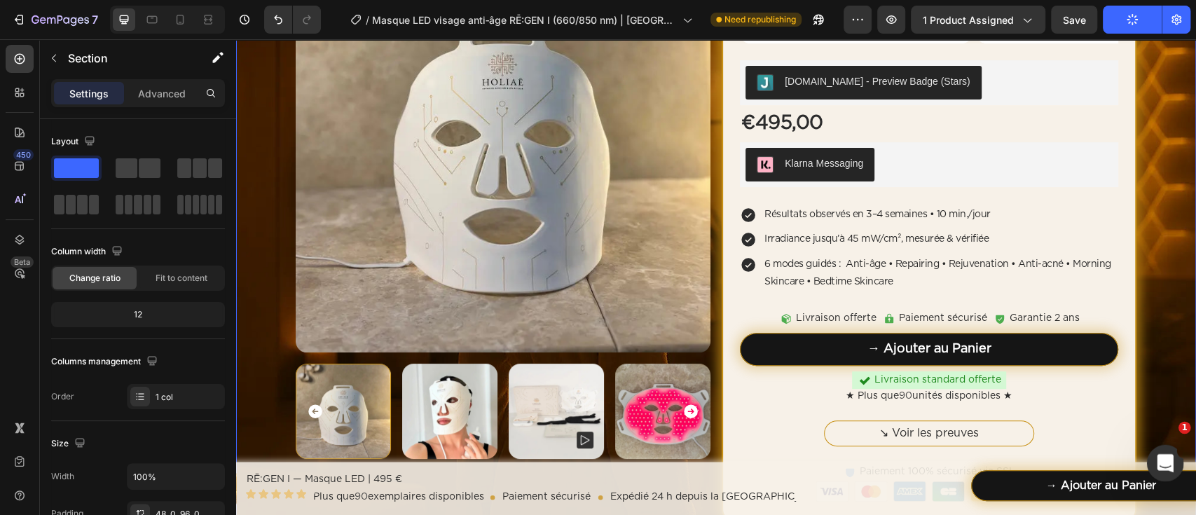
click at [1163, 465] on icon "Ouvrir le Messenger Intercom" at bounding box center [1162, 461] width 23 height 23
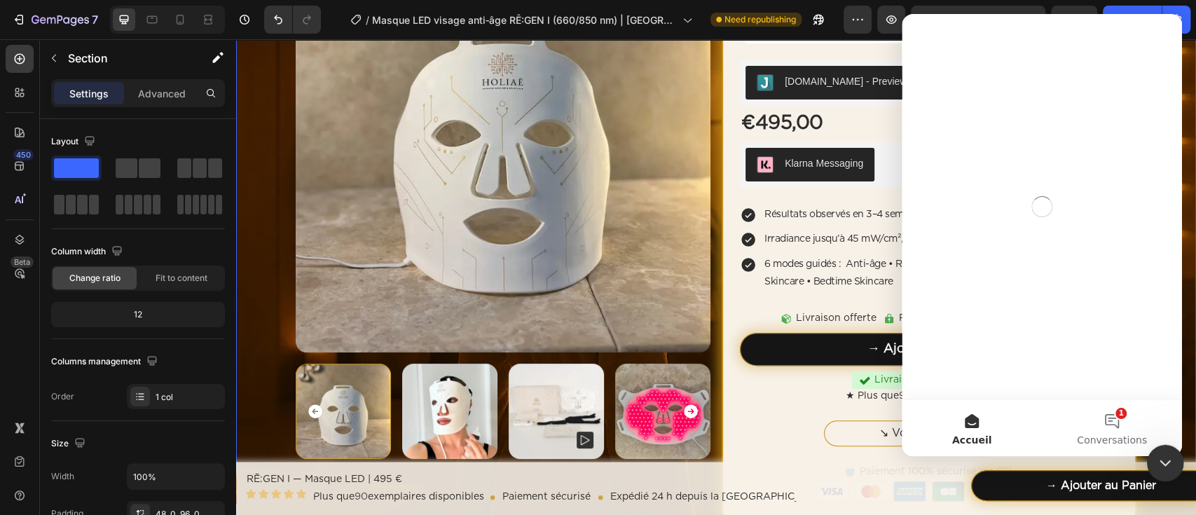
scroll to position [0, 0]
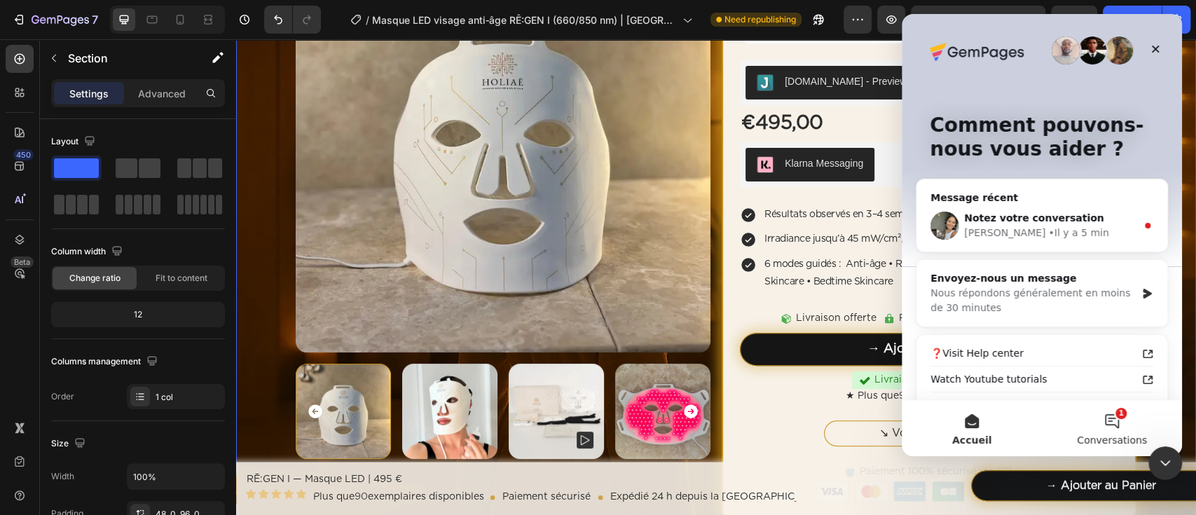
click at [1133, 422] on button "1 Conversations" at bounding box center [1111, 428] width 140 height 56
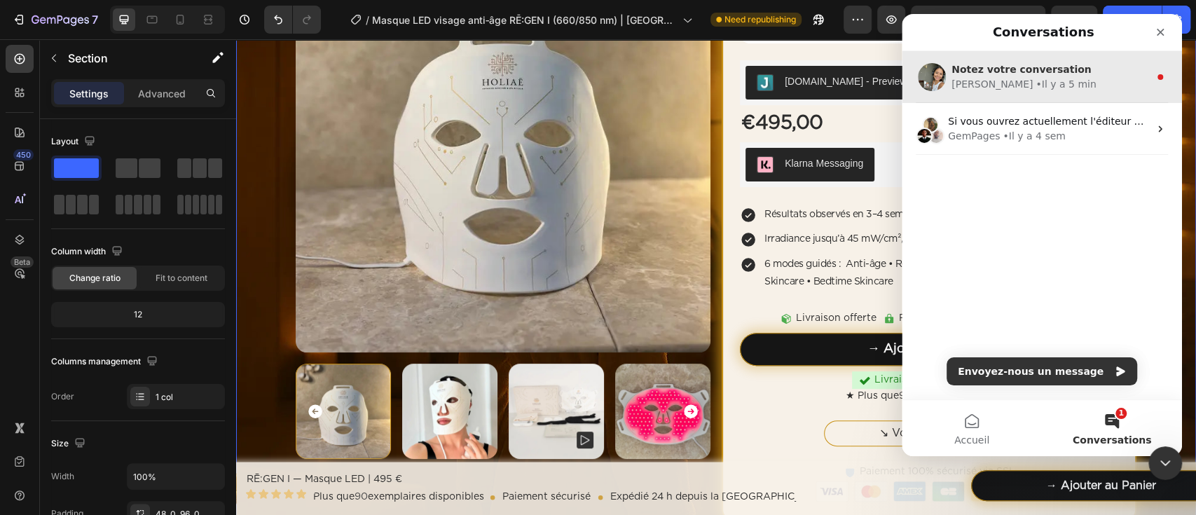
click at [1039, 90] on div "Zoe • Il y a 5 min" at bounding box center [1050, 84] width 198 height 15
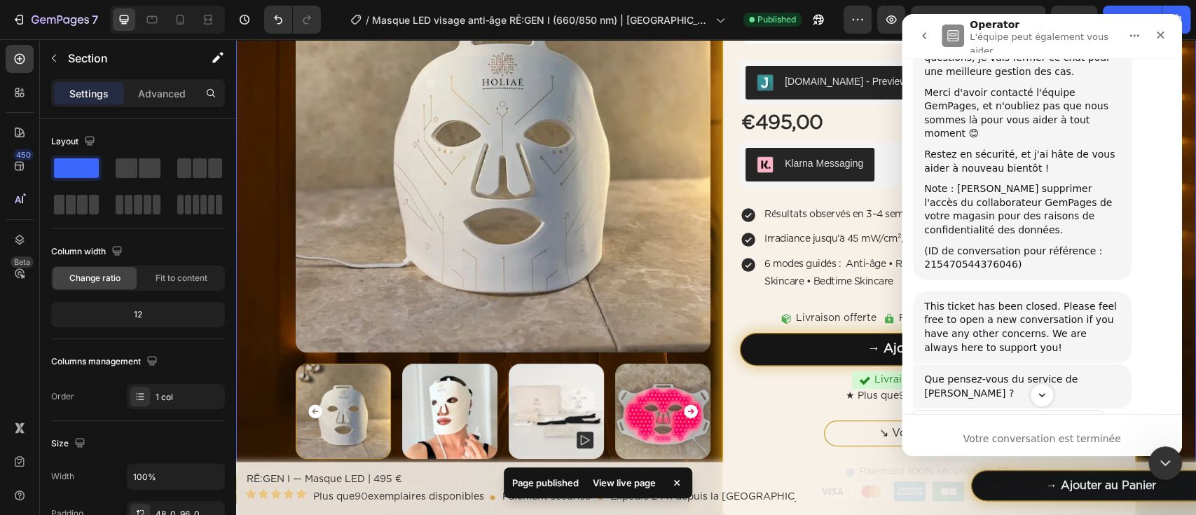
scroll to position [2077, 0]
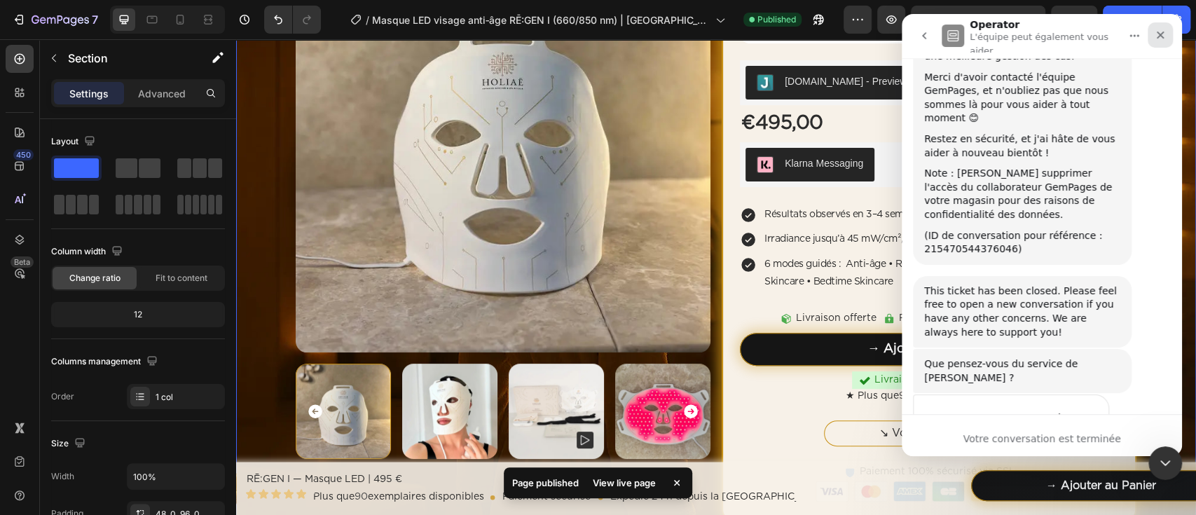
click at [1156, 36] on icon "Fermer" at bounding box center [1159, 34] width 11 height 11
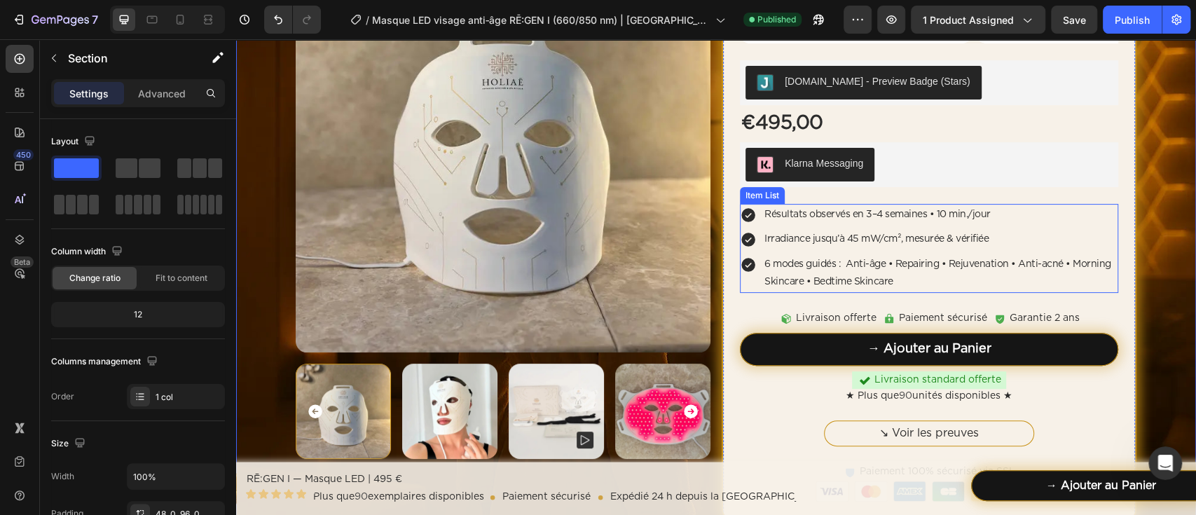
scroll to position [2054, 0]
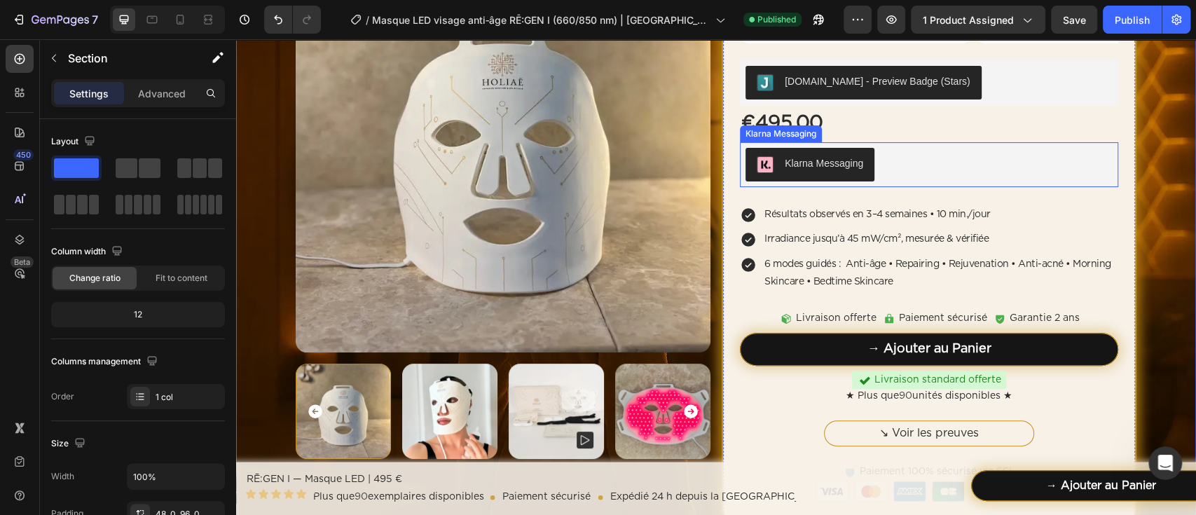
click at [966, 162] on div "Klarna Messaging" at bounding box center [928, 165] width 367 height 34
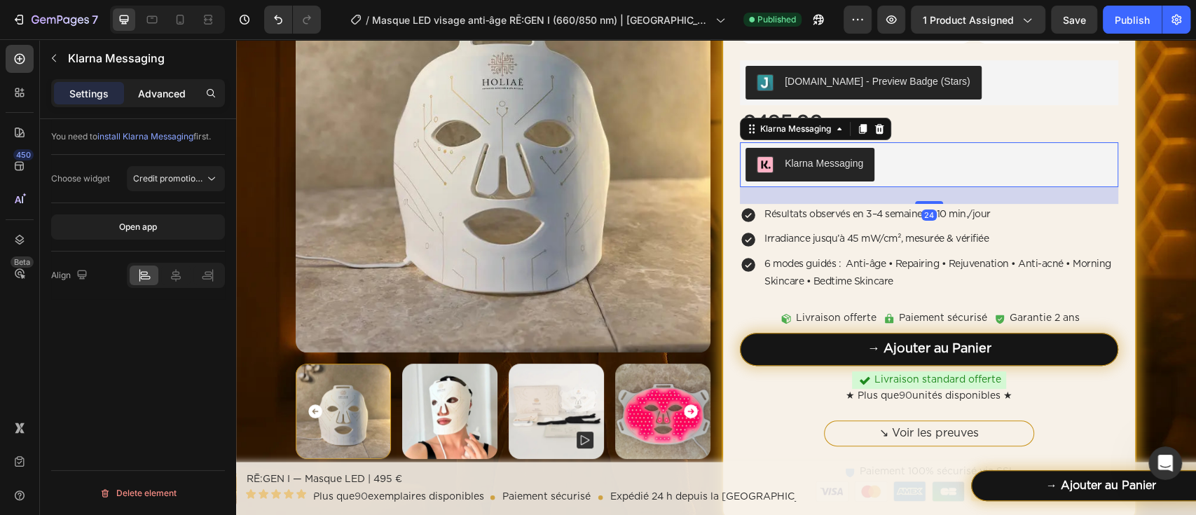
click at [140, 102] on div "Advanced" at bounding box center [162, 93] width 70 height 22
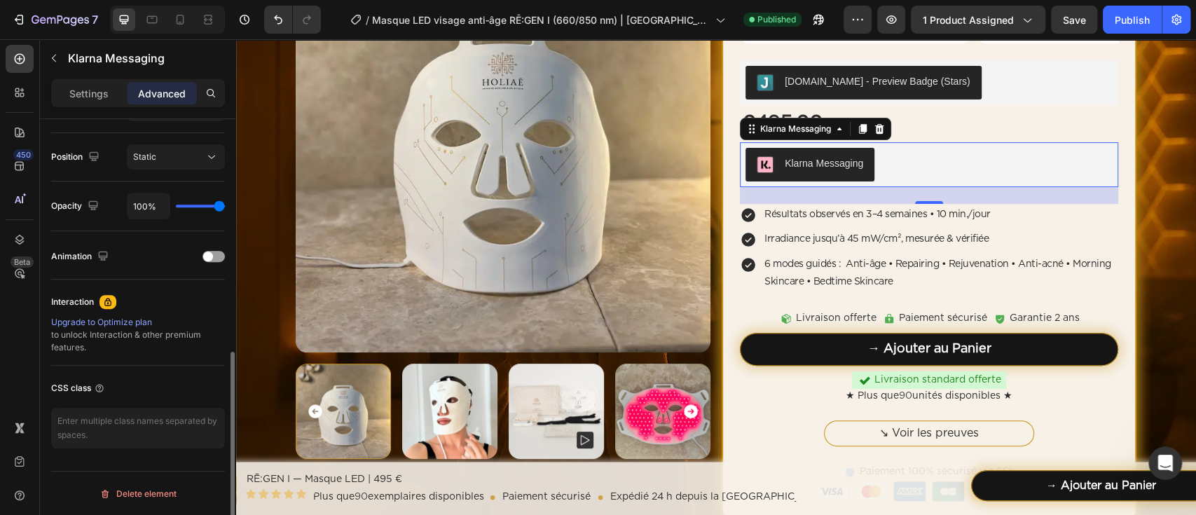
scroll to position [404, 0]
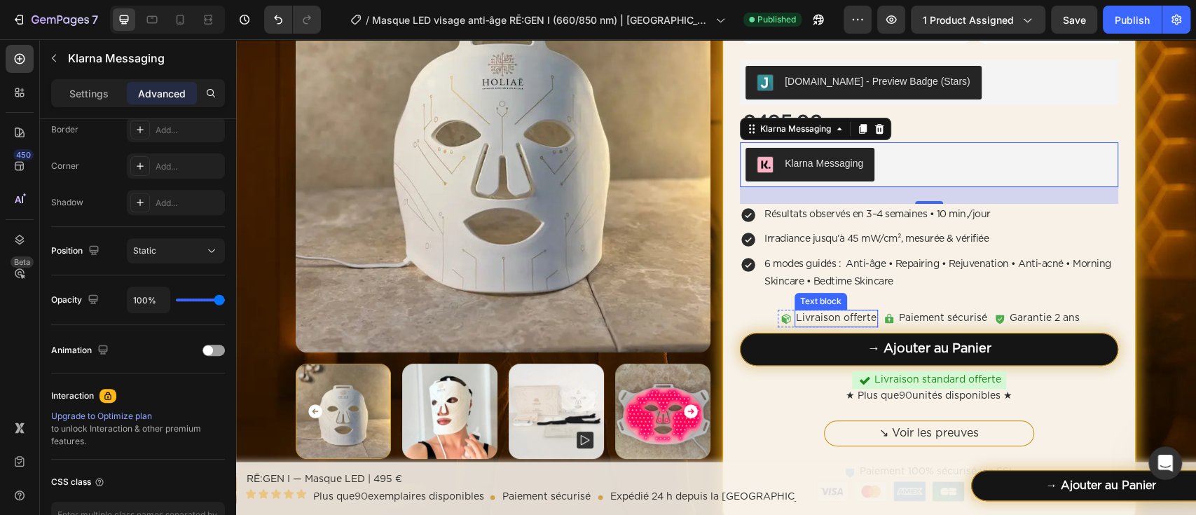
click at [863, 322] on p "Livraison offerte" at bounding box center [836, 318] width 81 height 15
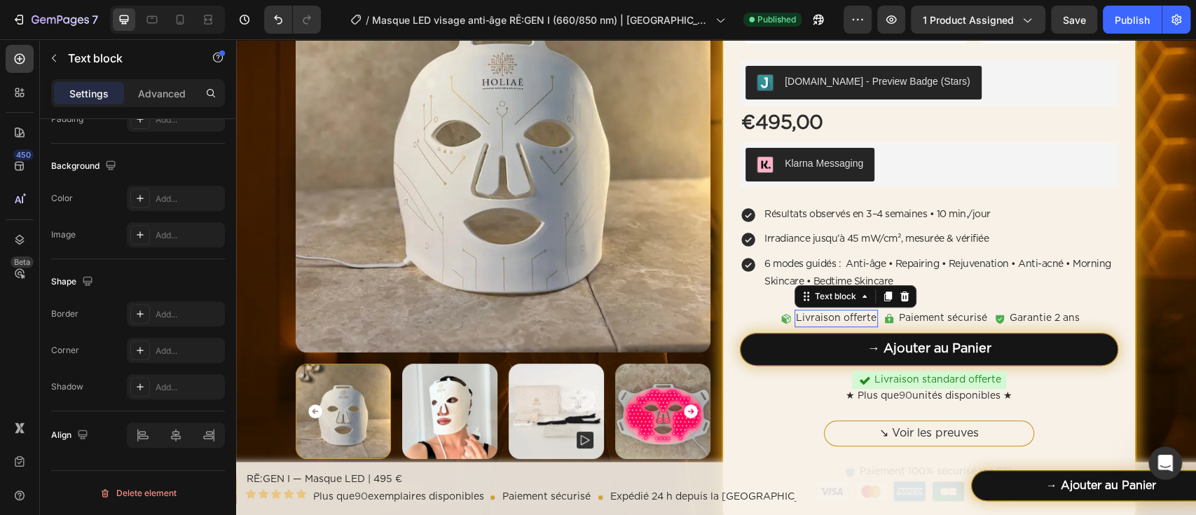
scroll to position [0, 0]
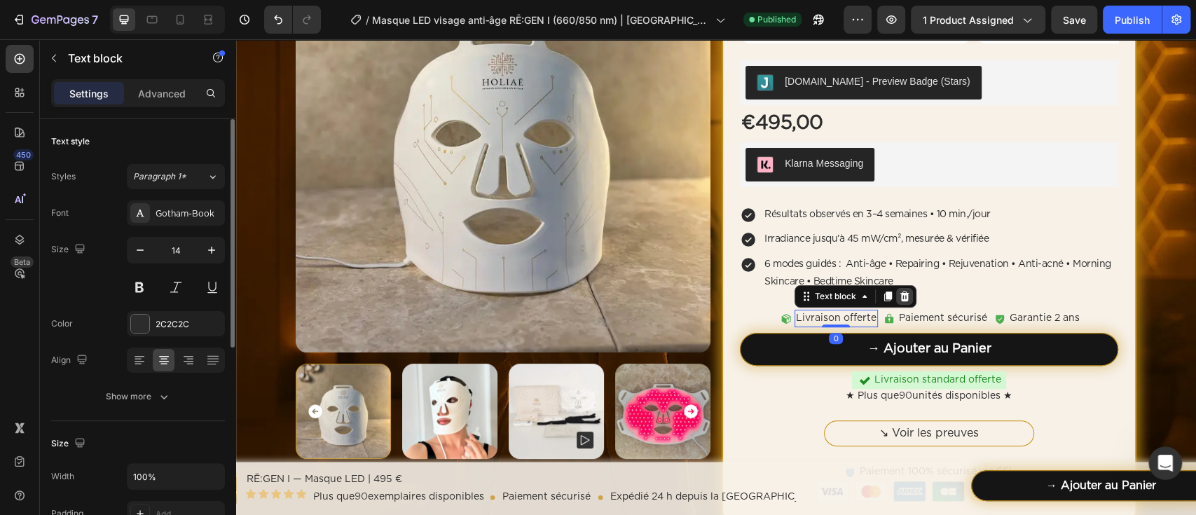
click at [899, 297] on icon at bounding box center [904, 296] width 11 height 11
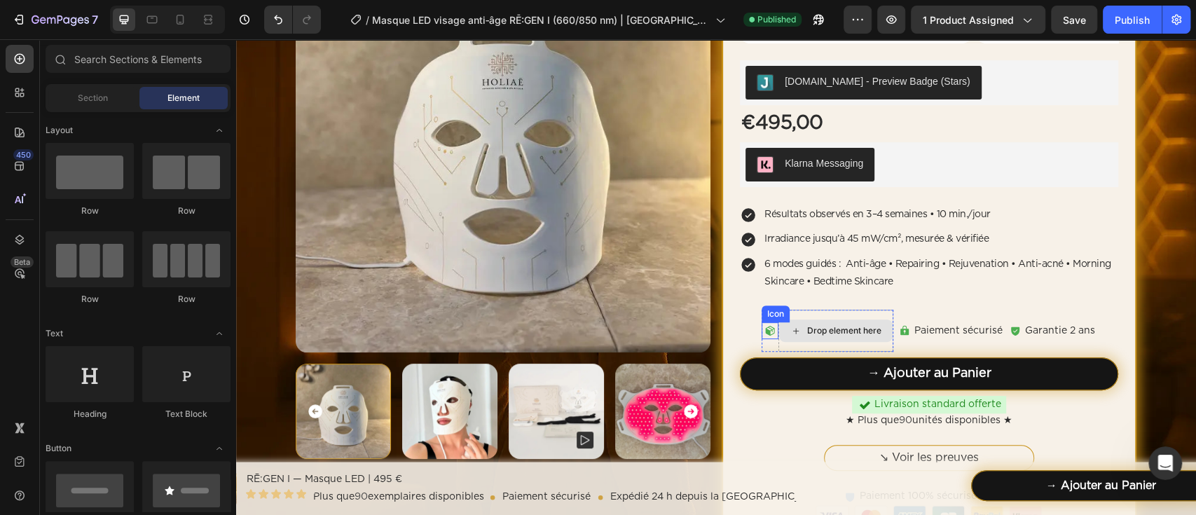
click at [766, 333] on icon at bounding box center [770, 331] width 9 height 10
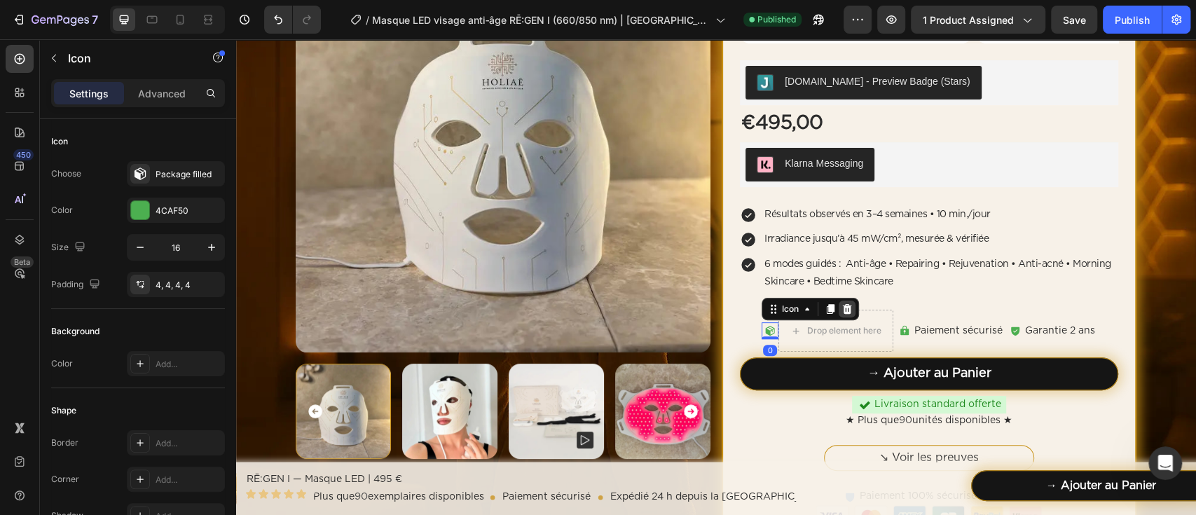
click at [843, 311] on icon at bounding box center [847, 309] width 9 height 10
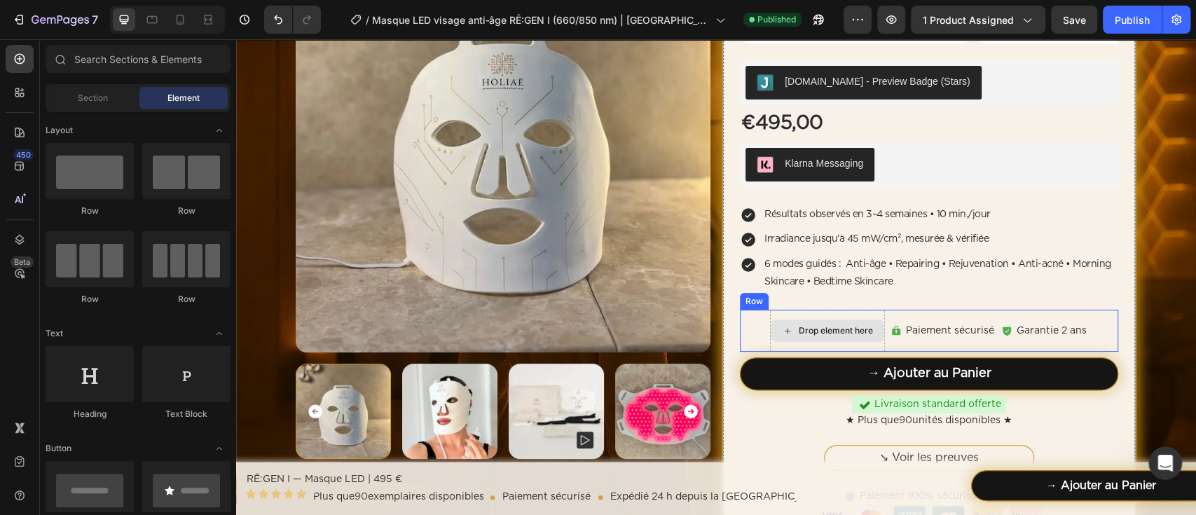
click at [876, 340] on div "Drop element here" at bounding box center [827, 331] width 115 height 42
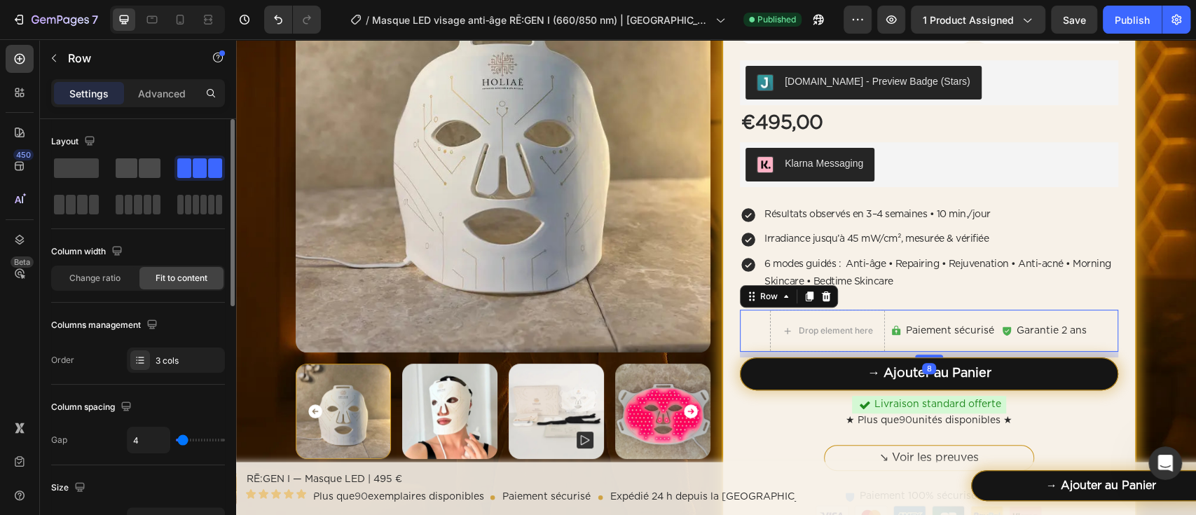
click at [134, 169] on span at bounding box center [127, 168] width 22 height 20
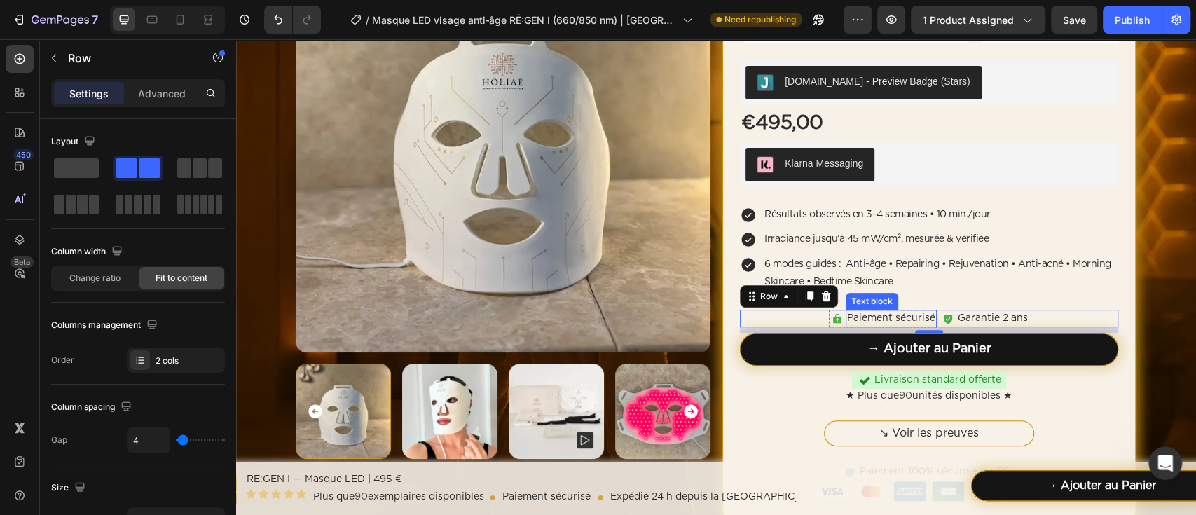
click at [894, 317] on p "Paiement sécurisé" at bounding box center [891, 318] width 88 height 15
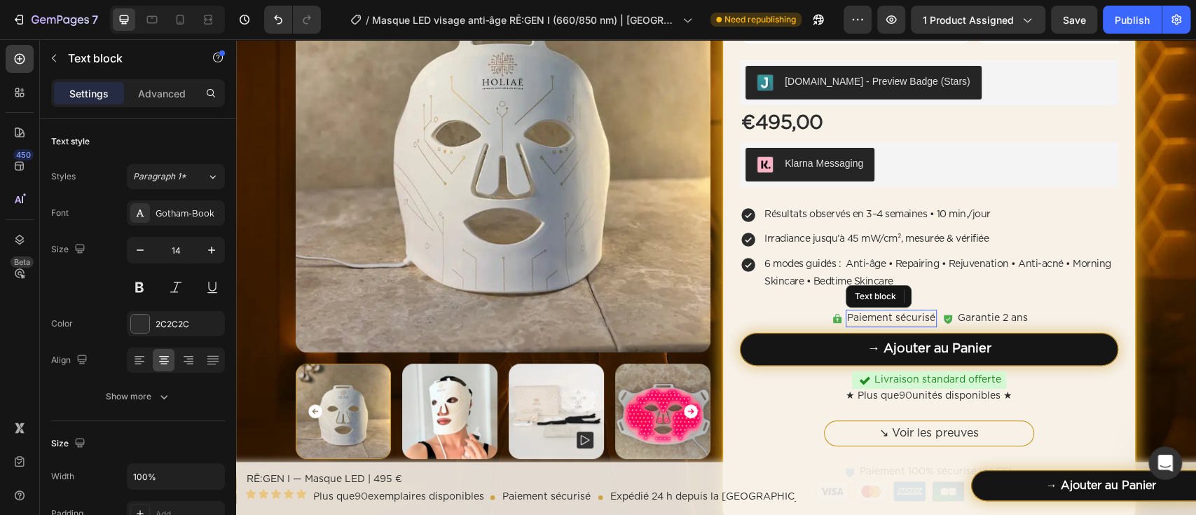
click at [894, 317] on p "Paiement sécurisé" at bounding box center [891, 318] width 88 height 15
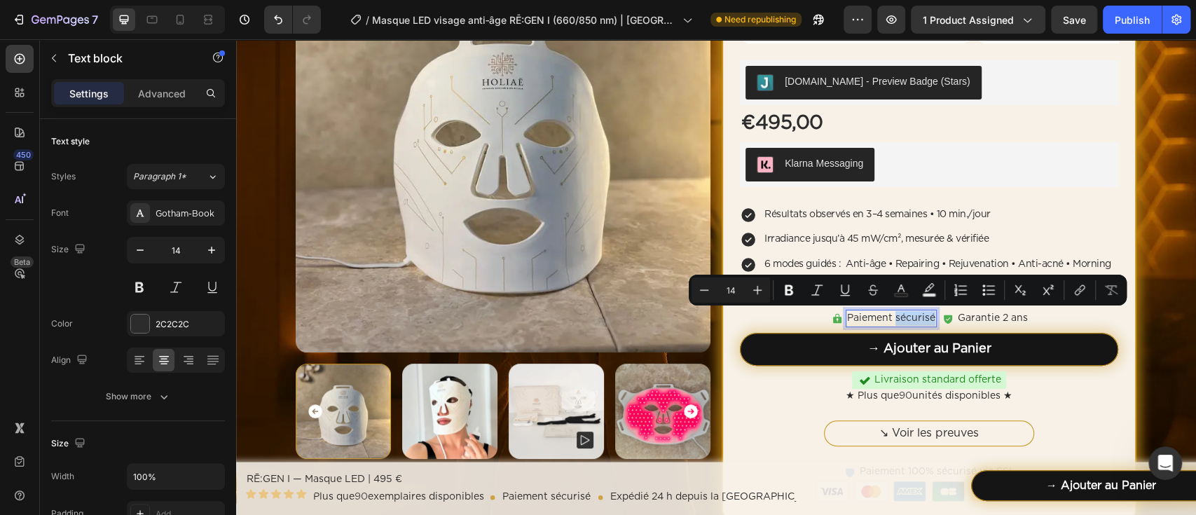
click at [890, 321] on p "Paiement sécurisé" at bounding box center [891, 318] width 88 height 15
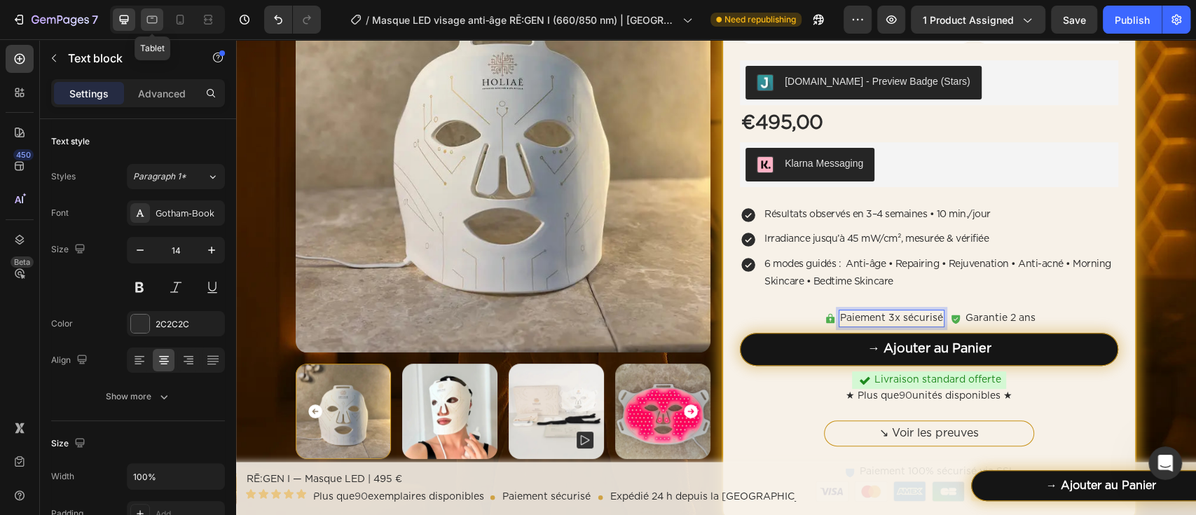
click at [160, 22] on div at bounding box center [152, 19] width 22 height 22
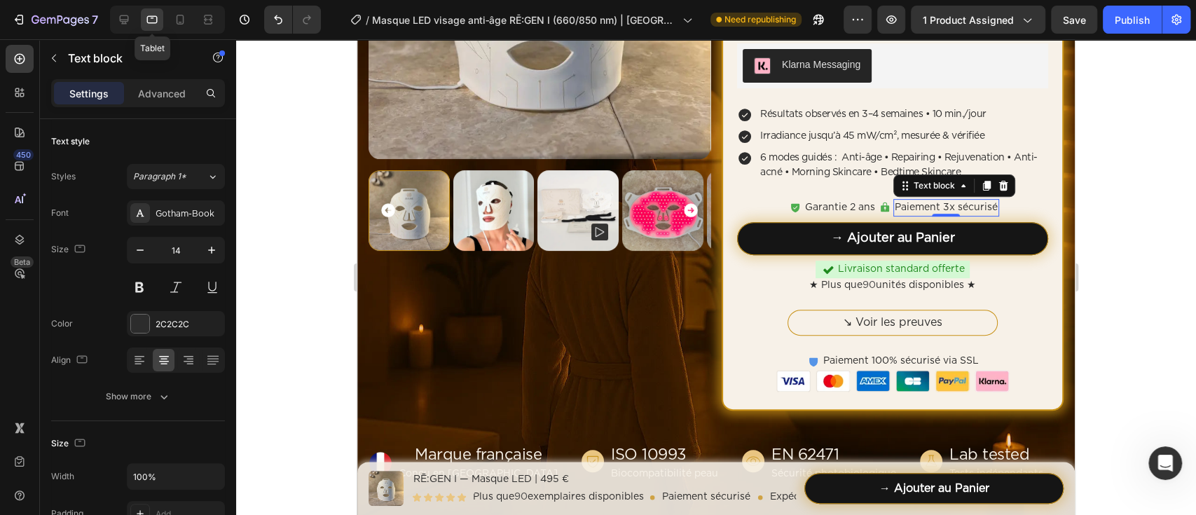
scroll to position [389, 0]
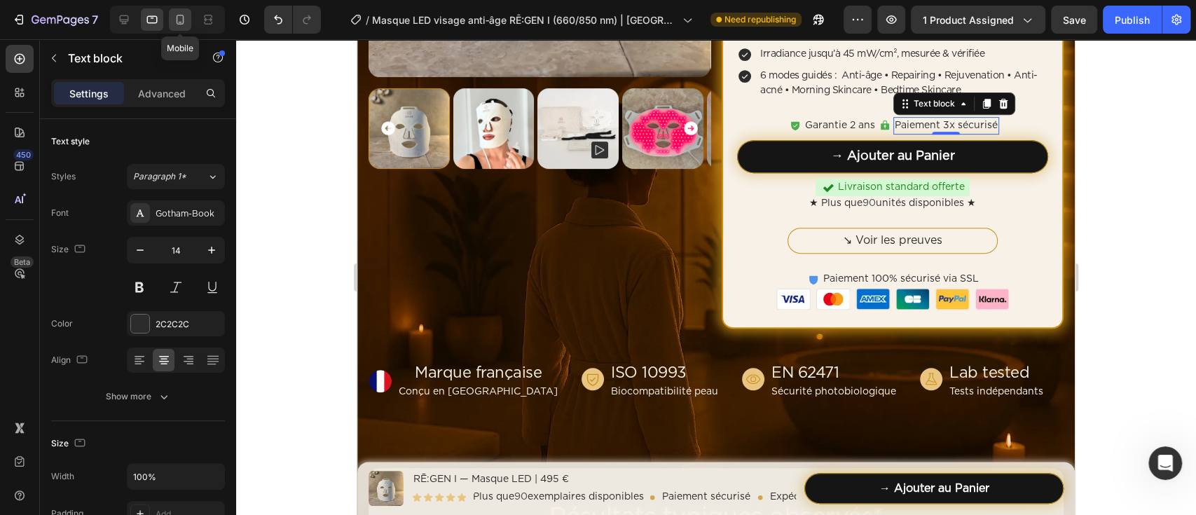
click at [179, 20] on icon at bounding box center [180, 20] width 14 height 14
type input "100"
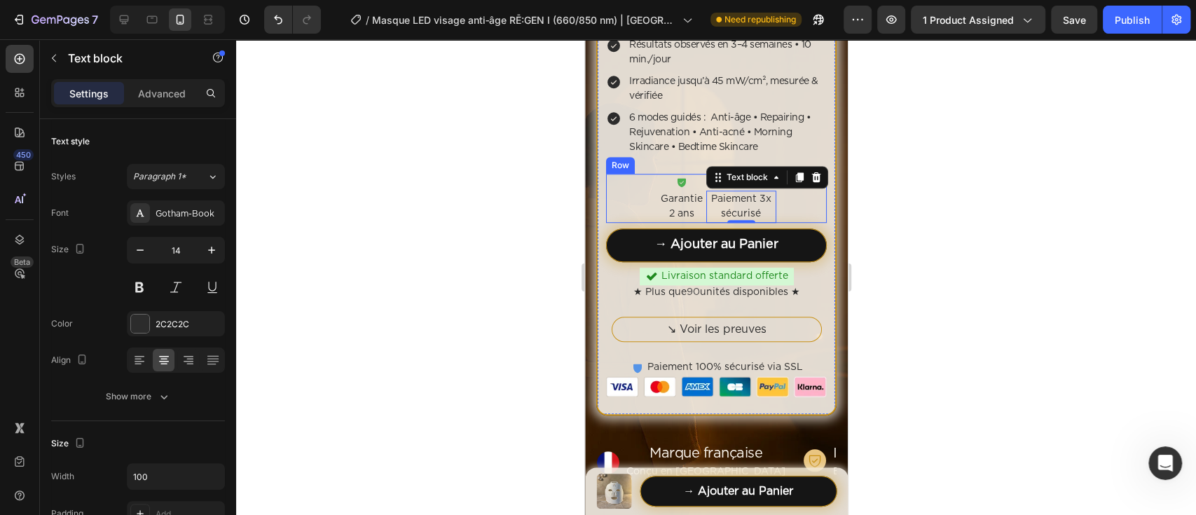
scroll to position [693, 0]
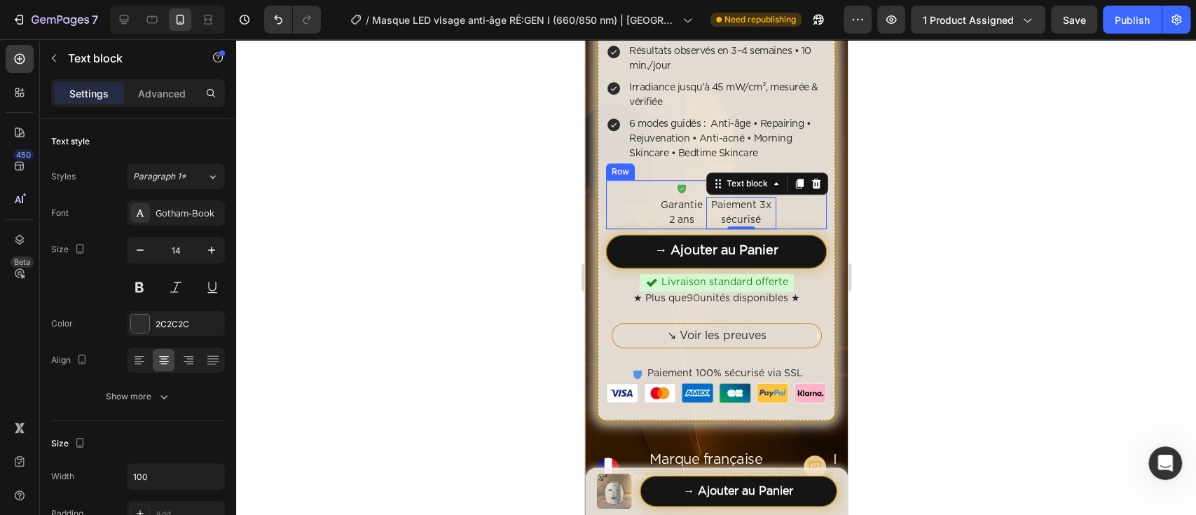
click at [642, 202] on div "Icon Paiement 3x sécurisé Text block 0 Row Icon Garantie 2 ans Text block Row R…" at bounding box center [715, 204] width 221 height 49
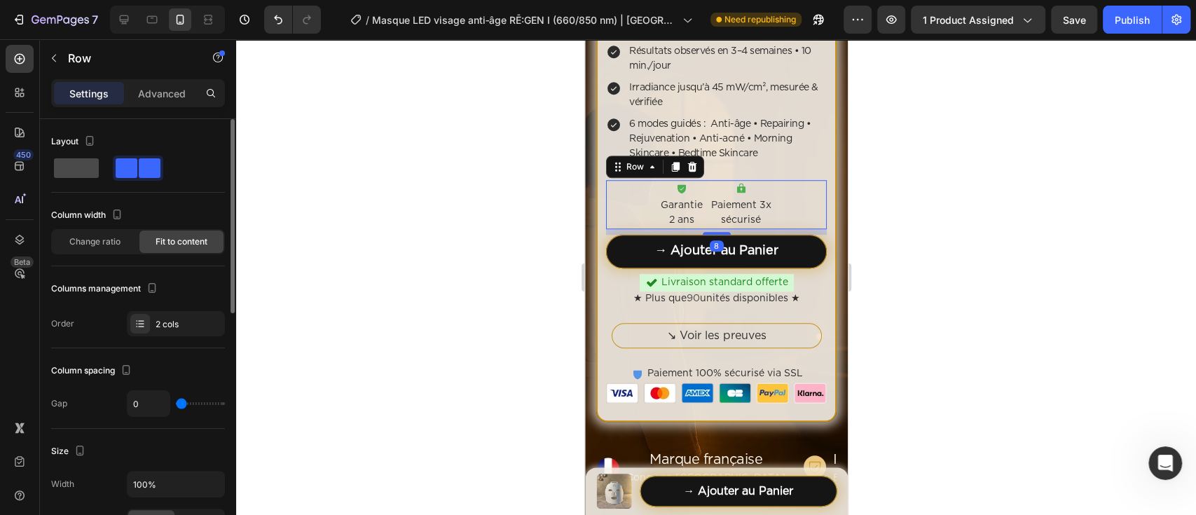
click at [96, 171] on span at bounding box center [76, 168] width 45 height 20
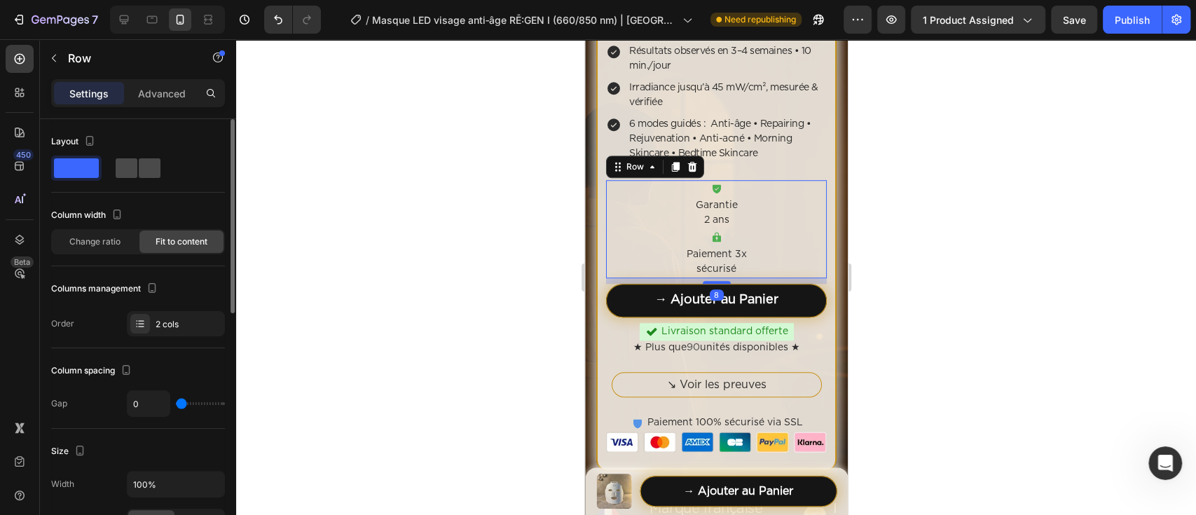
click at [155, 171] on span at bounding box center [150, 168] width 22 height 20
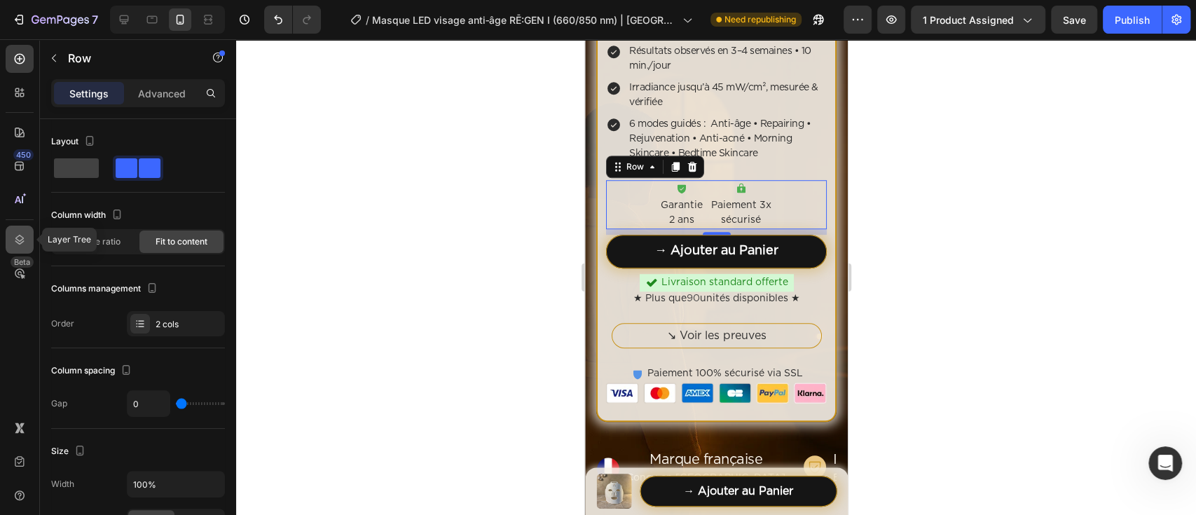
click at [15, 244] on icon at bounding box center [20, 240] width 14 height 14
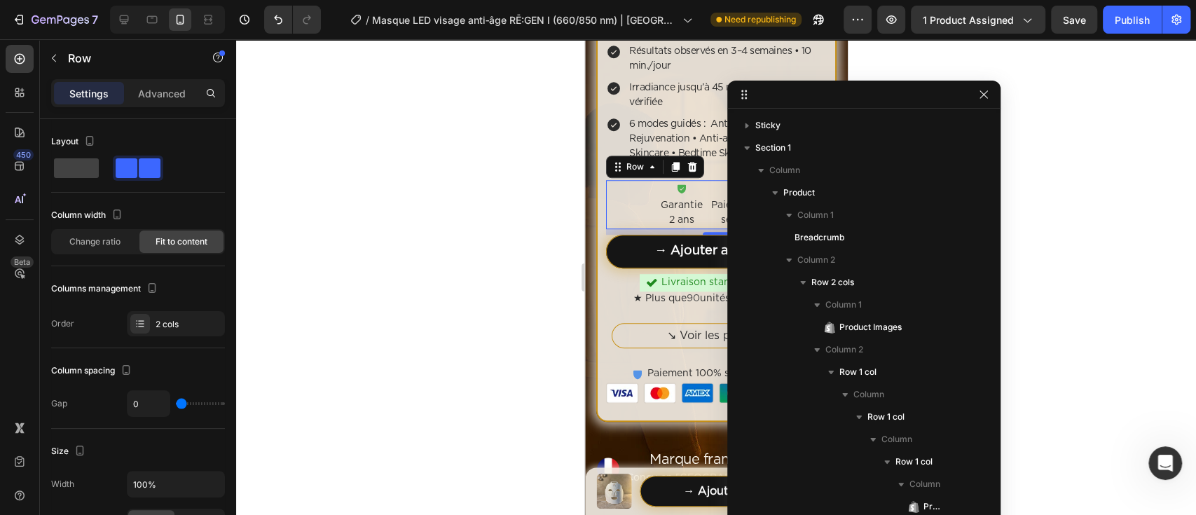
scroll to position [352, 0]
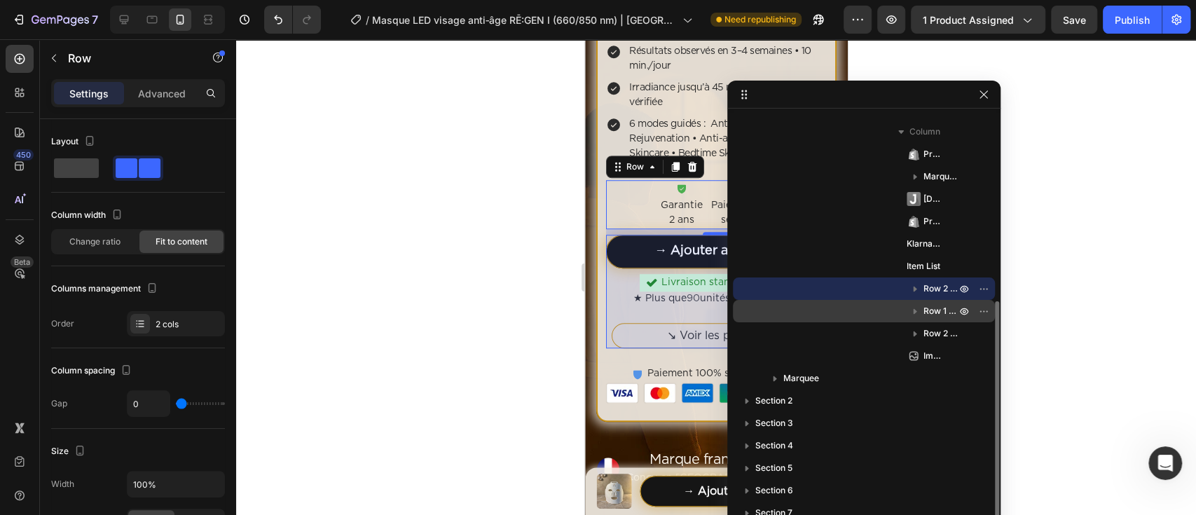
click at [892, 308] on div "Row 1 col" at bounding box center [863, 311] width 251 height 22
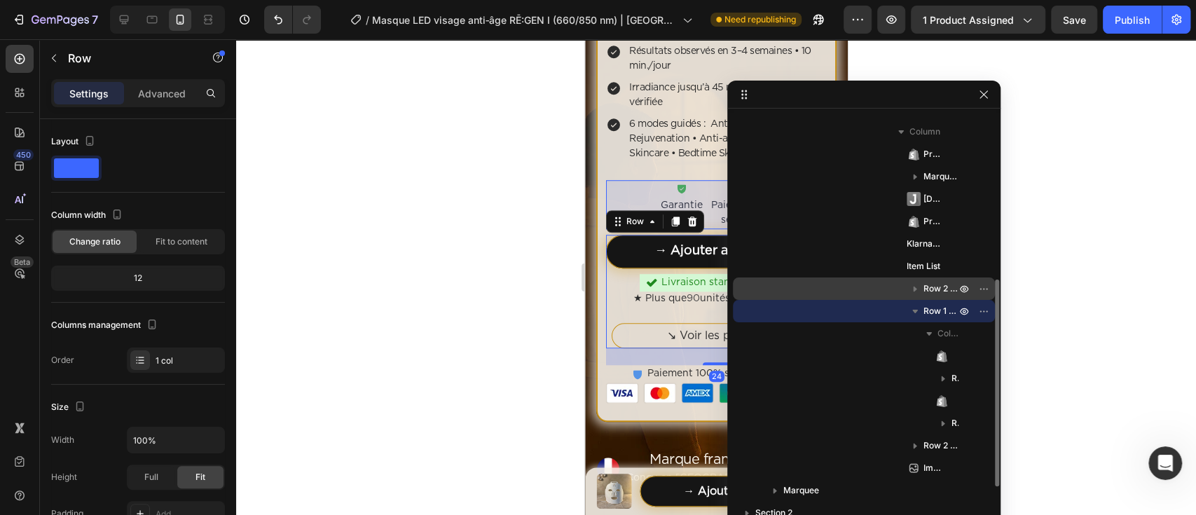
click at [882, 284] on div "Row 2 cols" at bounding box center [863, 288] width 251 height 22
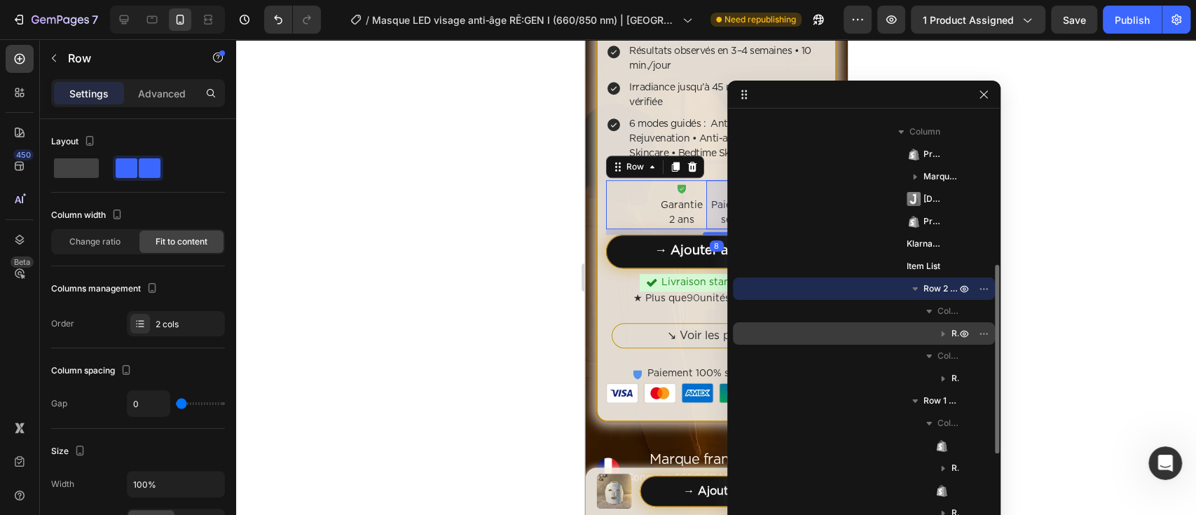
click at [922, 329] on div "Row 2 cols" at bounding box center [863, 333] width 251 height 22
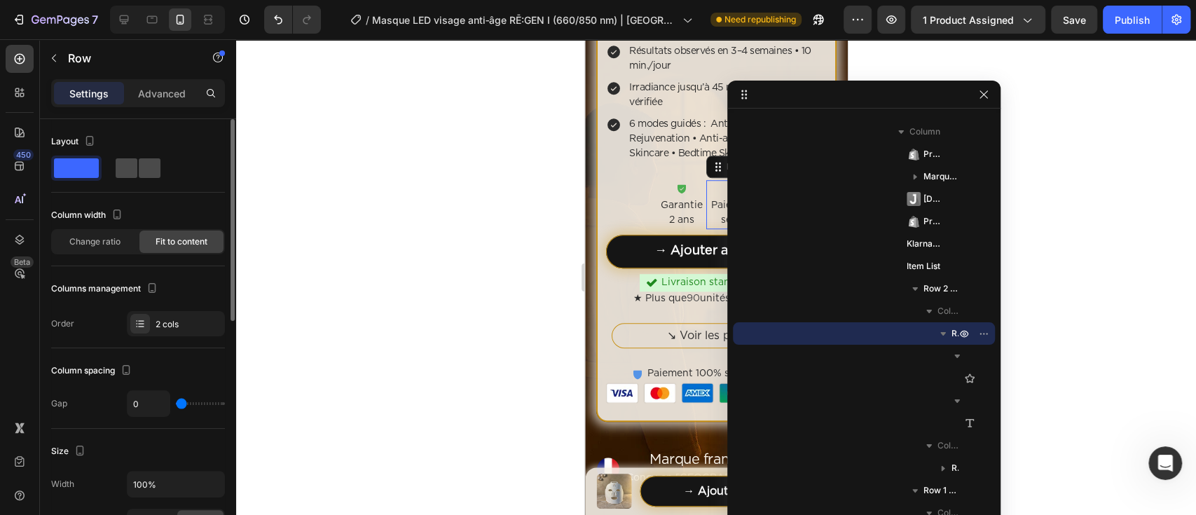
click at [153, 167] on span at bounding box center [150, 168] width 22 height 20
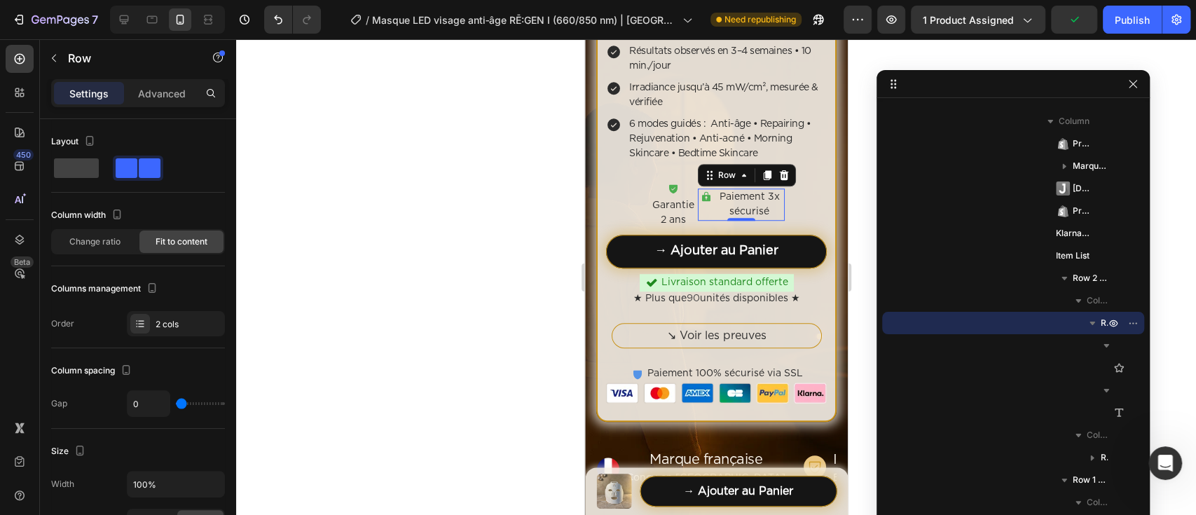
drag, startPoint x: 857, startPoint y: 98, endPoint x: 1006, endPoint y: 87, distance: 149.6
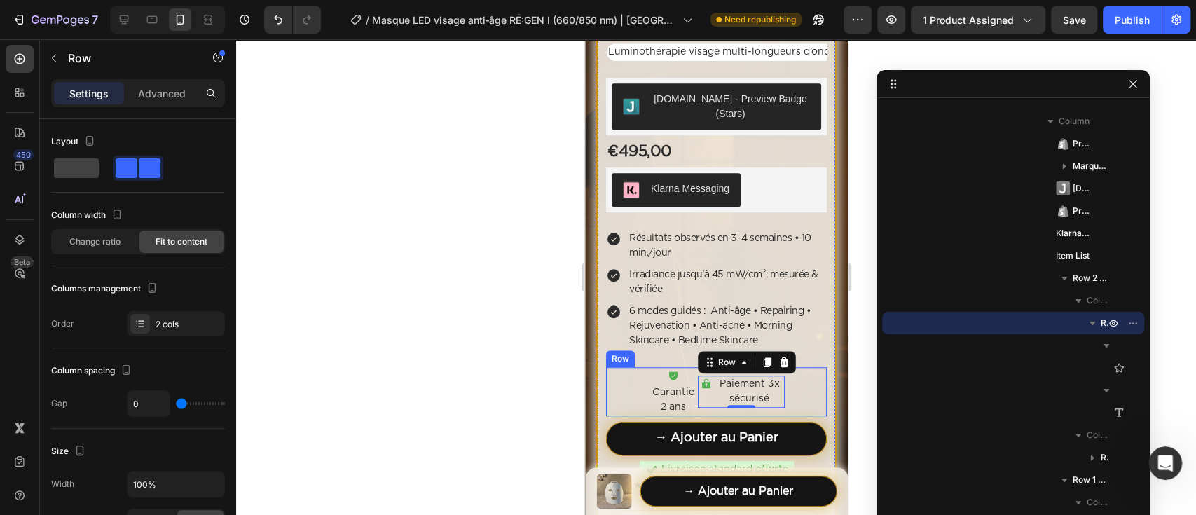
scroll to position [600, 0]
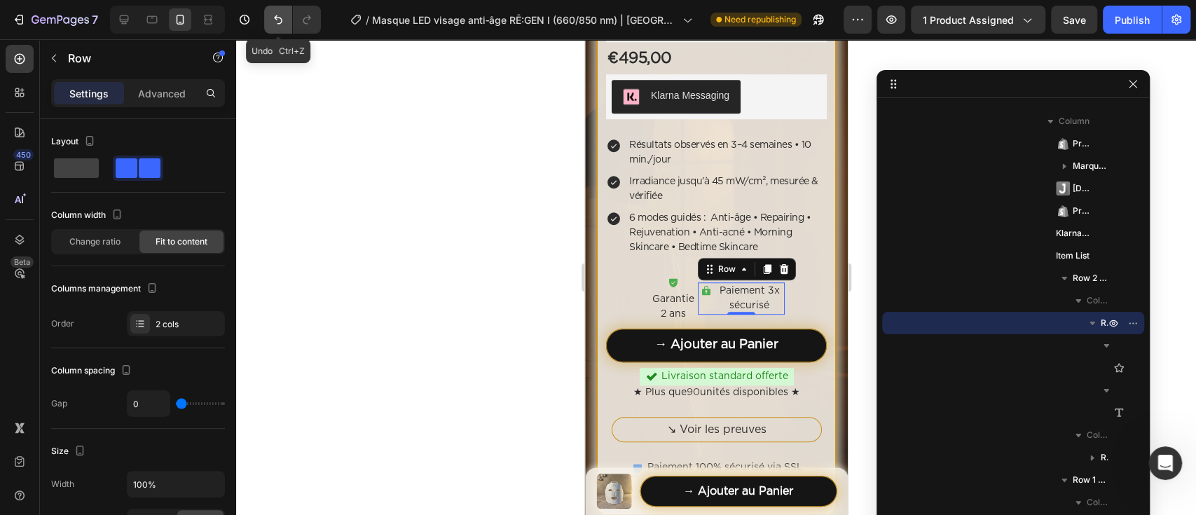
click at [271, 18] on icon "Undo/Redo" at bounding box center [278, 20] width 14 height 14
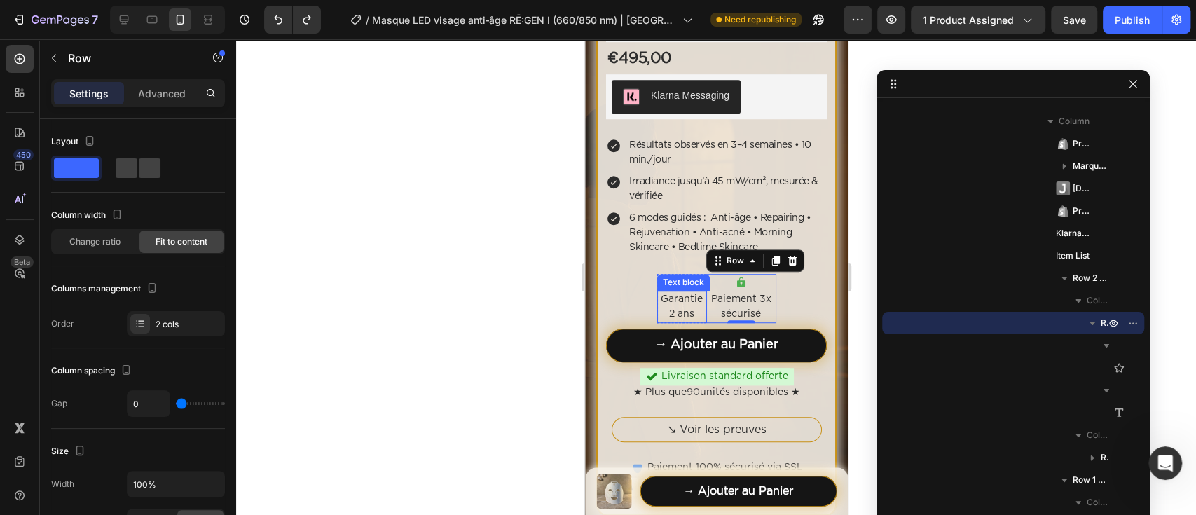
click at [658, 292] on p "Garantie 2 ans" at bounding box center [681, 306] width 46 height 29
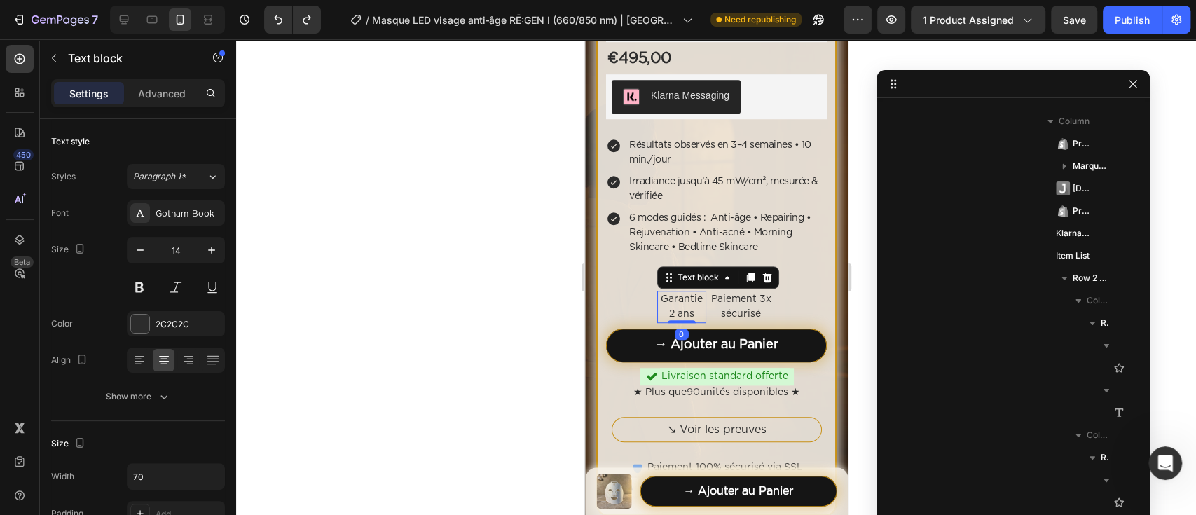
scroll to position [621, 0]
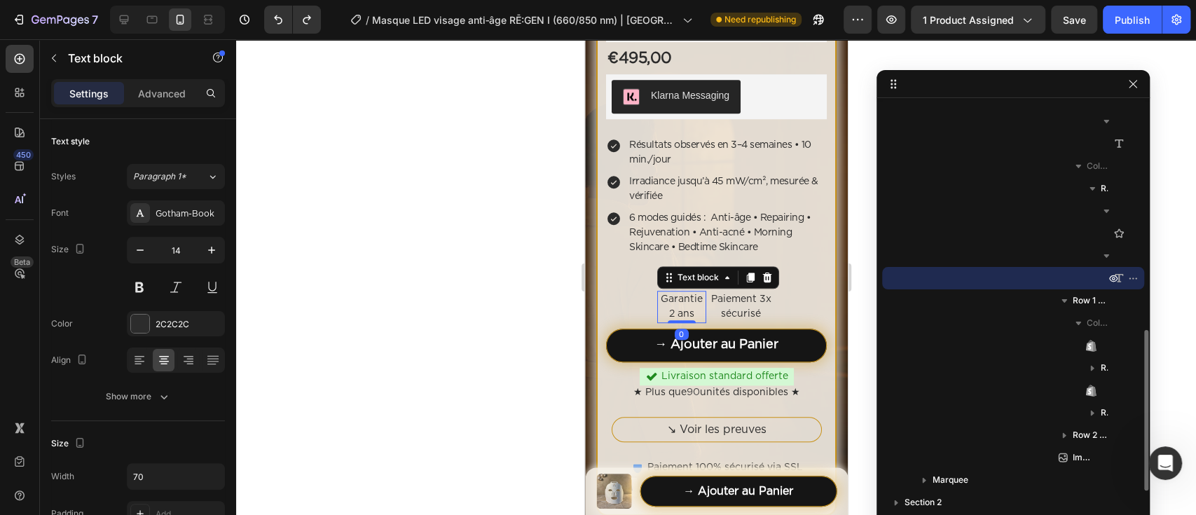
click at [659, 300] on p "Garantie 2 ans" at bounding box center [681, 306] width 46 height 29
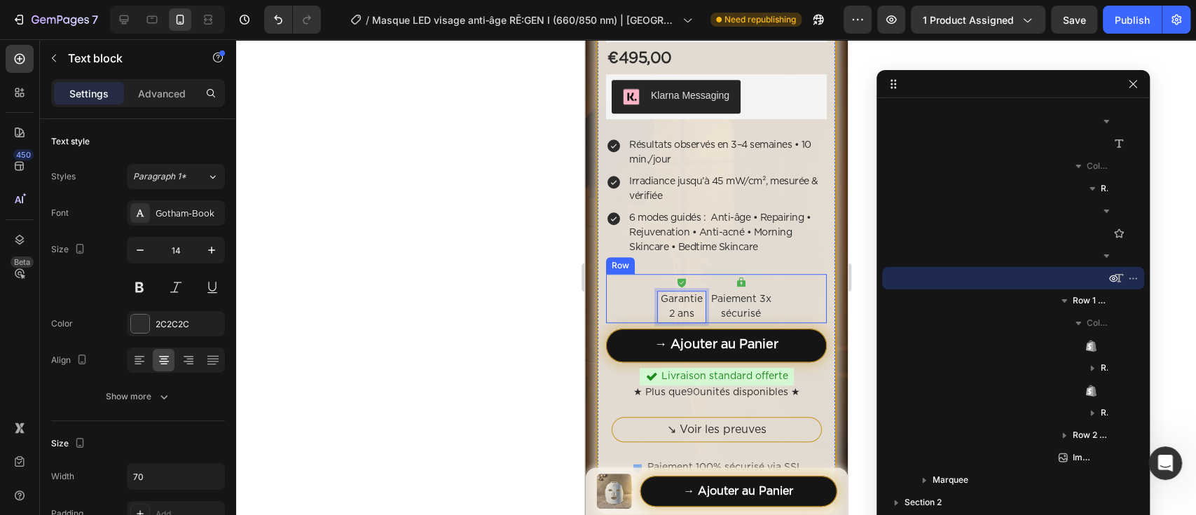
click at [639, 289] on div "Icon Paiement 3x sécurisé Text block Row Icon Garantie 2 ans Text block 0 Row R…" at bounding box center [715, 298] width 221 height 49
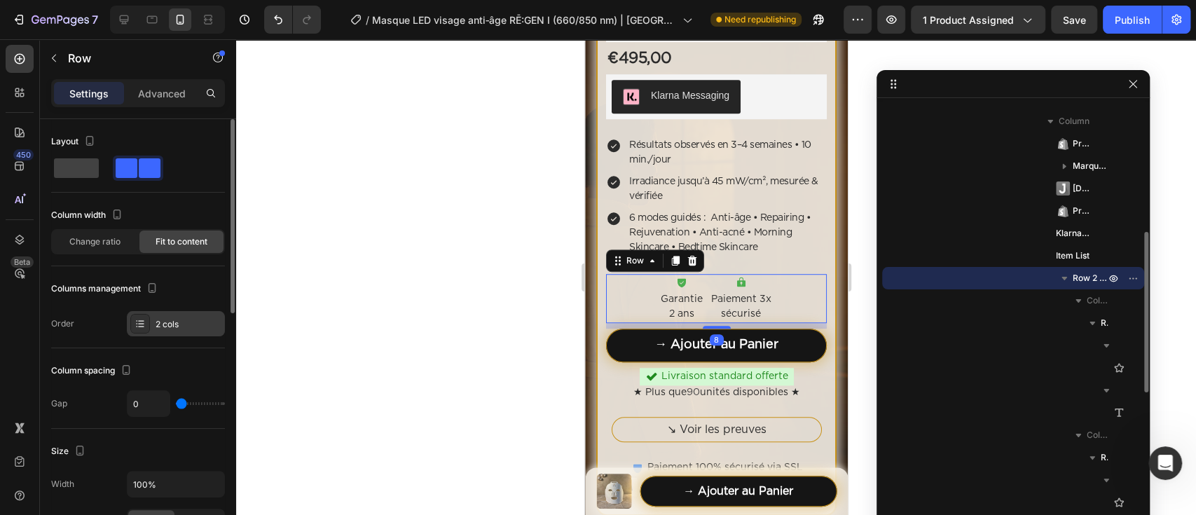
scroll to position [93, 0]
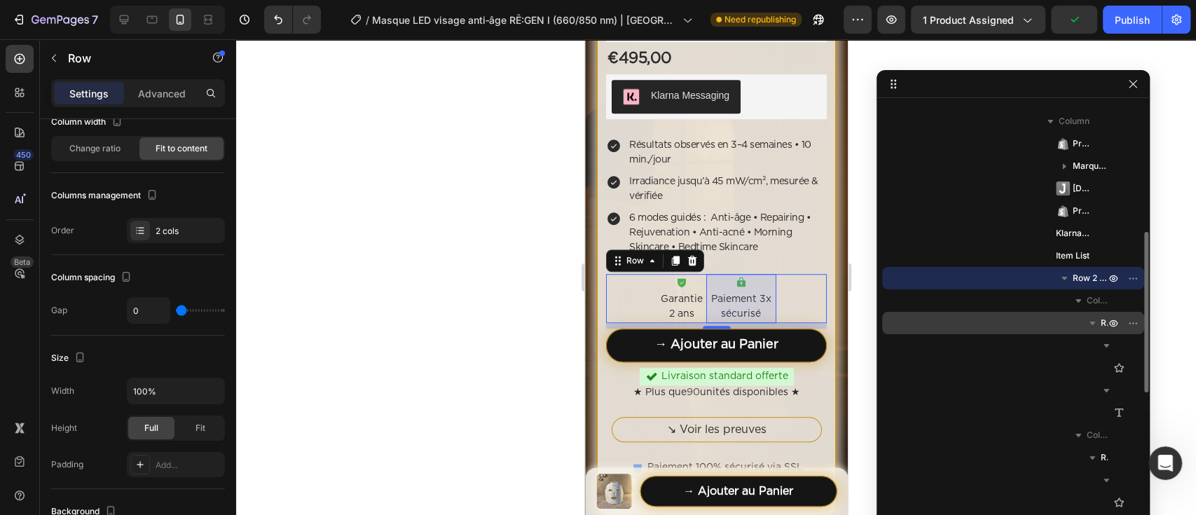
click at [1042, 323] on div "Row 2 cols" at bounding box center [1012, 323] width 251 height 22
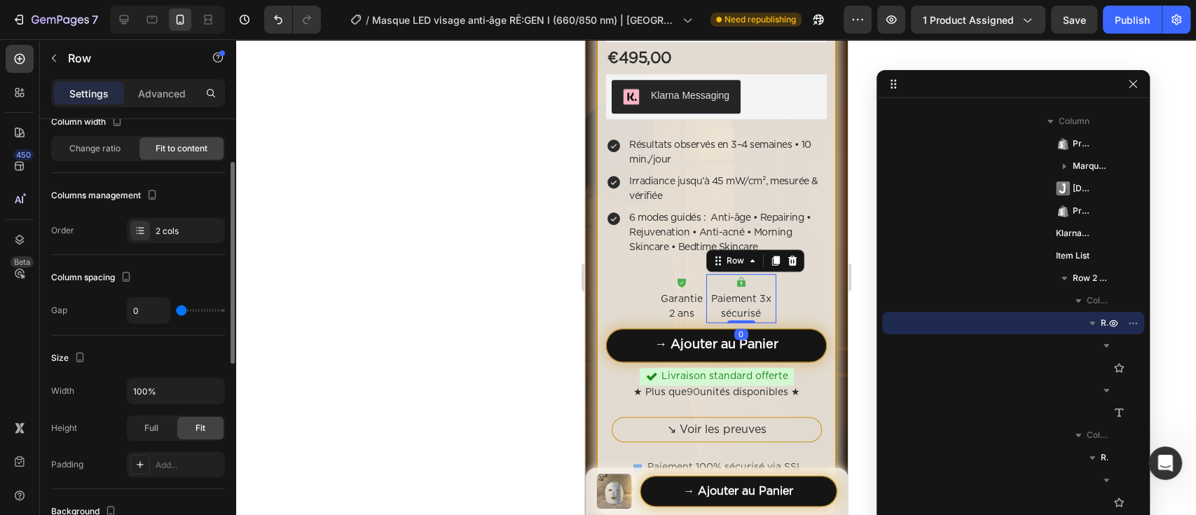
scroll to position [0, 0]
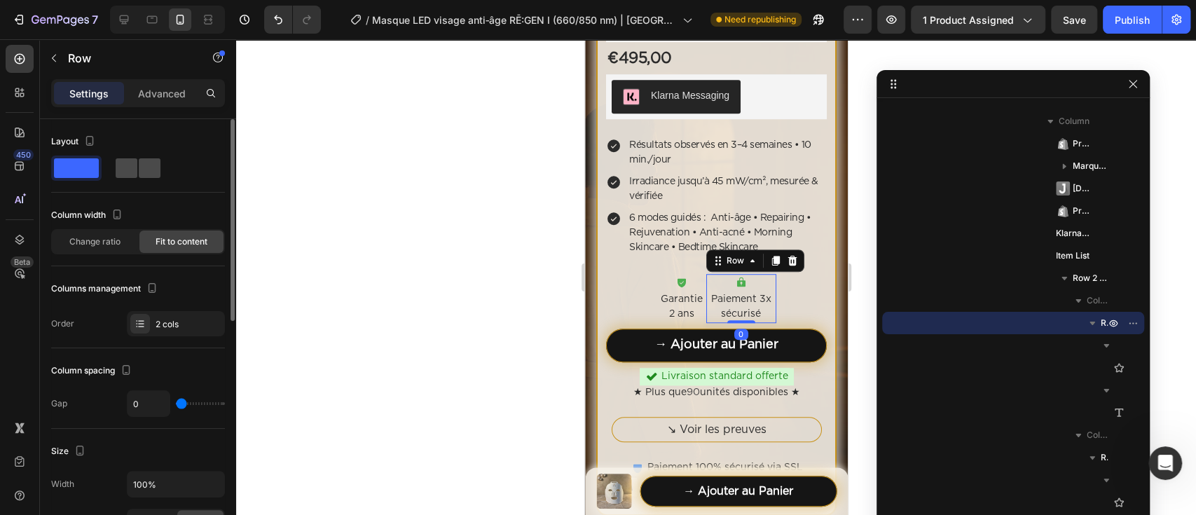
click at [132, 179] on div at bounding box center [138, 167] width 50 height 25
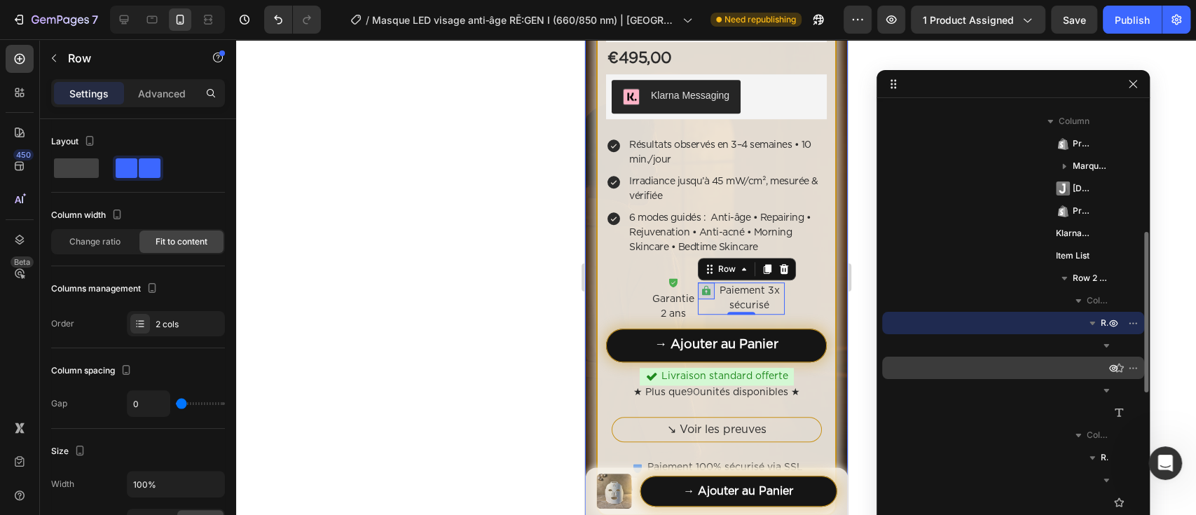
click at [1011, 365] on div "Icon" at bounding box center [1012, 368] width 251 height 22
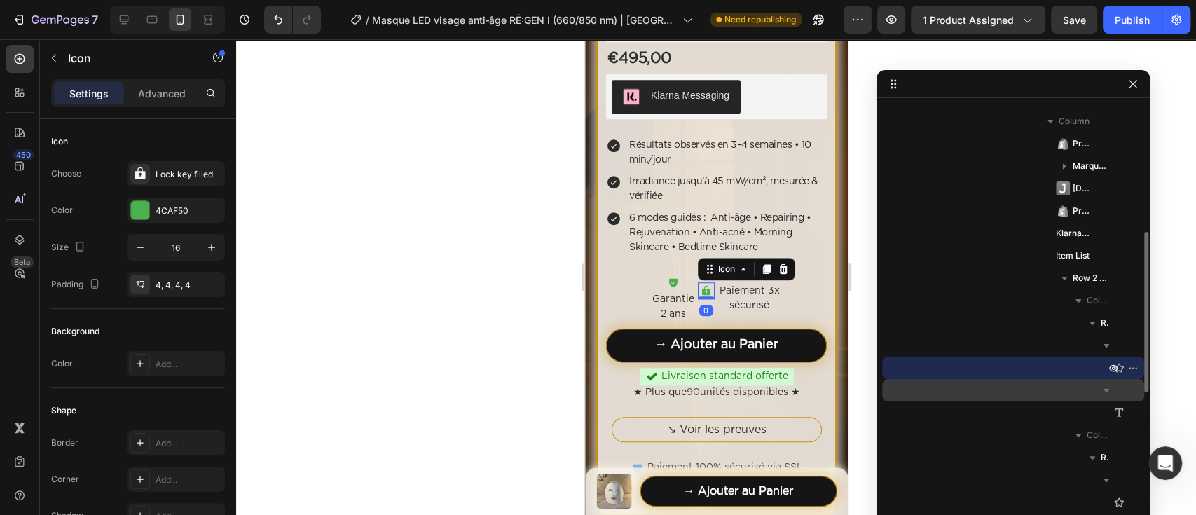
click at [1009, 382] on div "Column 2" at bounding box center [1012, 390] width 251 height 22
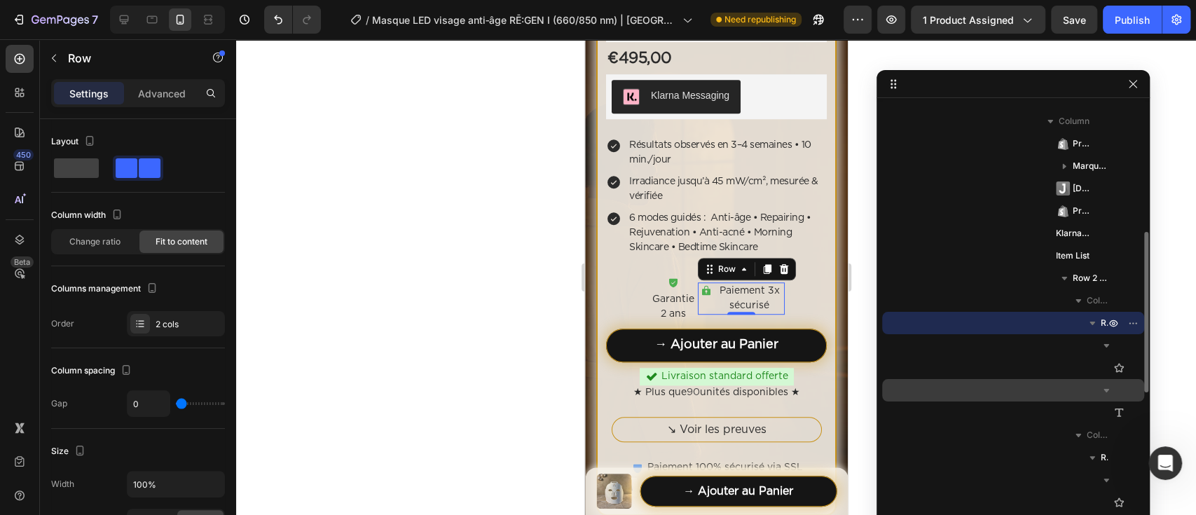
click at [1037, 388] on div "Column 2" at bounding box center [1012, 390] width 251 height 22
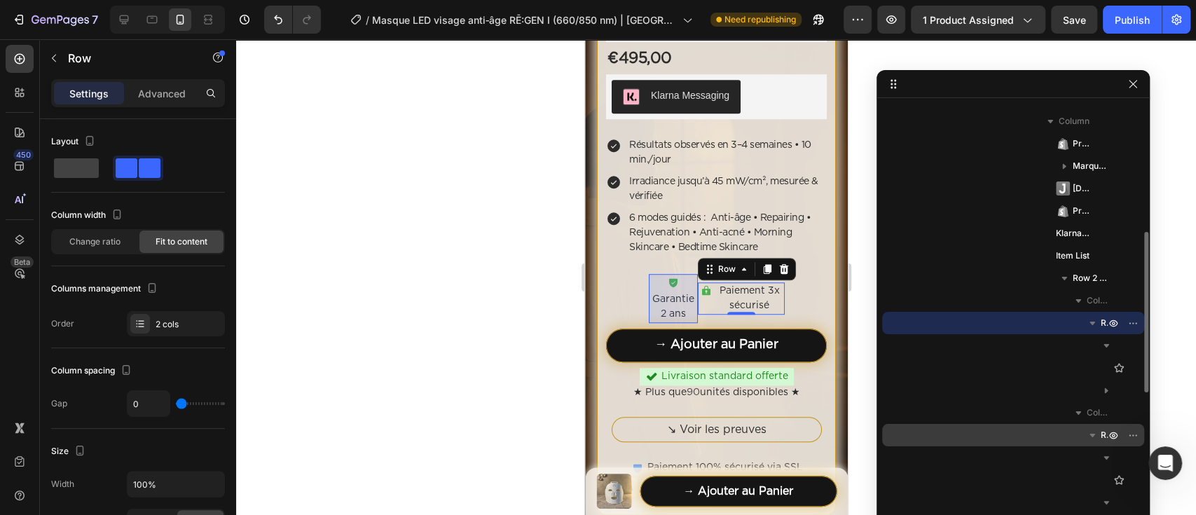
click at [1022, 436] on div "Row 2 cols" at bounding box center [1012, 435] width 251 height 22
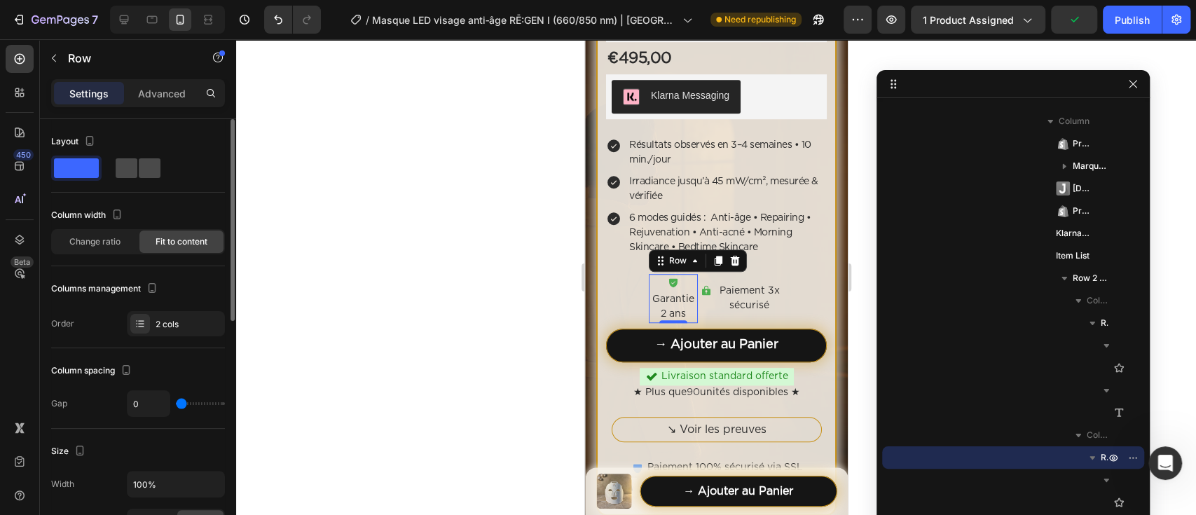
click at [151, 171] on span at bounding box center [150, 168] width 22 height 20
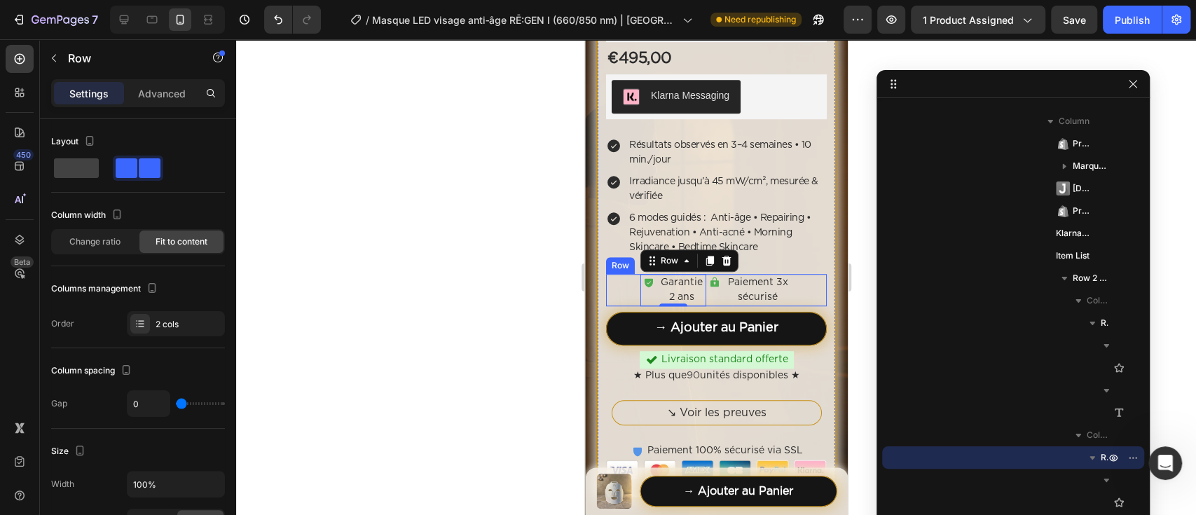
click at [625, 277] on div "Icon Paiement 3x sécurisé Text block Row Icon Garantie 2 ans Text block Row 0 R…" at bounding box center [715, 290] width 221 height 32
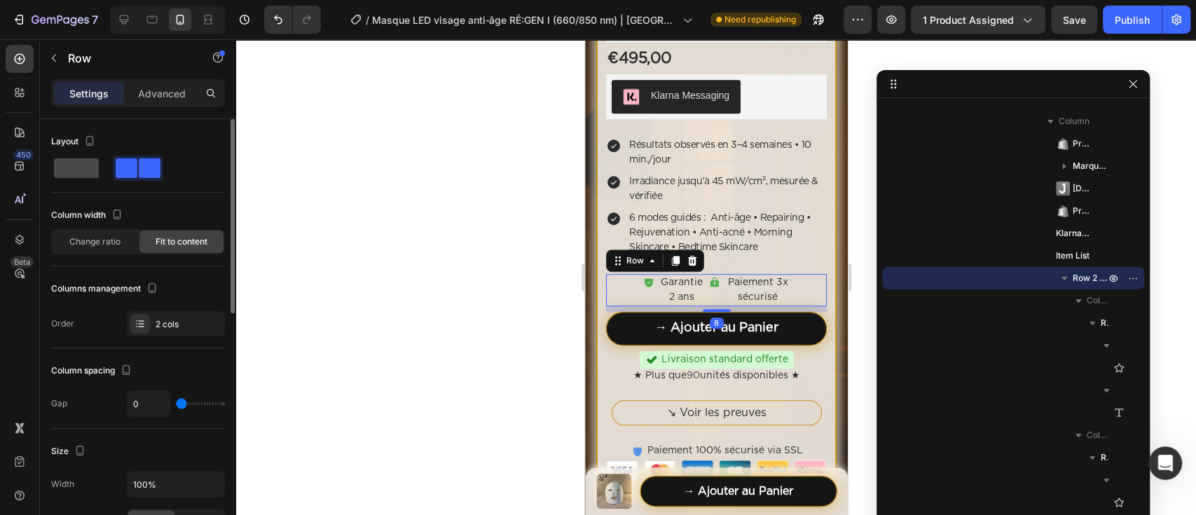
click at [84, 163] on span at bounding box center [76, 168] width 45 height 20
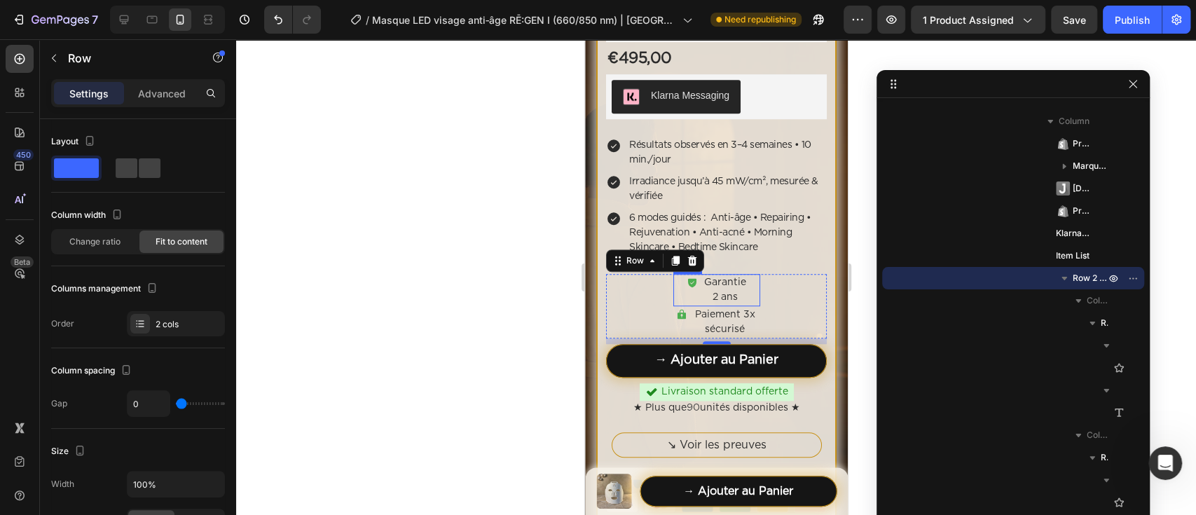
click at [744, 276] on div "Icon Garantie 2 ans Text block Row" at bounding box center [715, 290] width 87 height 32
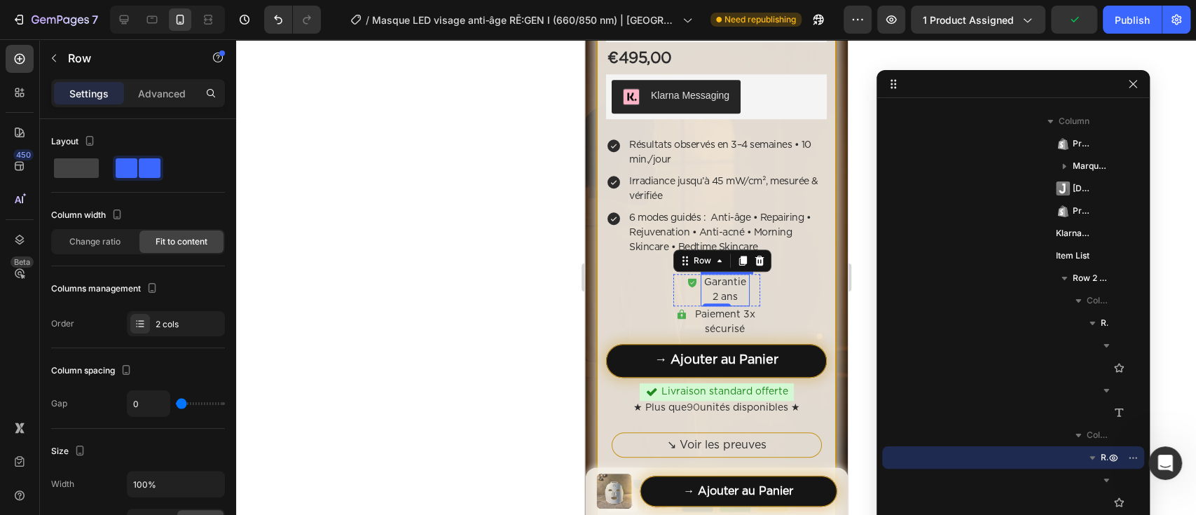
click at [701, 275] on p "Garantie 2 ans" at bounding box center [724, 289] width 46 height 29
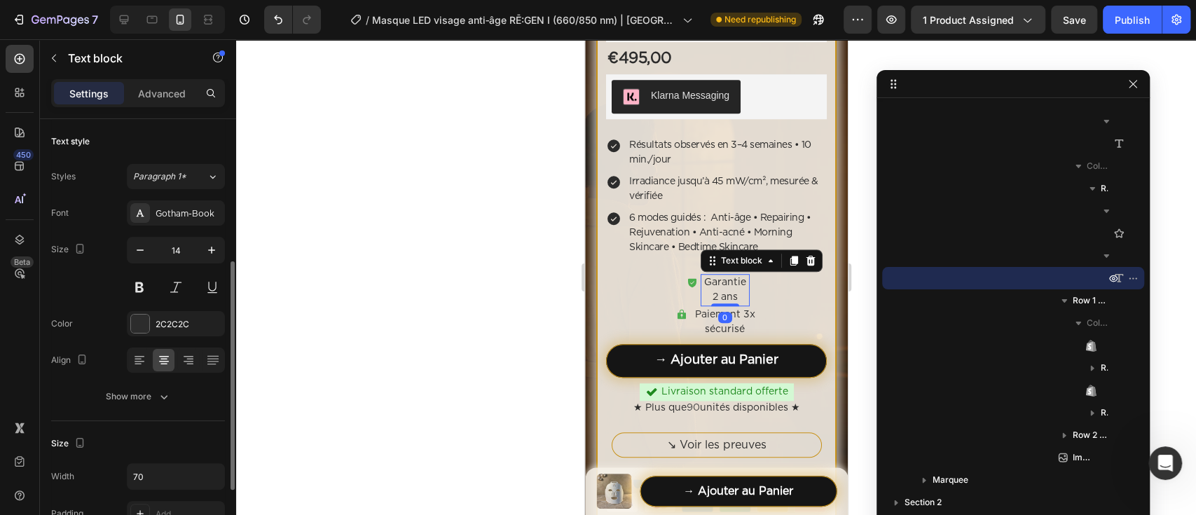
scroll to position [93, 0]
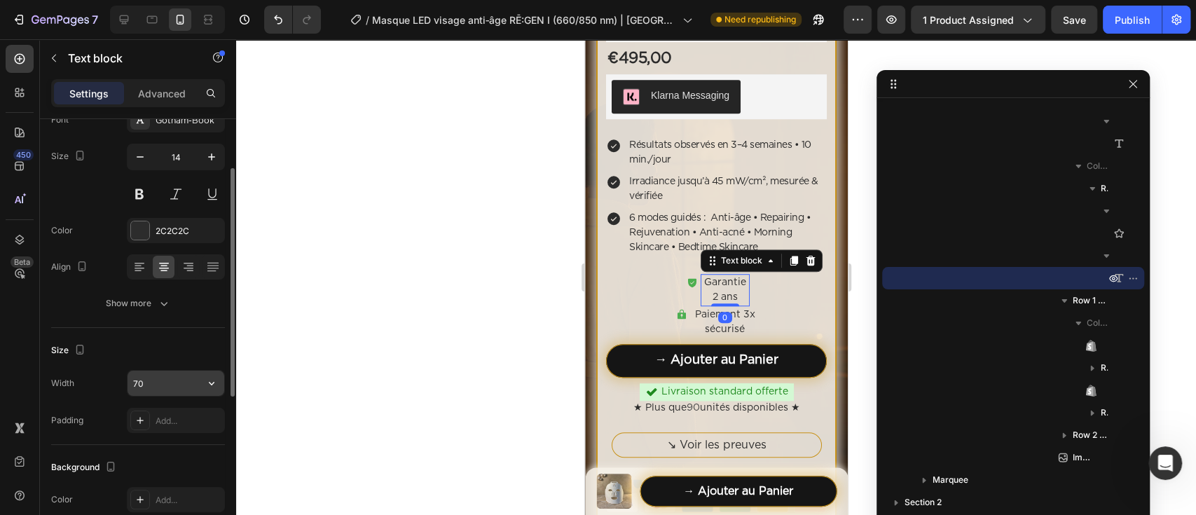
click at [191, 386] on input "70" at bounding box center [175, 383] width 97 height 25
click at [209, 380] on icon "button" at bounding box center [212, 383] width 14 height 14
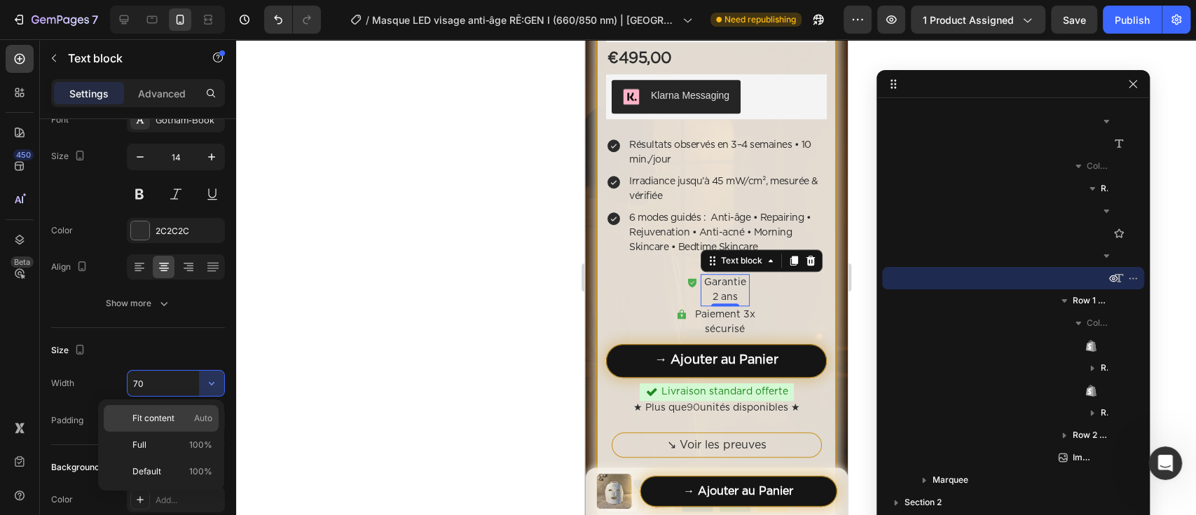
click at [204, 415] on span "Auto" at bounding box center [203, 418] width 18 height 13
type input "Auto"
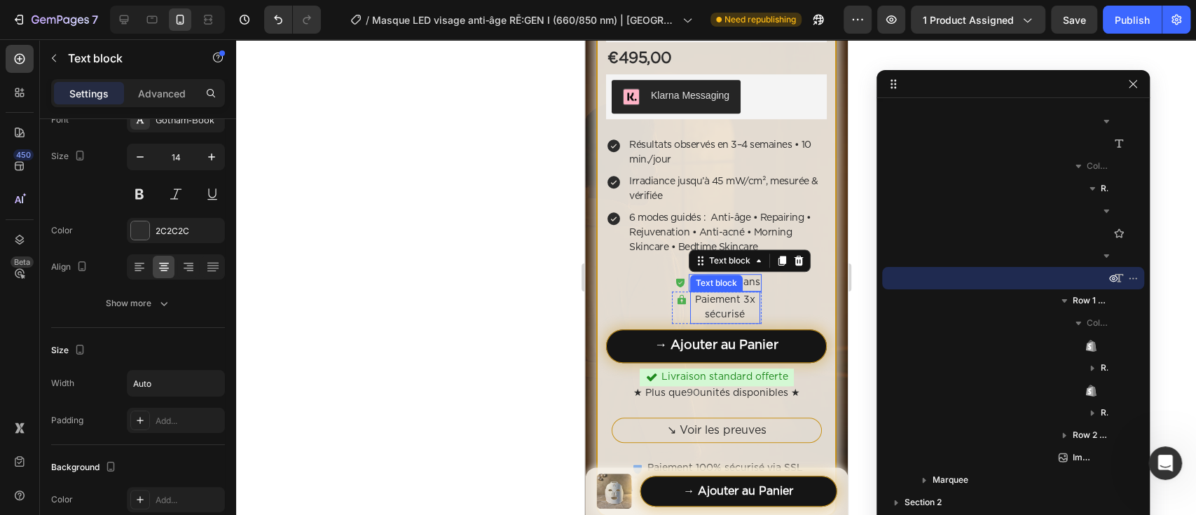
click at [716, 298] on p "Paiement 3x sécurisé" at bounding box center [724, 307] width 67 height 29
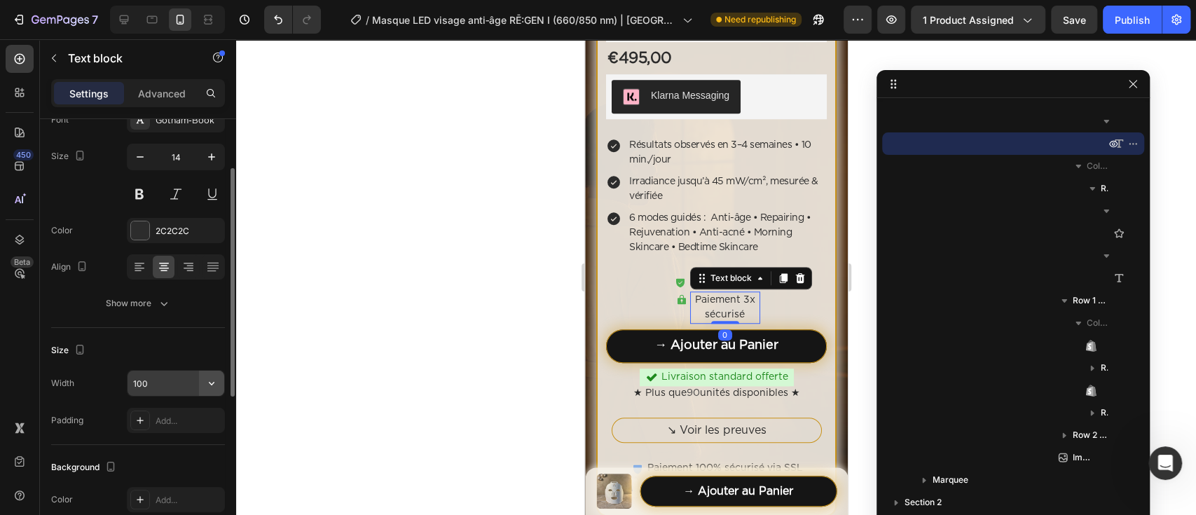
click at [216, 378] on icon "button" at bounding box center [212, 383] width 14 height 14
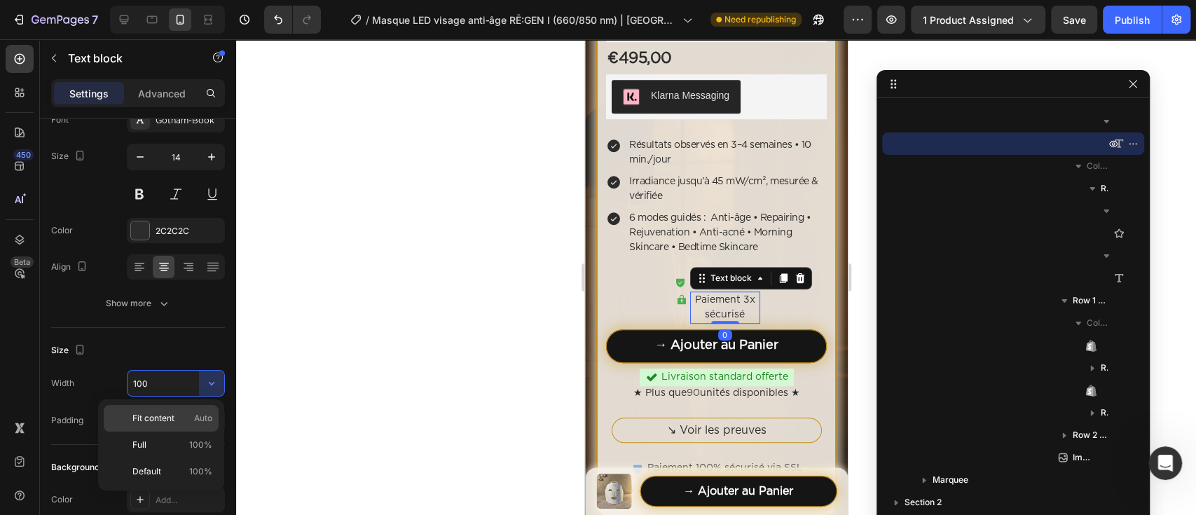
click at [185, 419] on p "Fit content Auto" at bounding box center [172, 418] width 80 height 13
type input "Auto"
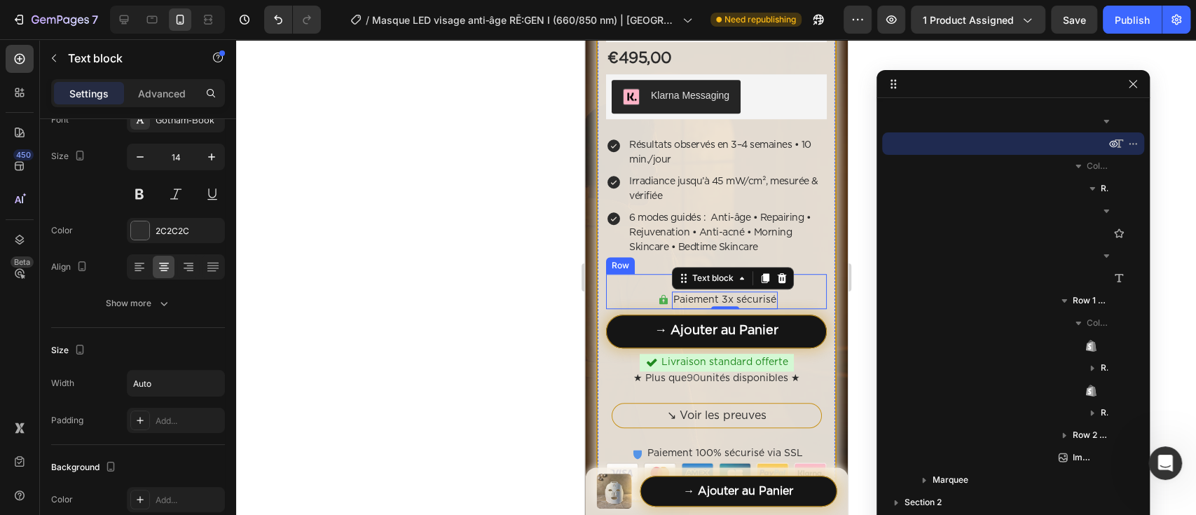
click at [625, 274] on div "Icon Paiement 3x sécurisé Text block 0 Row Icon Garantie 2 ans Text block Row R…" at bounding box center [715, 291] width 221 height 35
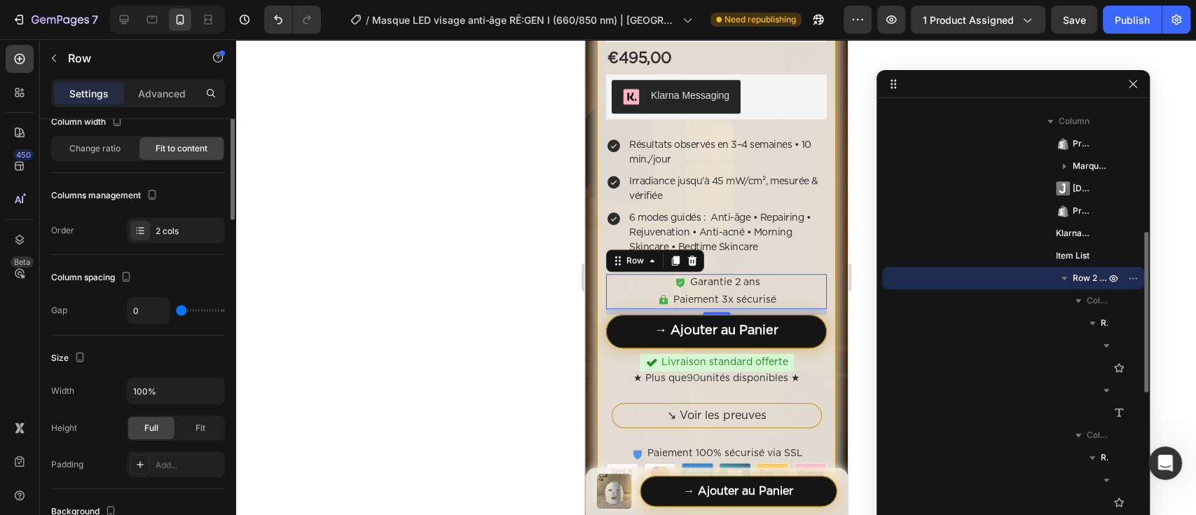
scroll to position [0, 0]
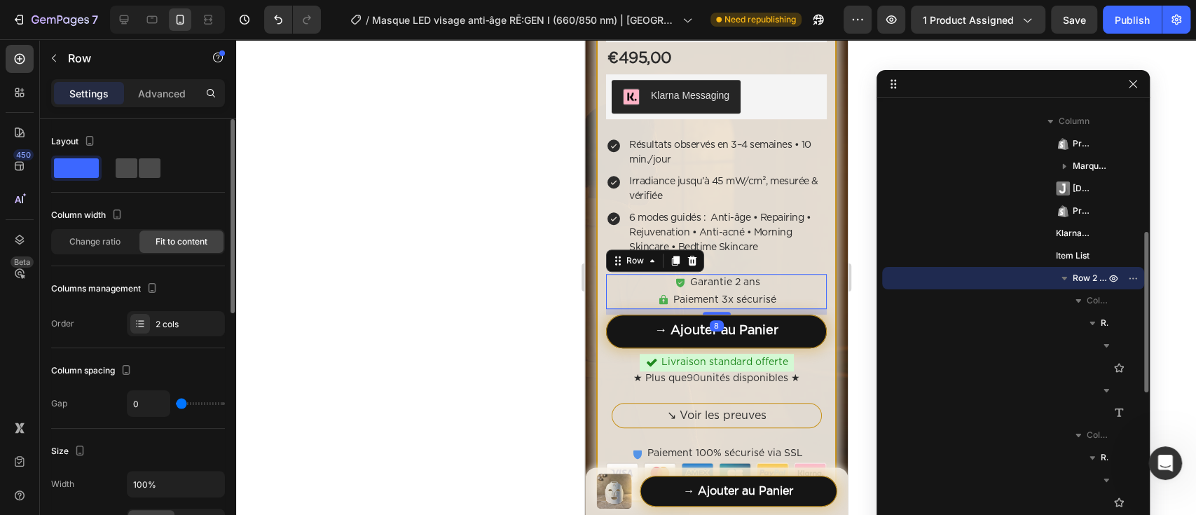
click at [139, 169] on span at bounding box center [150, 168] width 22 height 20
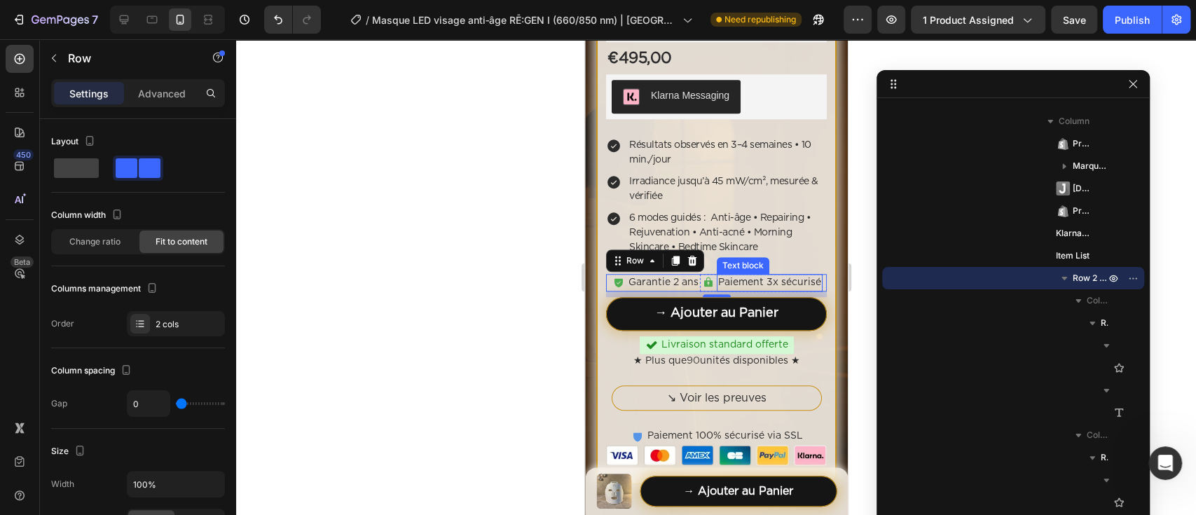
click at [761, 275] on p "Paiement 3x sécurisé" at bounding box center [768, 282] width 103 height 15
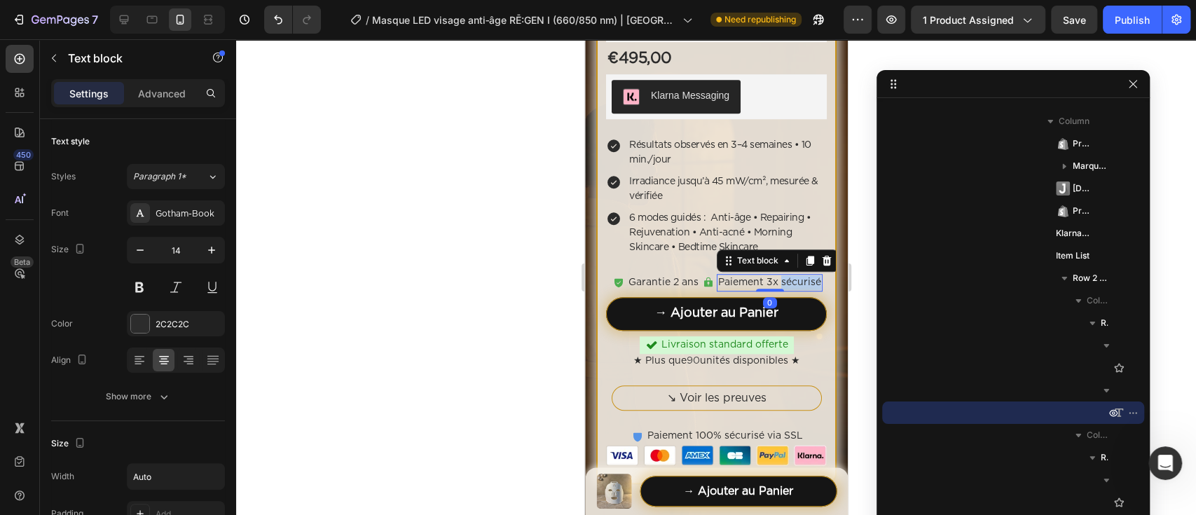
click at [770, 275] on p "Paiement 3x sécurisé" at bounding box center [768, 282] width 103 height 15
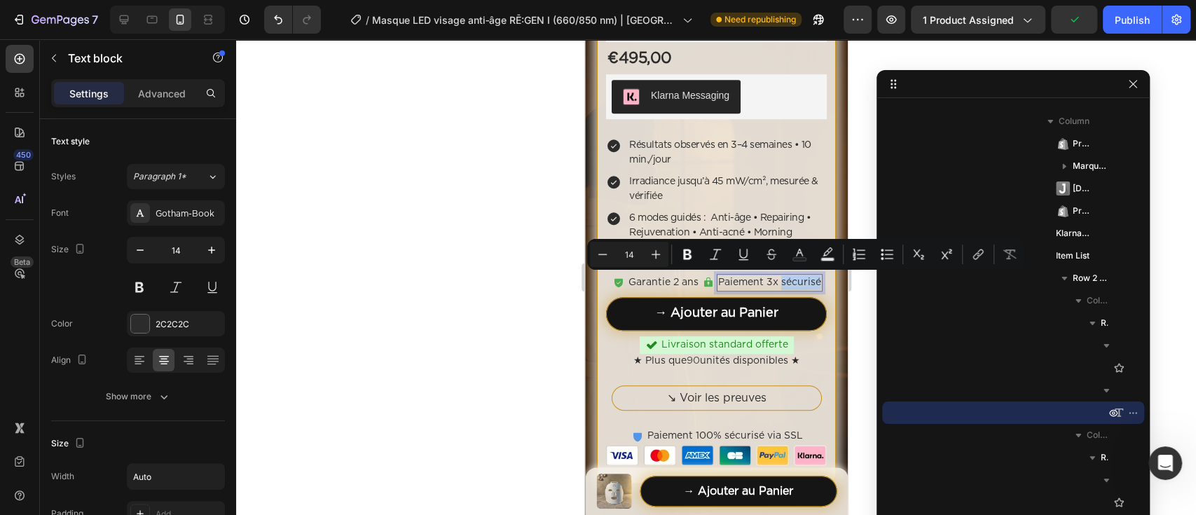
click at [783, 279] on p "Paiement 3x sécurisé" at bounding box center [768, 282] width 103 height 15
click at [799, 282] on p "Paiement 3x sécurisé" at bounding box center [768, 282] width 103 height 15
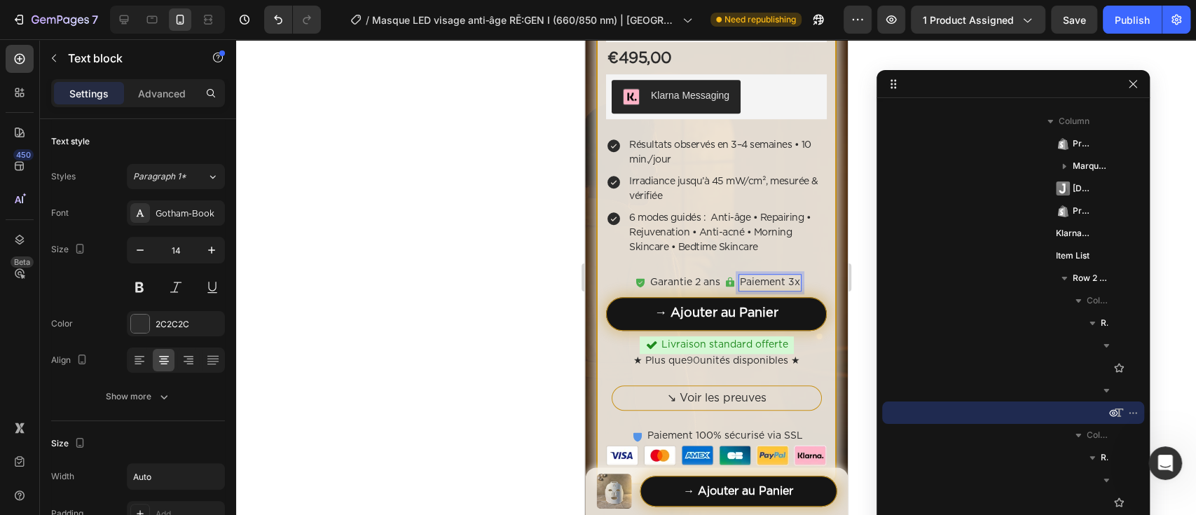
click at [534, 184] on div at bounding box center [716, 277] width 960 height 476
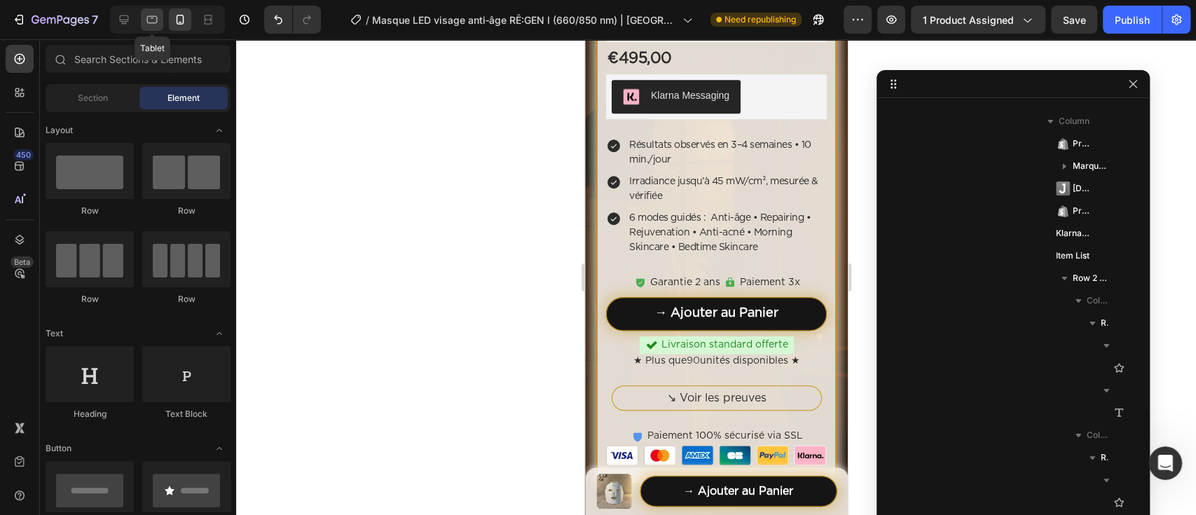
click at [157, 25] on icon at bounding box center [152, 20] width 14 height 14
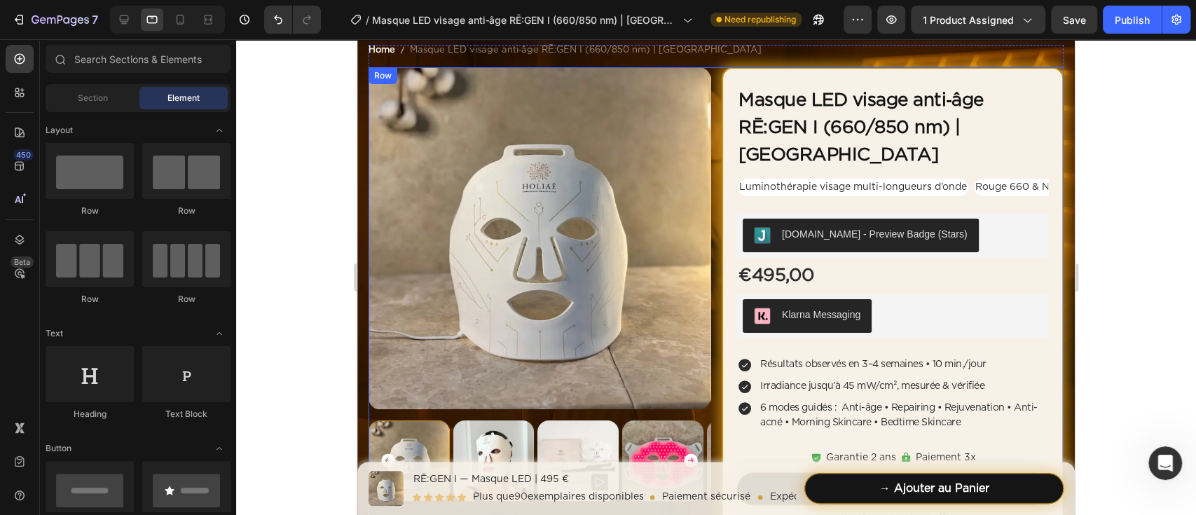
scroll to position [151, 0]
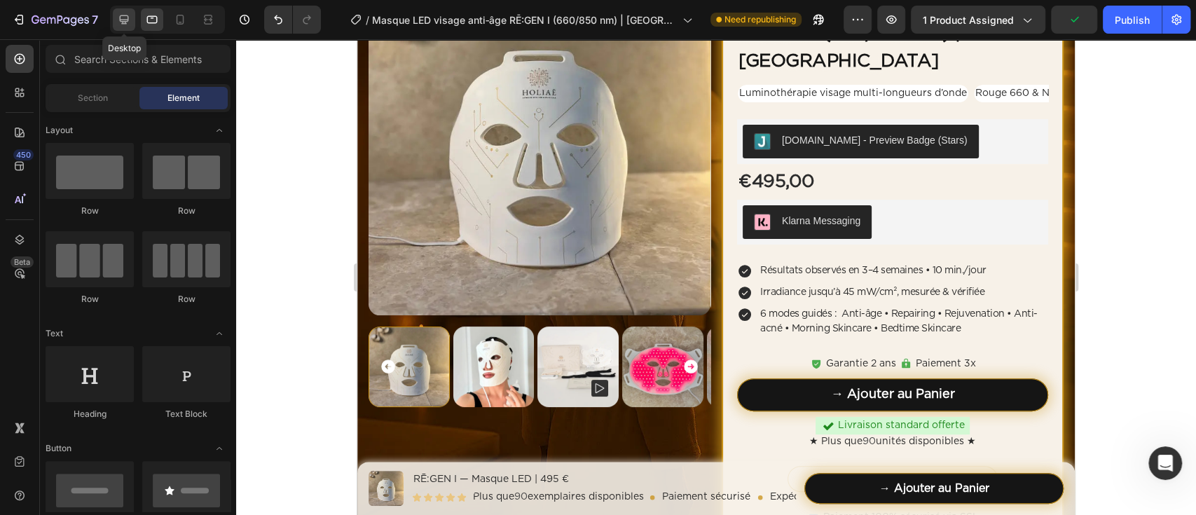
click at [134, 24] on div at bounding box center [124, 19] width 22 height 22
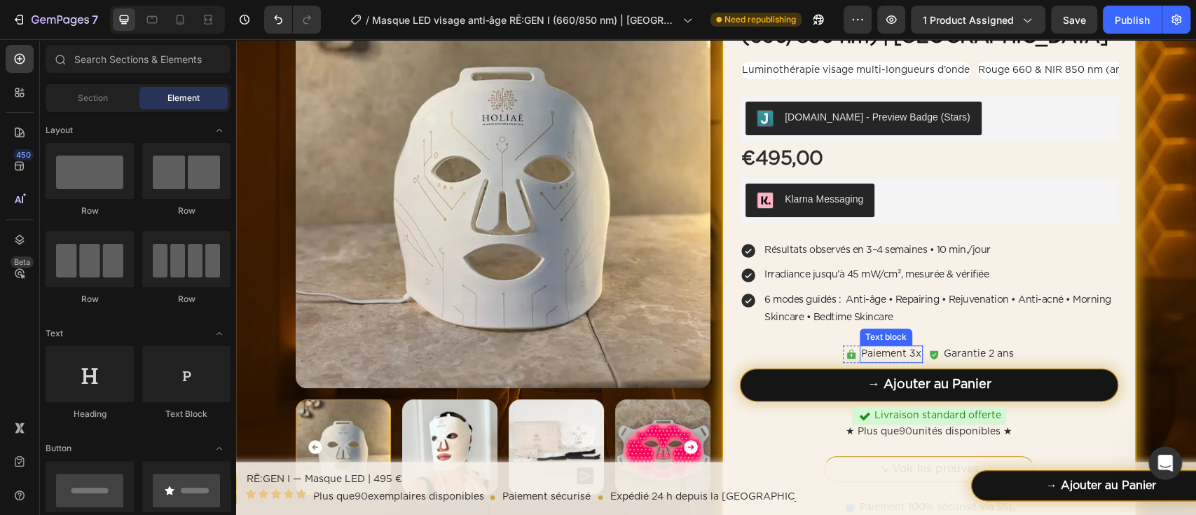
click at [892, 354] on p "Paiement 3x" at bounding box center [891, 354] width 60 height 15
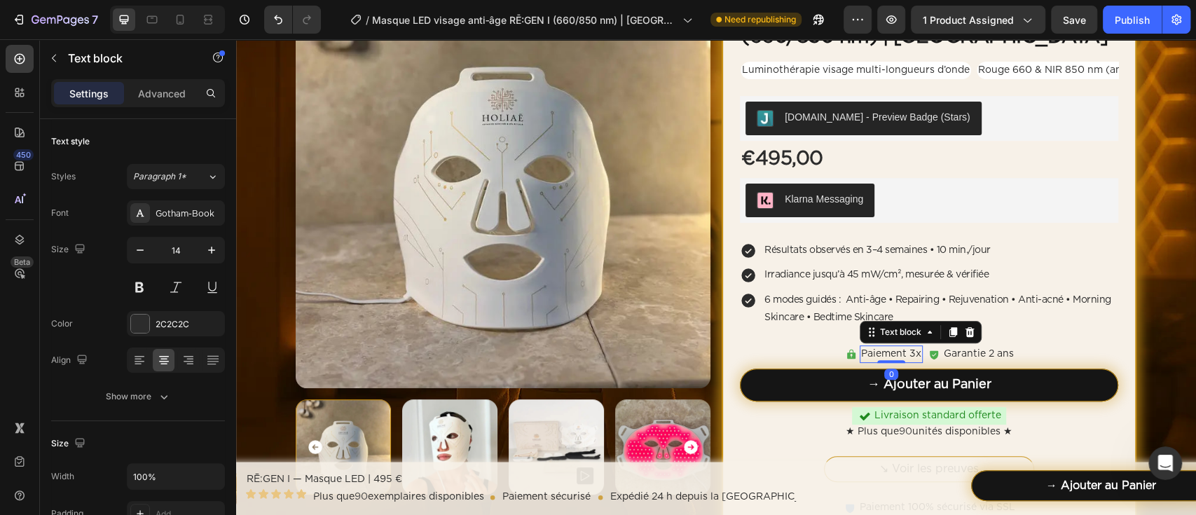
click at [914, 354] on div "Paiement 3x" at bounding box center [890, 354] width 63 height 18
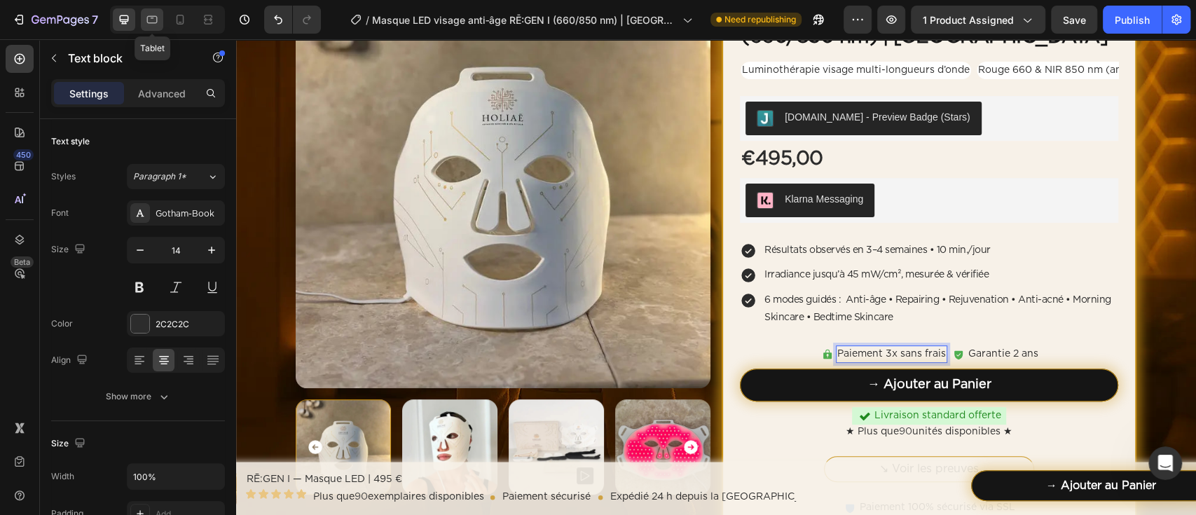
click at [155, 13] on icon at bounding box center [152, 20] width 14 height 14
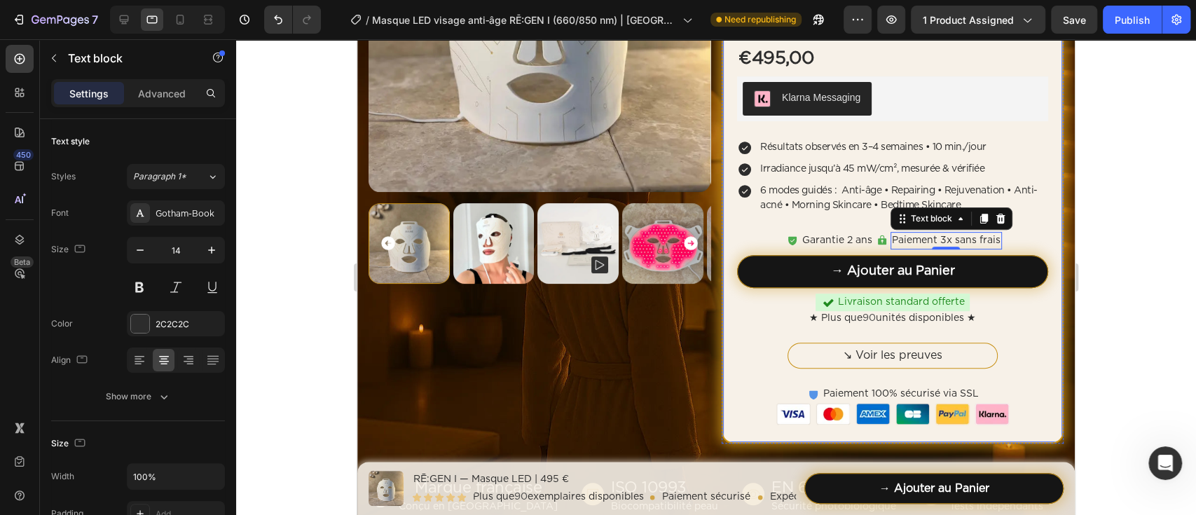
scroll to position [389, 0]
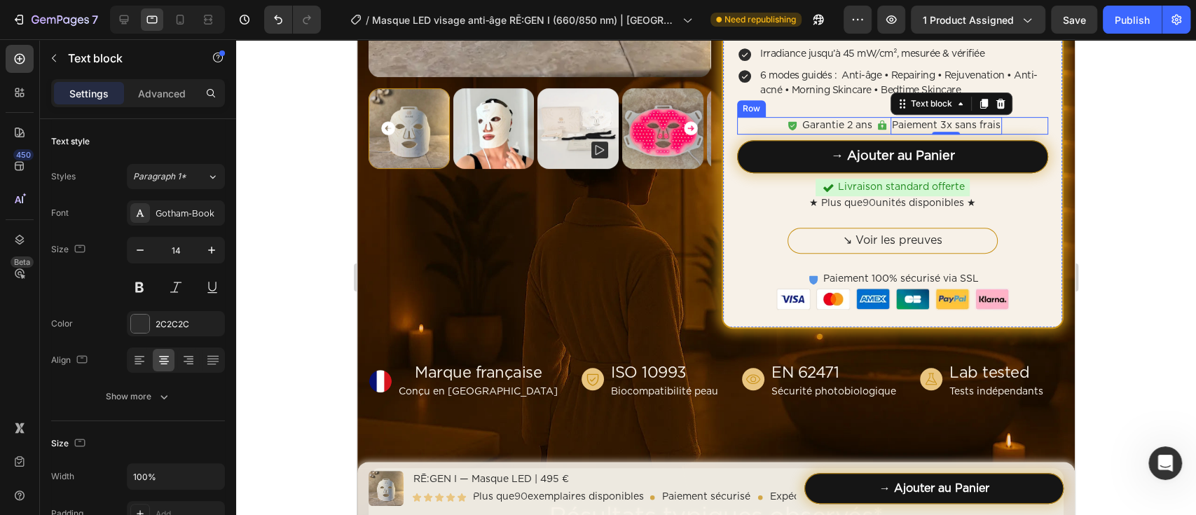
click at [763, 117] on div "Icon Paiement 3x sans frais Text block 0 Row Icon Garantie 2 ans Text block Row…" at bounding box center [892, 126] width 311 height 18
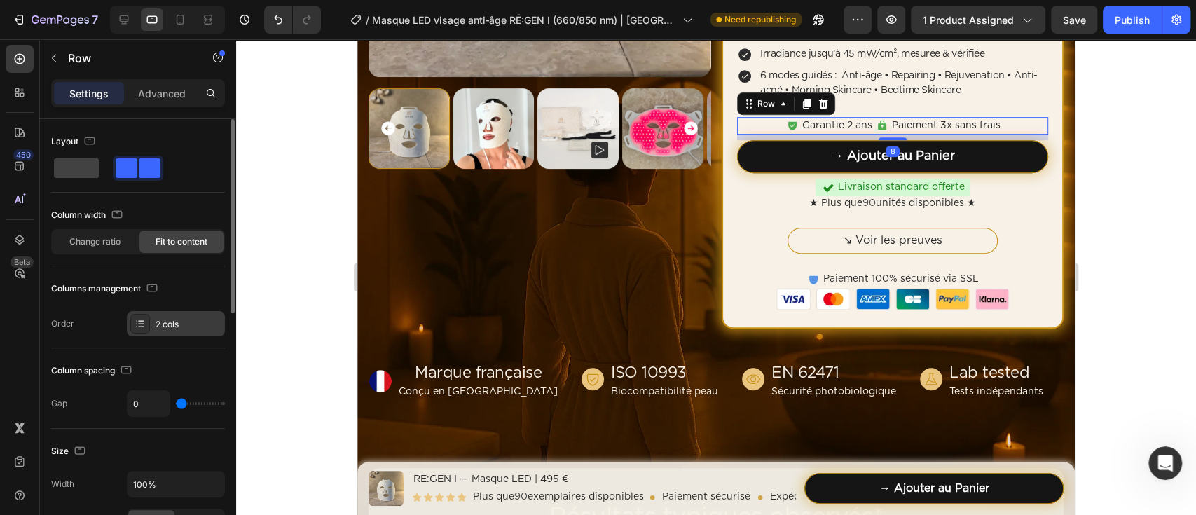
click at [184, 328] on div "2 cols" at bounding box center [188, 324] width 66 height 13
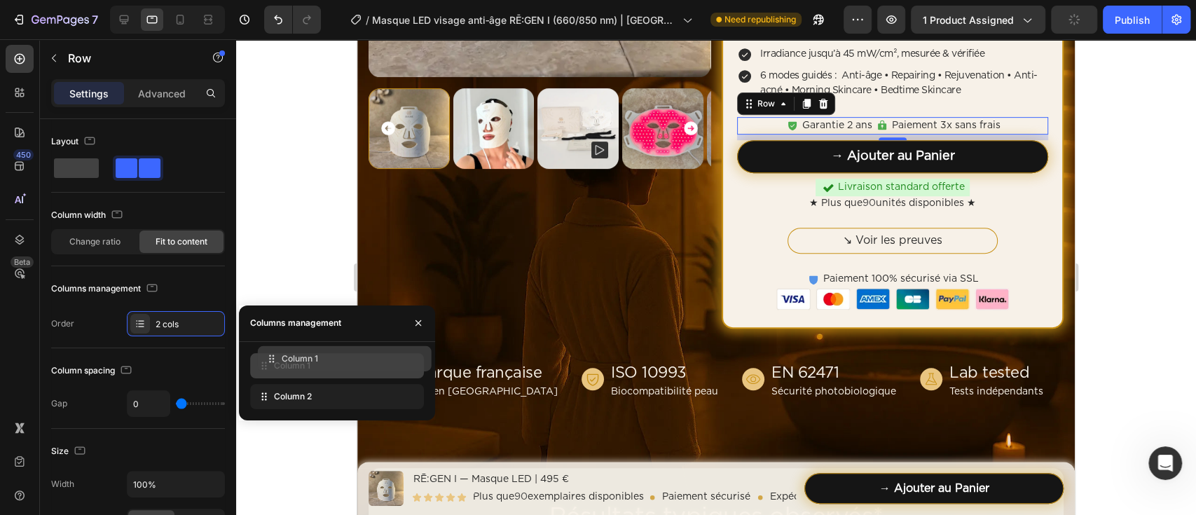
drag, startPoint x: 310, startPoint y: 405, endPoint x: 317, endPoint y: 367, distance: 38.6
click at [185, 14] on icon at bounding box center [180, 20] width 14 height 14
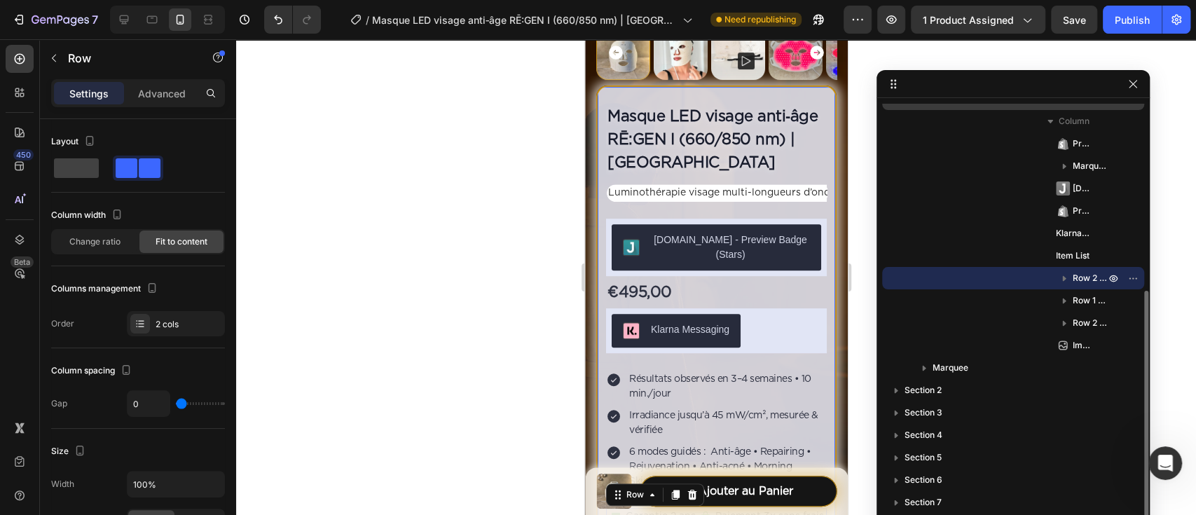
scroll to position [770, 0]
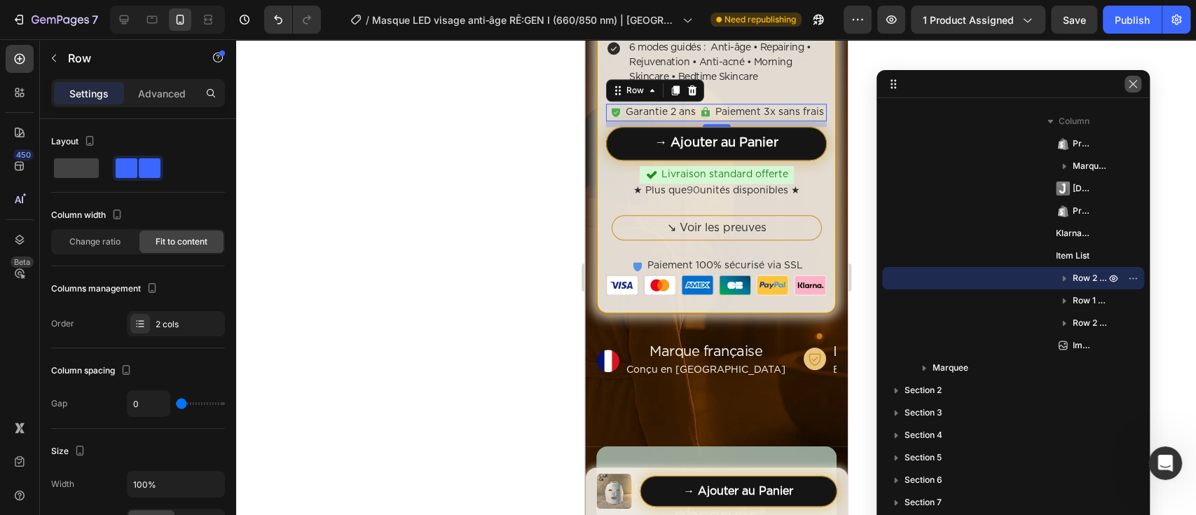
click at [1127, 79] on icon "button" at bounding box center [1132, 83] width 11 height 11
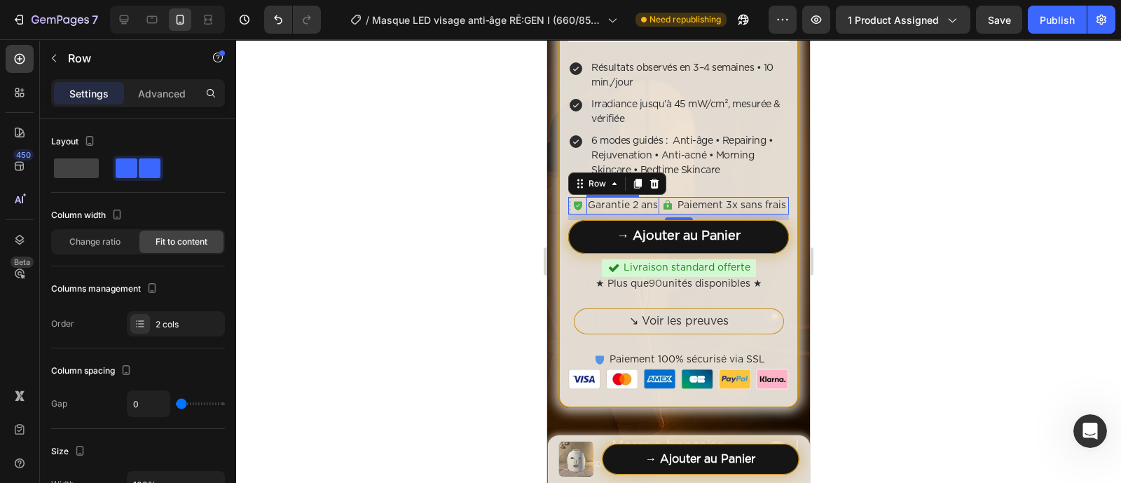
scroll to position [2086, 0]
click at [630, 198] on p "Garantie 2 ans" at bounding box center [623, 205] width 70 height 15
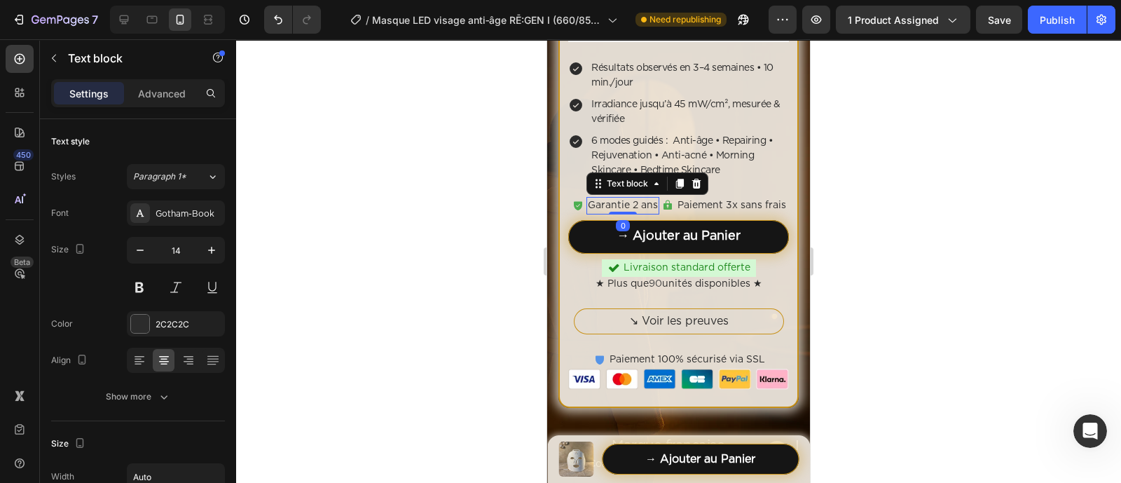
click at [705, 201] on p "Paiement 3x sans frais" at bounding box center [731, 205] width 109 height 15
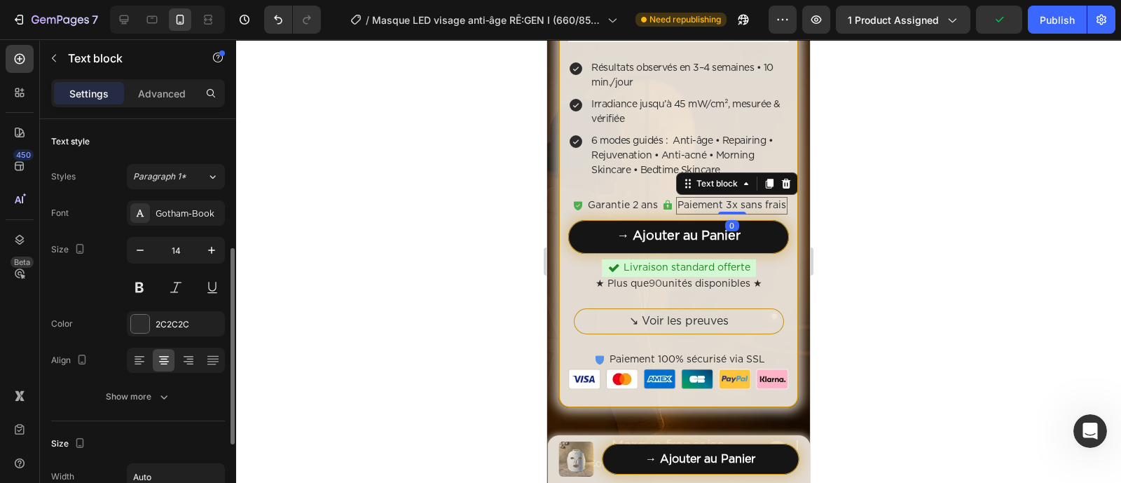
scroll to position [87, 0]
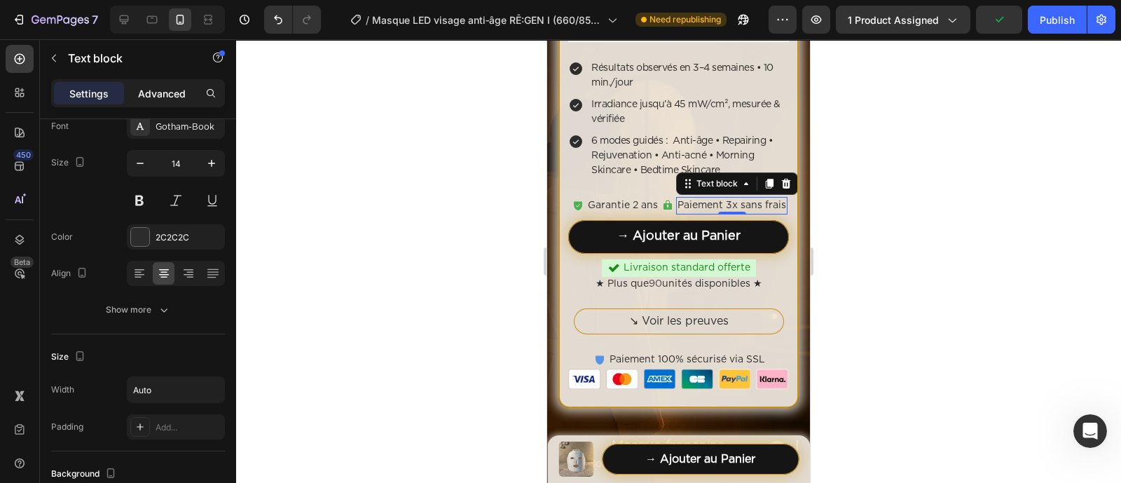
click at [164, 99] on p "Advanced" at bounding box center [162, 93] width 48 height 15
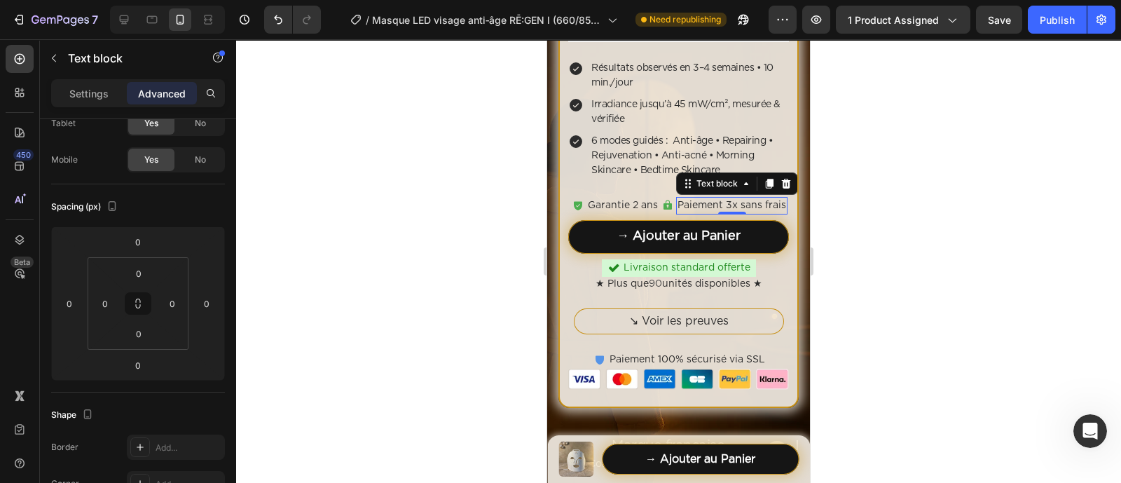
drag, startPoint x: 85, startPoint y: 91, endPoint x: 101, endPoint y: 112, distance: 26.1
click at [83, 91] on p "Settings" at bounding box center [88, 93] width 39 height 15
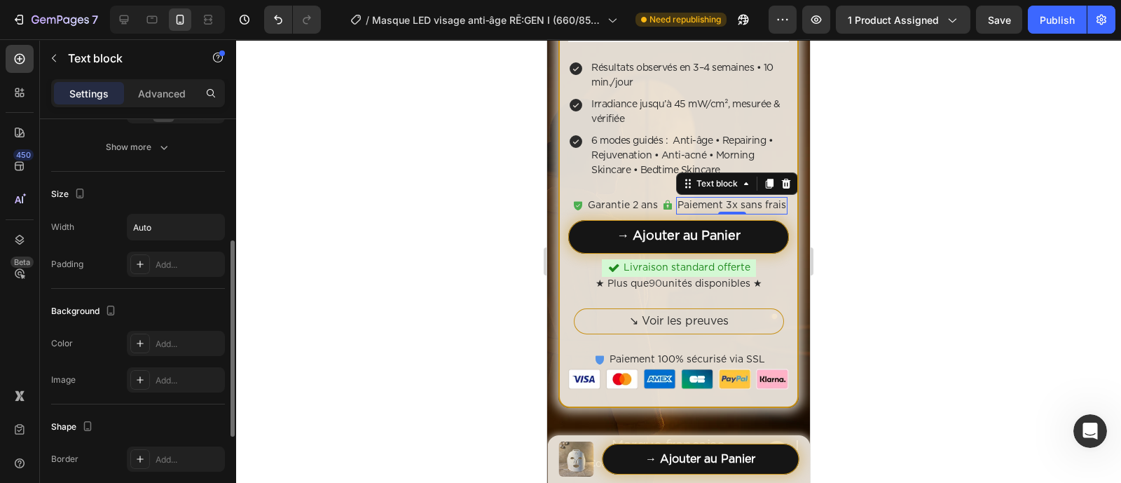
scroll to position [0, 0]
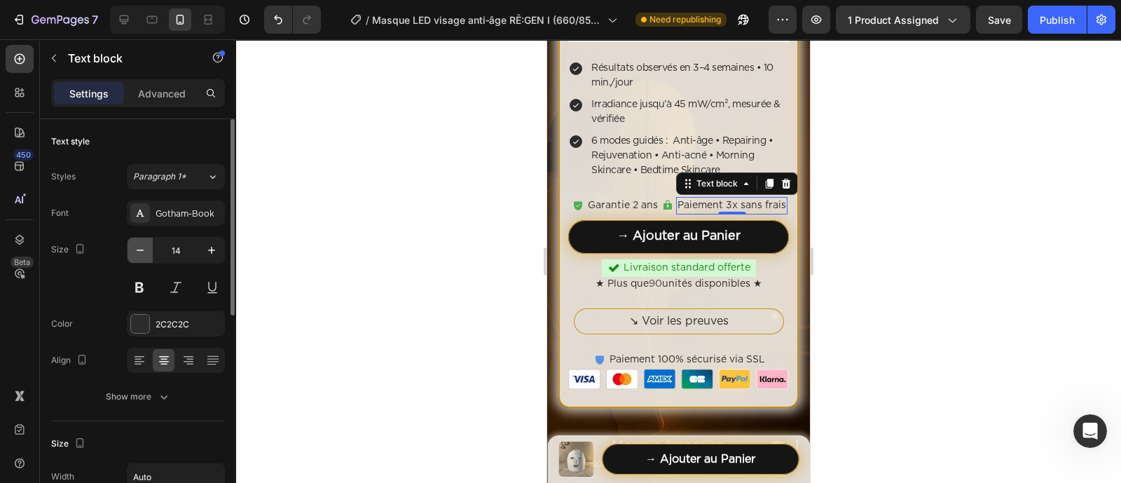
click at [148, 254] on button "button" at bounding box center [139, 249] width 25 height 25
type input "13"
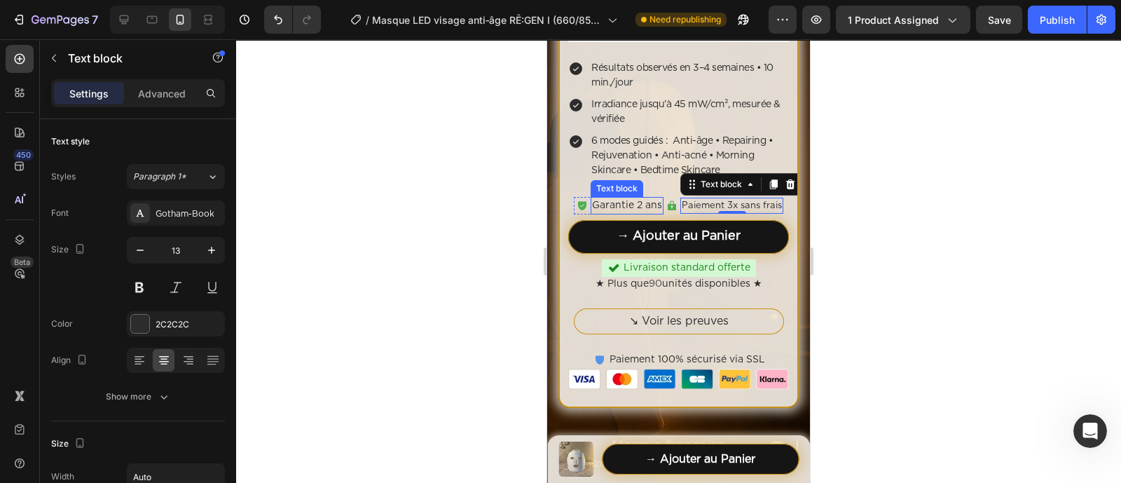
click at [609, 198] on p "Garantie 2 ans" at bounding box center [627, 205] width 70 height 15
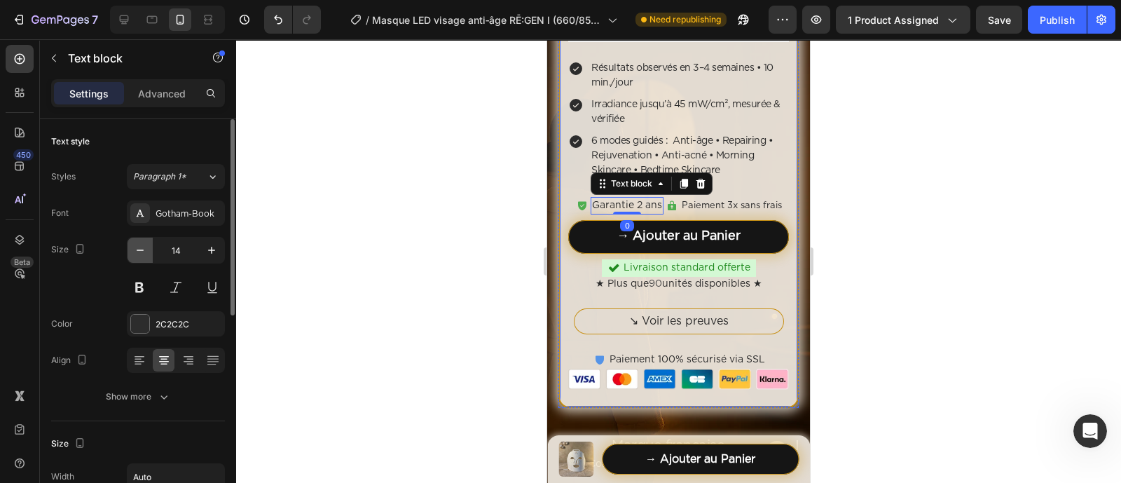
click at [144, 250] on icon "button" at bounding box center [140, 250] width 14 height 14
type input "13"
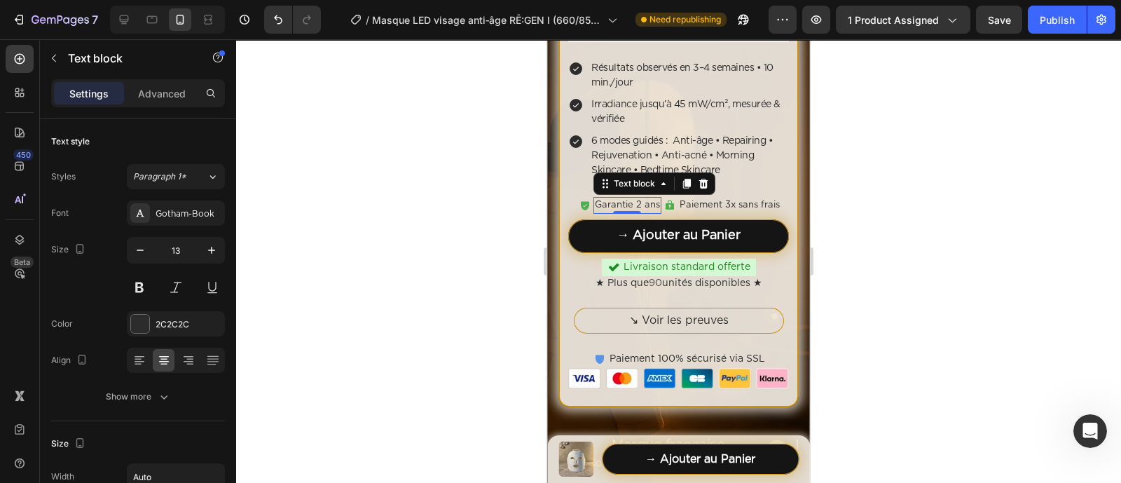
click at [511, 240] on div at bounding box center [678, 260] width 885 height 443
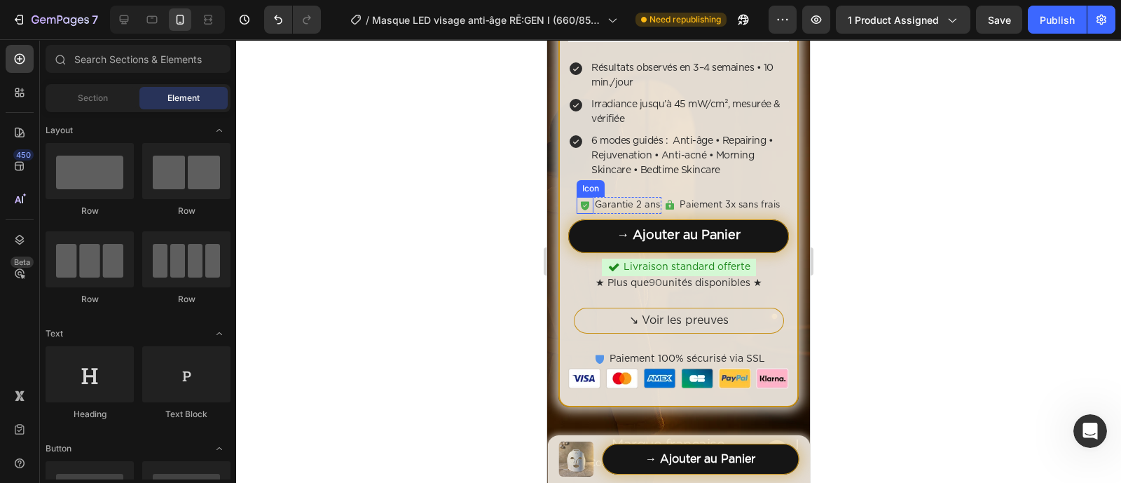
drag, startPoint x: 573, startPoint y: 187, endPoint x: 560, endPoint y: 191, distance: 13.3
click at [579, 200] on icon at bounding box center [584, 205] width 11 height 11
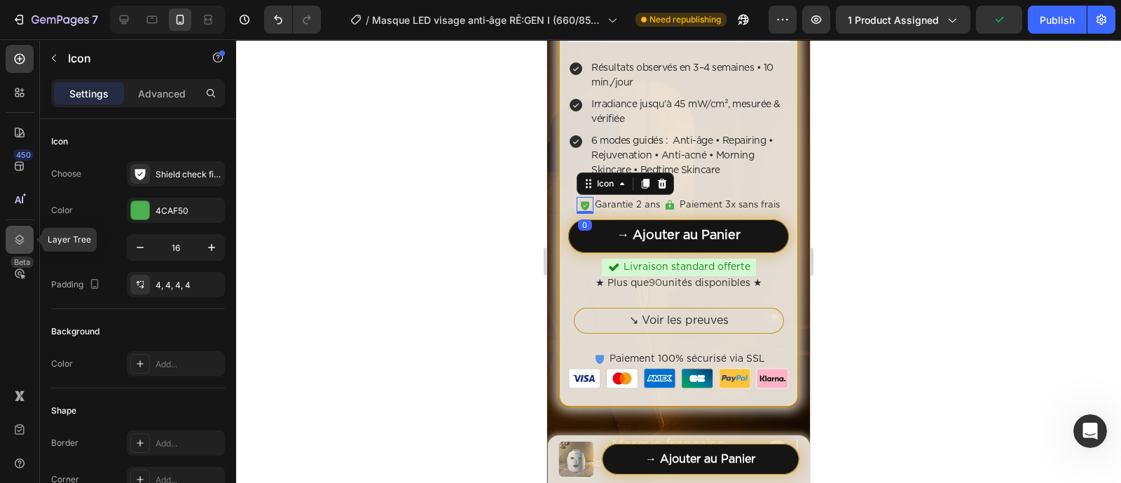
click at [11, 240] on div at bounding box center [20, 240] width 28 height 28
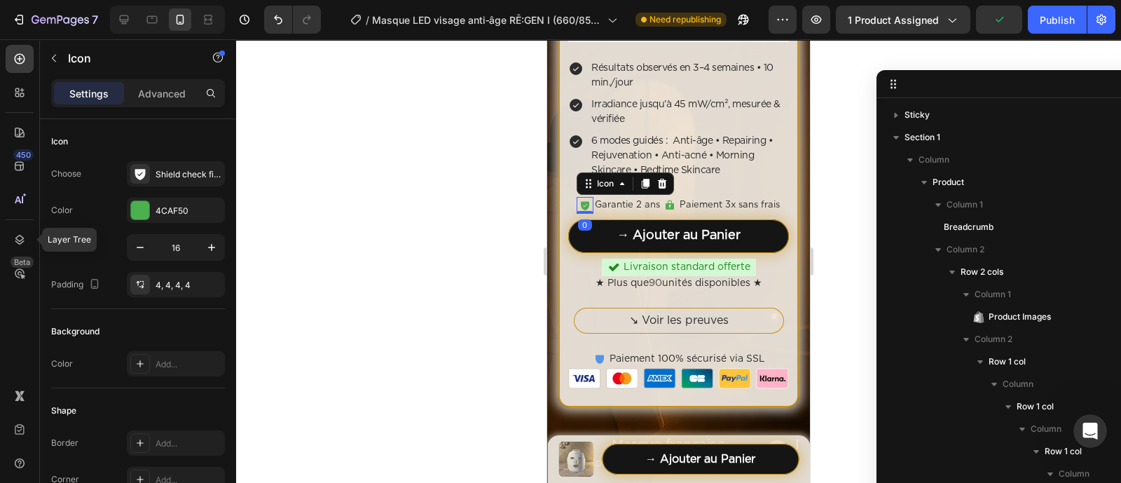
scroll to position [487, 0]
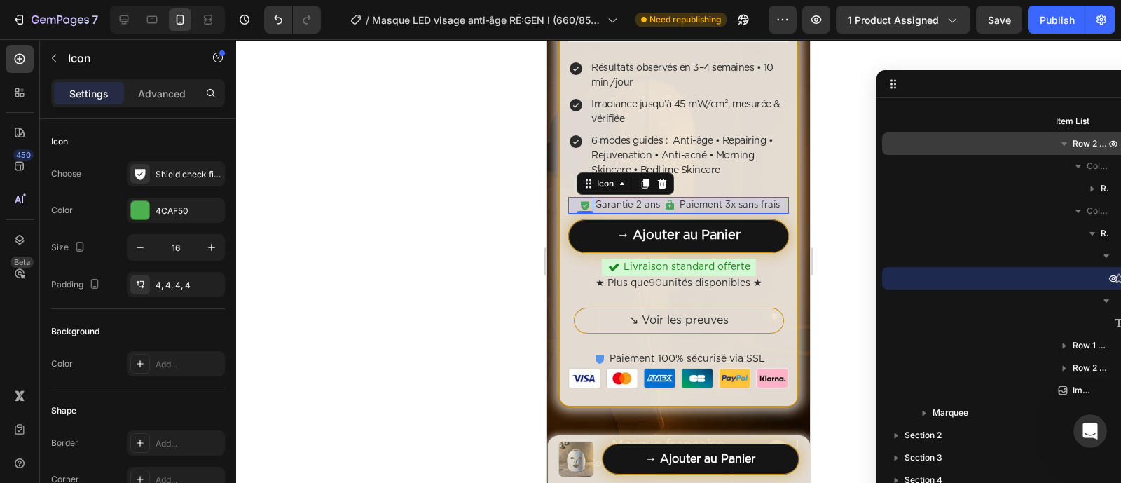
click at [1044, 145] on div "Row 2 cols" at bounding box center [1012, 143] width 251 height 22
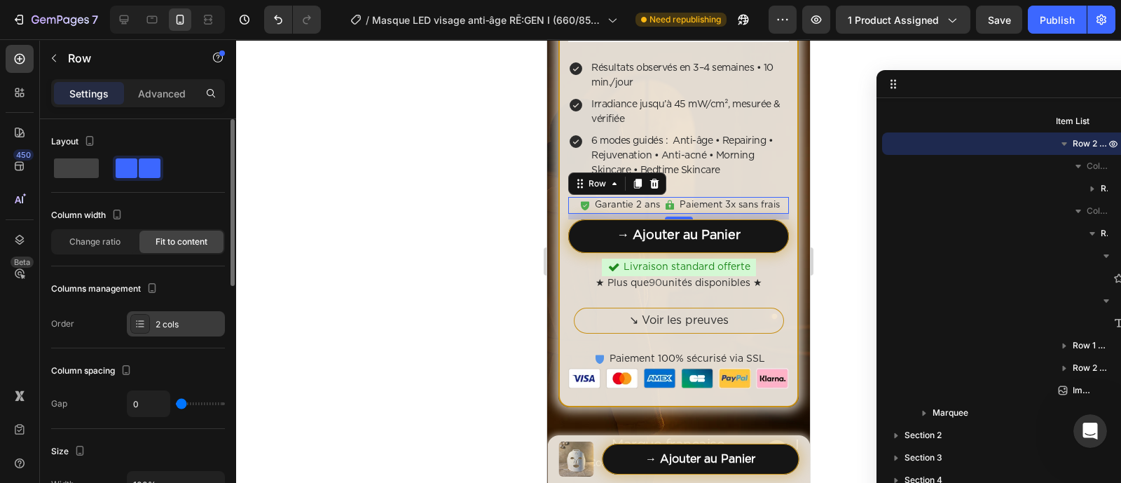
drag, startPoint x: 174, startPoint y: 318, endPoint x: 183, endPoint y: 317, distance: 8.4
click at [175, 318] on div "2 cols" at bounding box center [188, 324] width 66 height 13
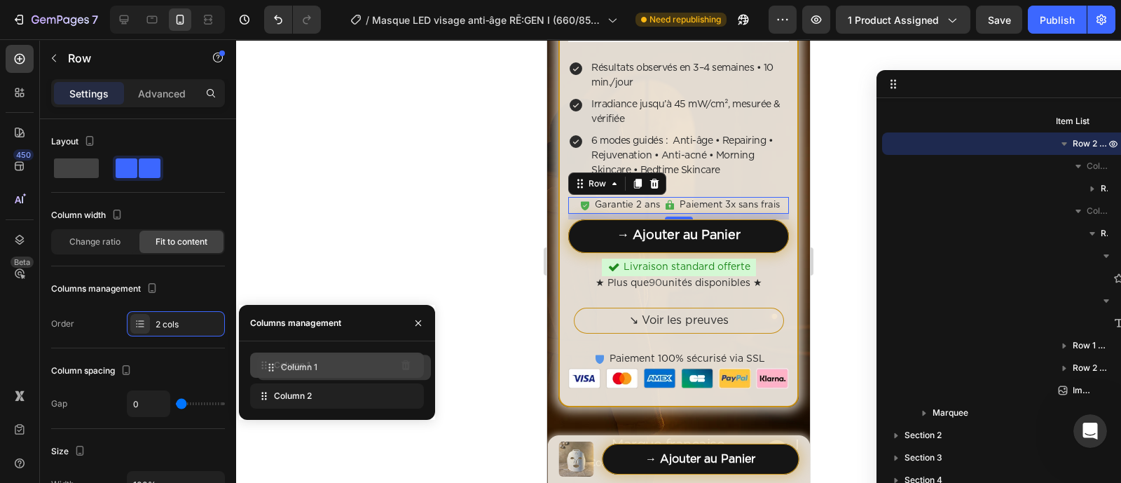
drag, startPoint x: 300, startPoint y: 394, endPoint x: 307, endPoint y: 366, distance: 29.6
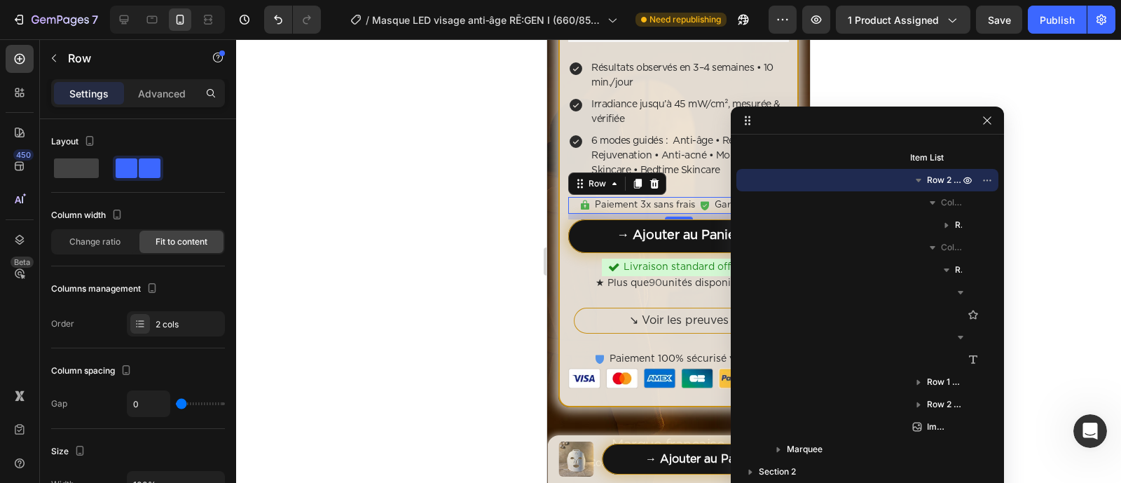
drag, startPoint x: 1093, startPoint y: 93, endPoint x: 974, endPoint y: 132, distance: 125.1
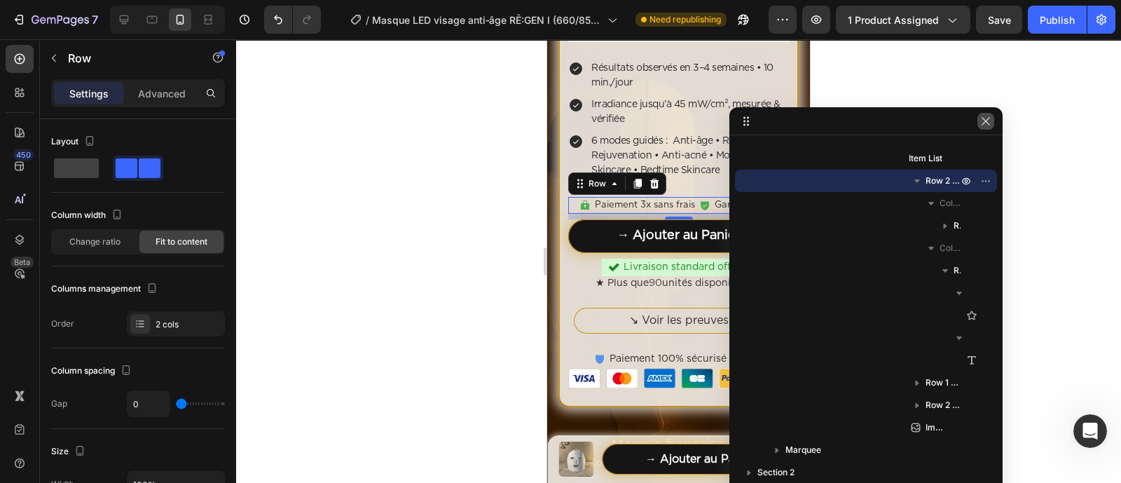
click at [984, 123] on icon "button" at bounding box center [985, 121] width 11 height 11
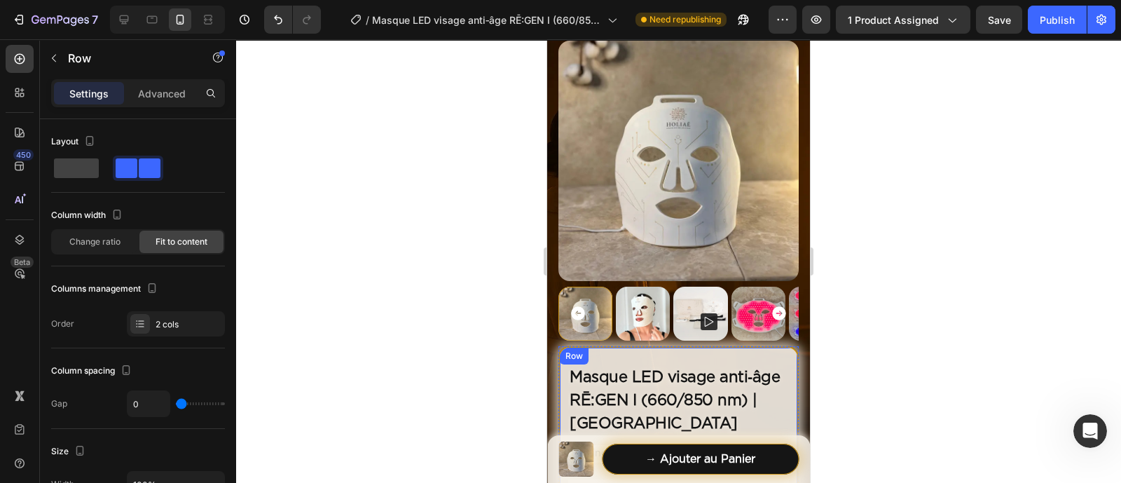
scroll to position [0, 0]
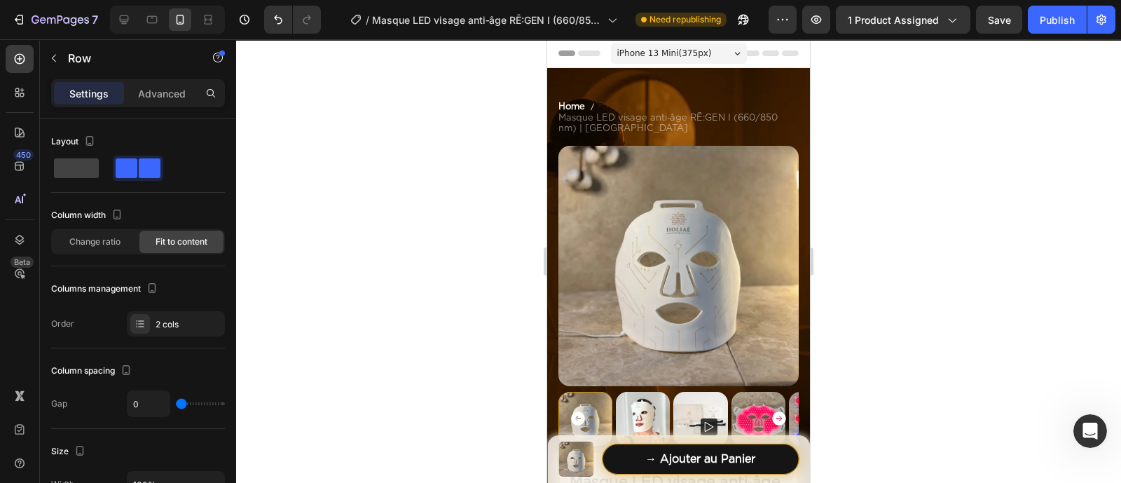
click at [694, 56] on span "iPhone 13 Mini ( 375 px)" at bounding box center [664, 53] width 95 height 14
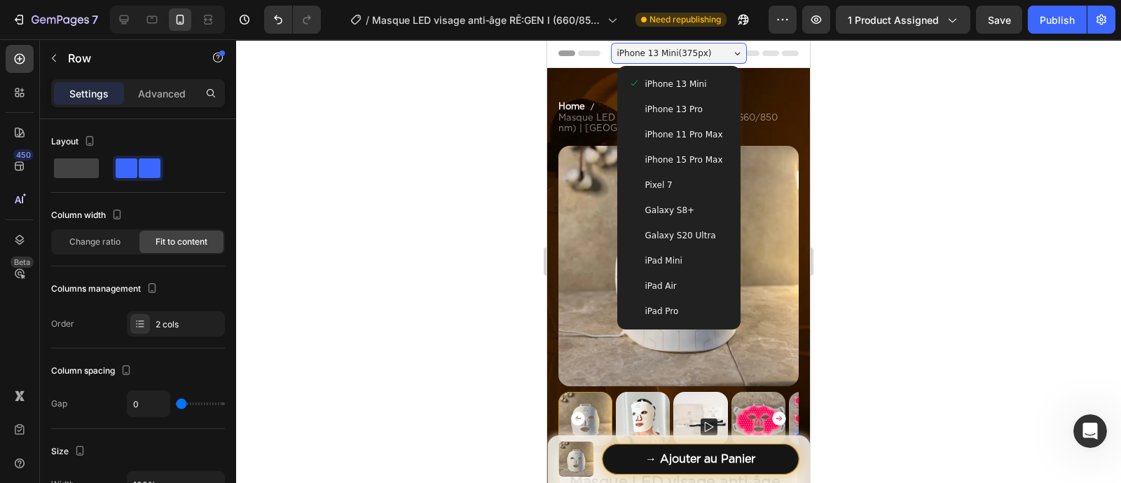
click at [677, 101] on div "iPhone 13 Pro" at bounding box center [679, 109] width 112 height 25
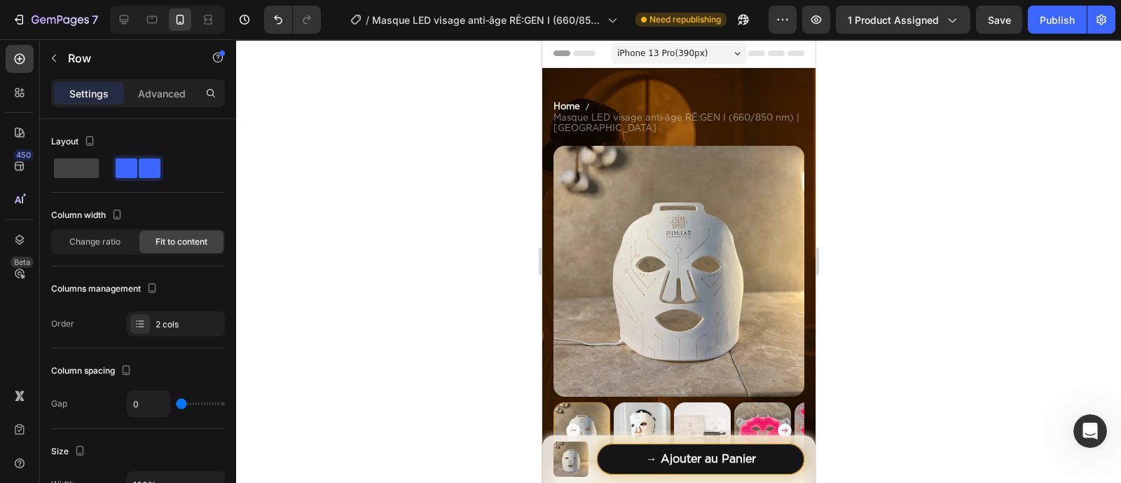
click at [681, 47] on span "iPhone 13 Pro ( 390 px)" at bounding box center [661, 53] width 90 height 14
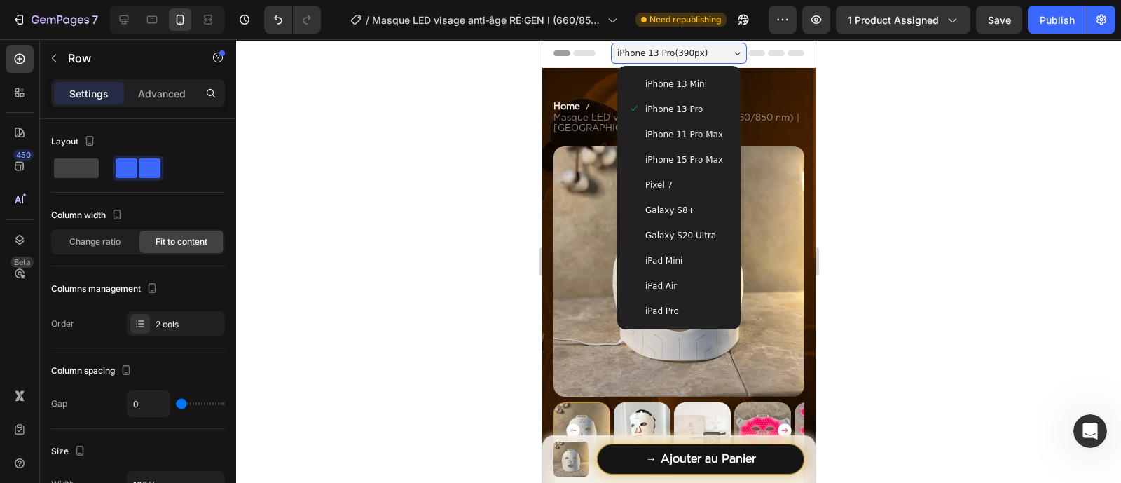
click at [660, 180] on span "Pixel 7" at bounding box center [657, 185] width 27 height 14
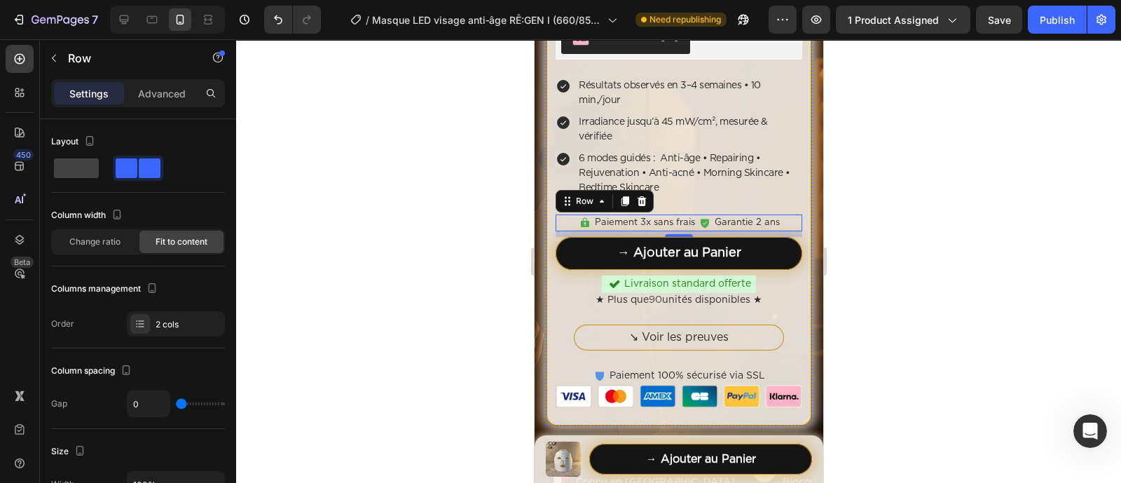
scroll to position [700, 0]
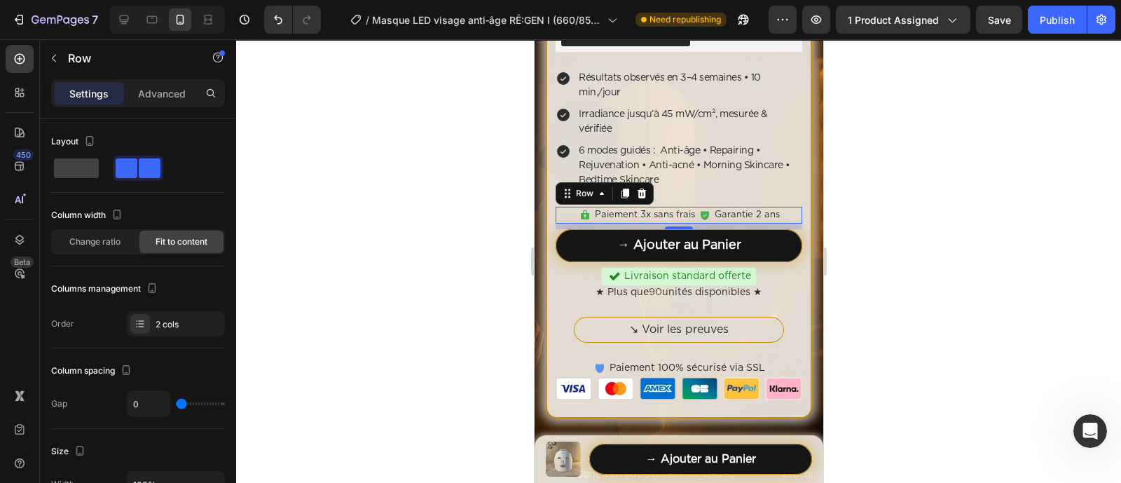
click at [944, 198] on div at bounding box center [678, 260] width 885 height 443
